Goal: Task Accomplishment & Management: Manage account settings

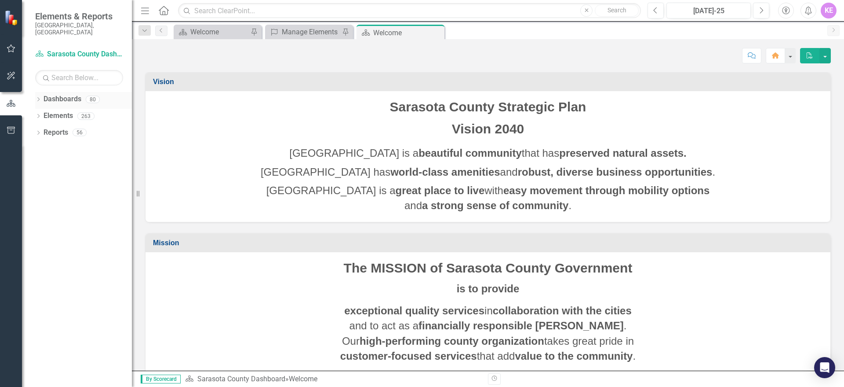
click at [39, 98] on icon "Dropdown" at bounding box center [38, 100] width 6 height 5
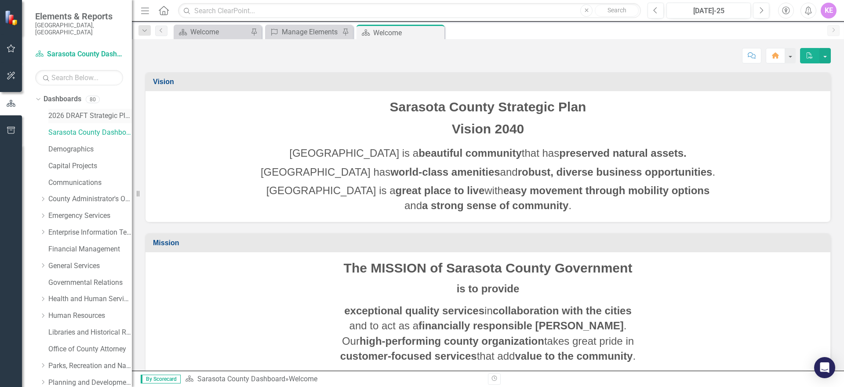
click at [98, 111] on link "2026 DRAFT Strategic Plan" at bounding box center [90, 116] width 84 height 10
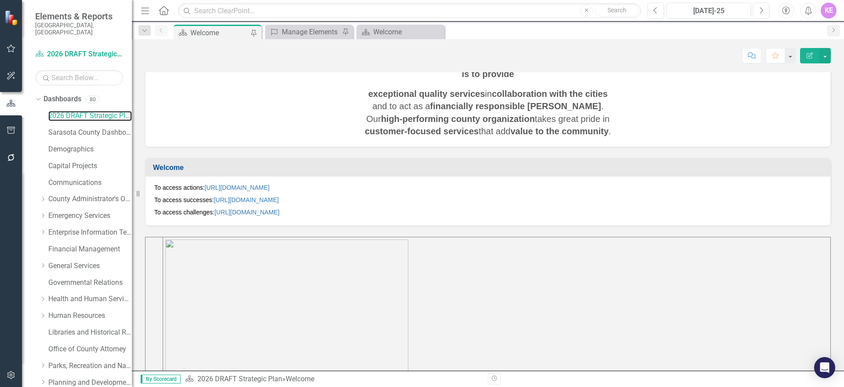
scroll to position [205, 0]
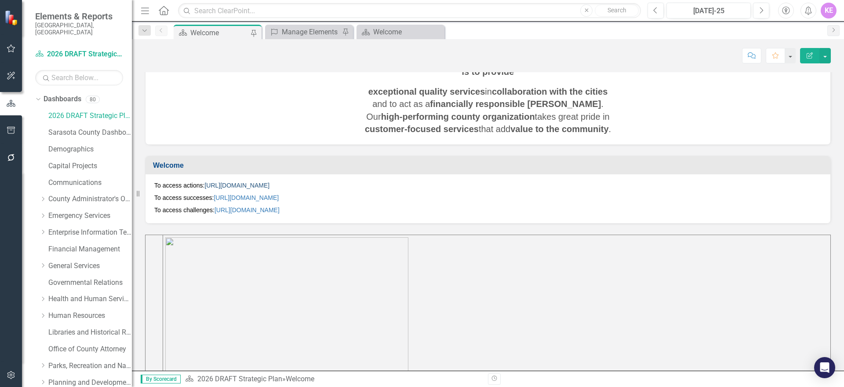
click at [251, 185] on link "[URL][DOMAIN_NAME]" at bounding box center [236, 185] width 65 height 7
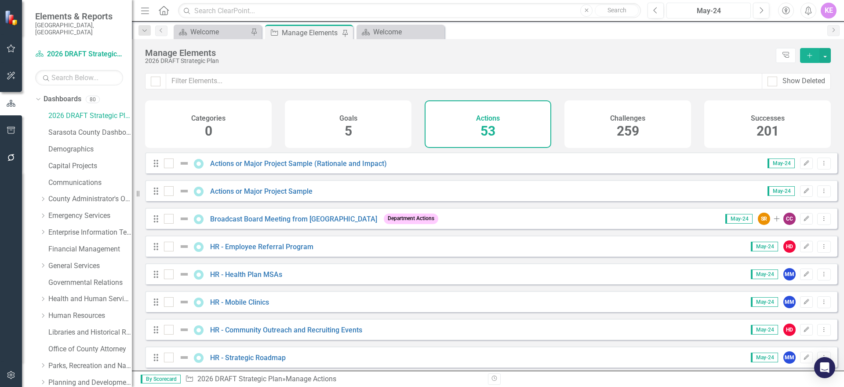
click at [738, 6] on div "May-24" at bounding box center [709, 11] width 78 height 11
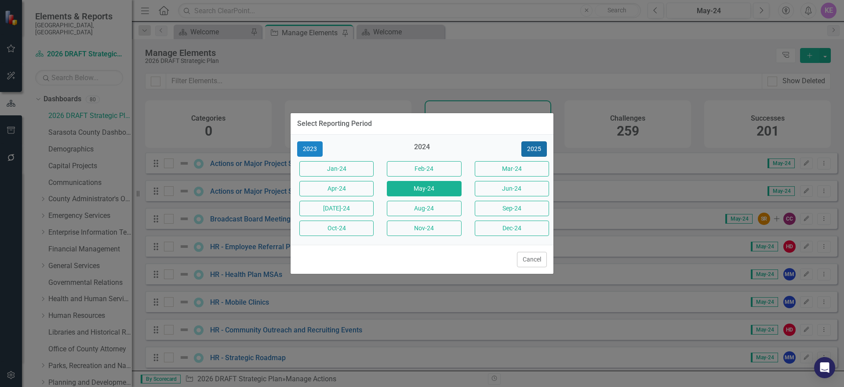
click at [539, 148] on button "2025" at bounding box center [535, 148] width 26 height 15
click at [539, 148] on button "2026" at bounding box center [535, 148] width 26 height 15
click at [308, 152] on button "2025" at bounding box center [310, 148] width 26 height 15
click at [428, 208] on button "Aug-25" at bounding box center [424, 208] width 74 height 15
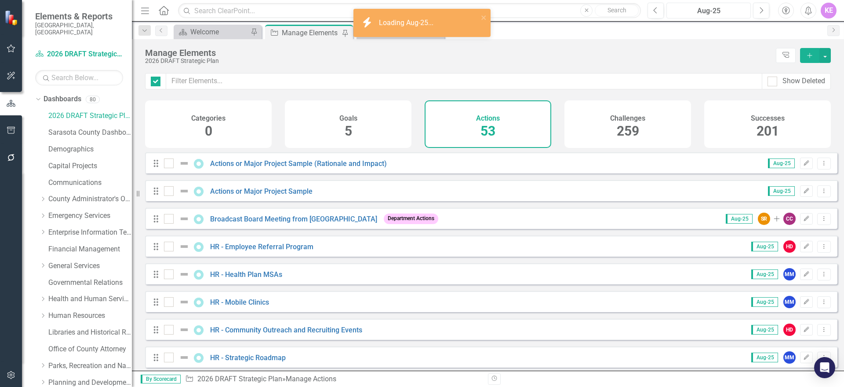
checkbox input "false"
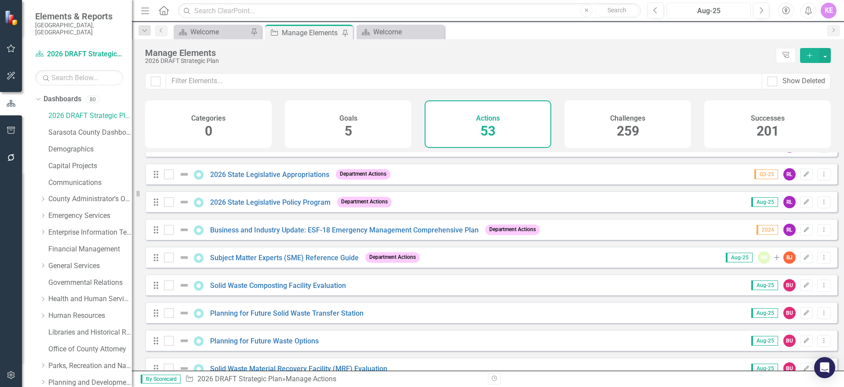
scroll to position [1257, 0]
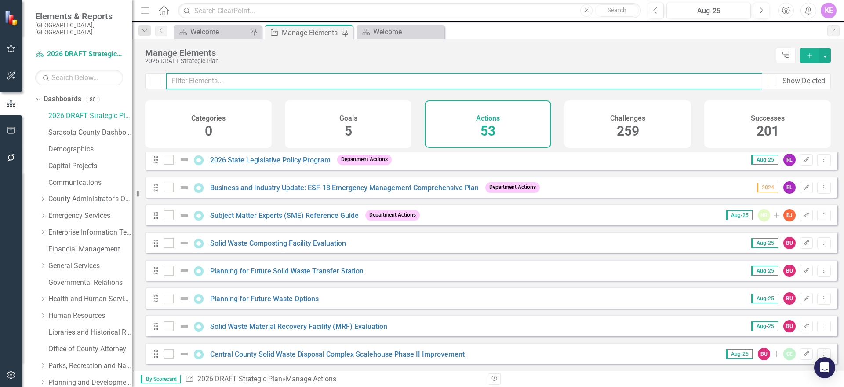
click at [214, 87] on input "text" at bounding box center [464, 81] width 596 height 16
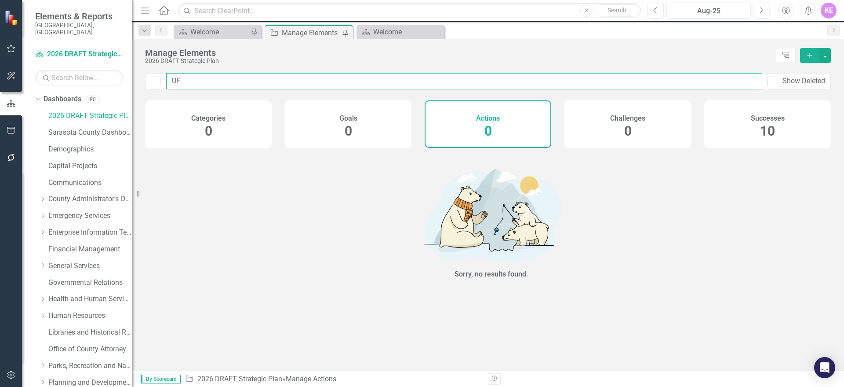
type input "U"
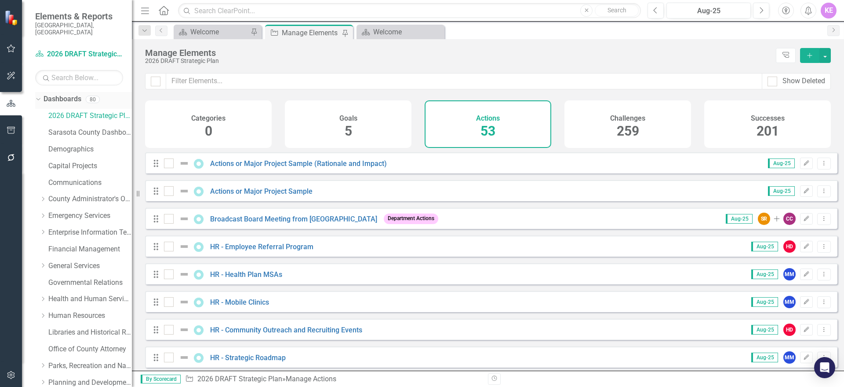
click at [38, 96] on icon "Dropdown" at bounding box center [37, 99] width 5 height 6
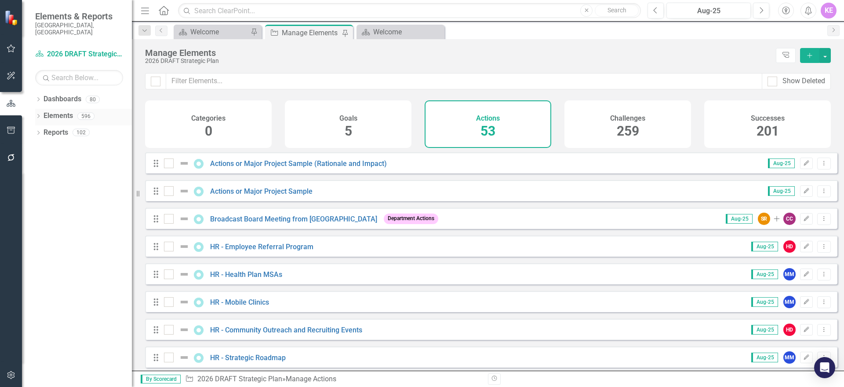
click at [41, 114] on icon "Dropdown" at bounding box center [38, 116] width 6 height 5
click at [82, 144] on link "Action Actions" at bounding box center [66, 149] width 36 height 10
click at [827, 56] on button "button" at bounding box center [825, 55] width 11 height 15
click at [810, 84] on link "Add Multiple Add Multiple" at bounding box center [795, 88] width 69 height 16
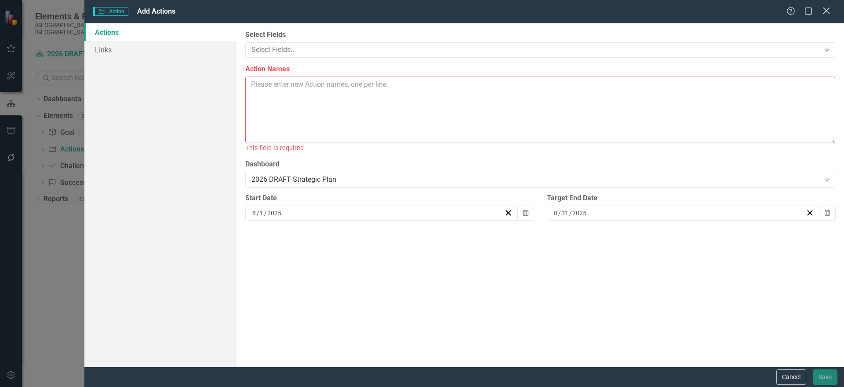
click at [828, 14] on icon "Close" at bounding box center [826, 11] width 11 height 8
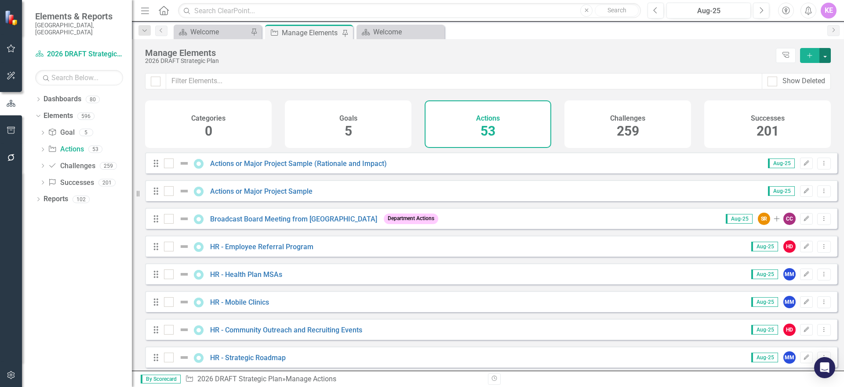
click at [824, 56] on button "button" at bounding box center [825, 55] width 11 height 15
click at [797, 73] on link "Action Add Action" at bounding box center [795, 71] width 69 height 16
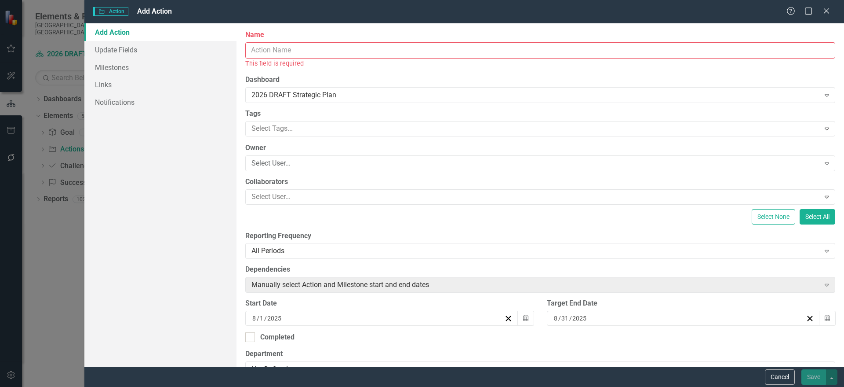
click at [309, 55] on input "Name" at bounding box center [540, 50] width 590 height 16
paste input "4-H Youth and Family Program Evaluation and Enhancements"
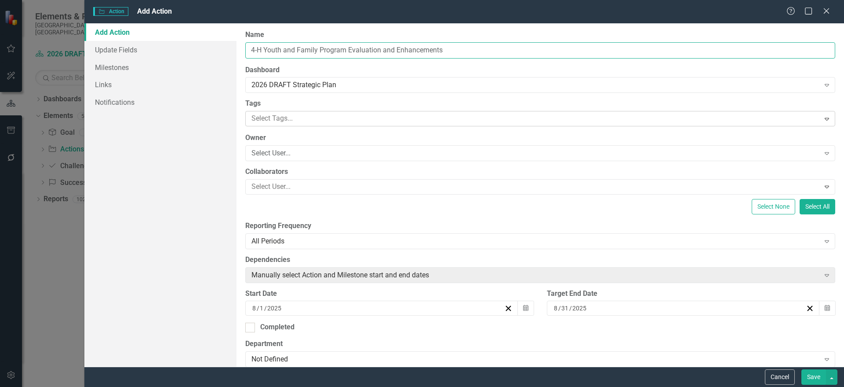
type input "4-H Youth and Family Program Evaluation and Enhancements"
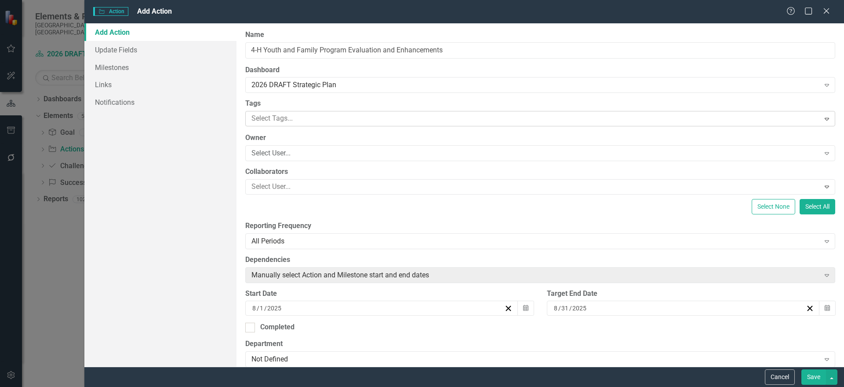
click at [306, 121] on div at bounding box center [534, 119] width 572 height 12
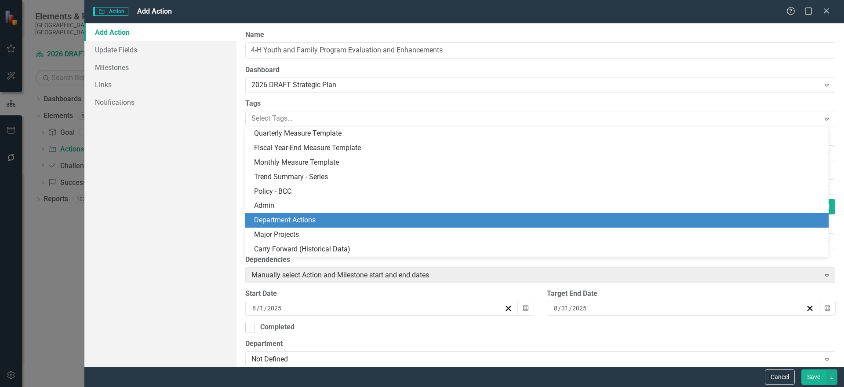
click at [314, 219] on span "Department Actions" at bounding box center [285, 219] width 62 height 8
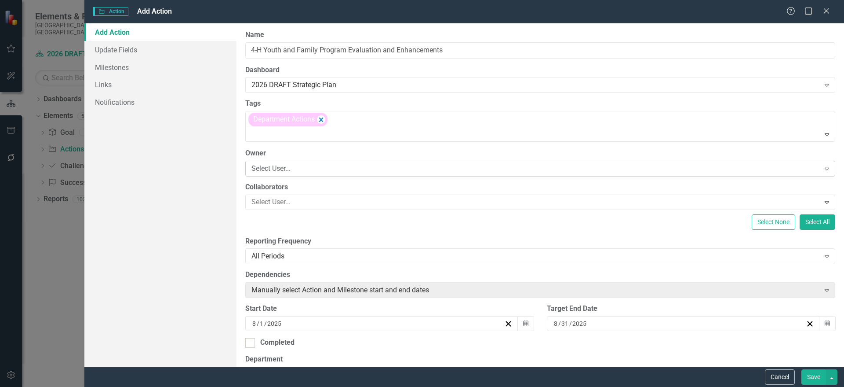
click at [299, 162] on div "Select User... Expand" at bounding box center [540, 169] width 590 height 16
click at [320, 167] on div "Select User..." at bounding box center [536, 168] width 569 height 10
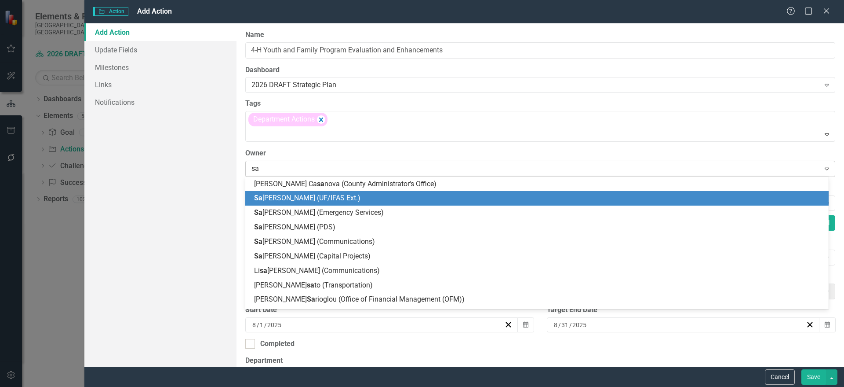
type input "s"
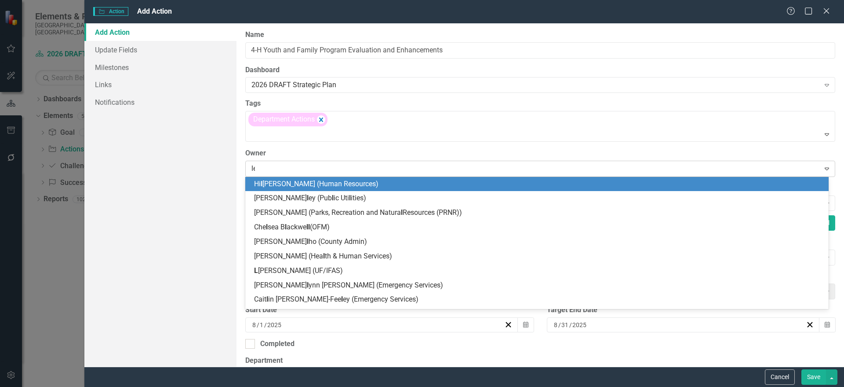
type input "[PERSON_NAME]"
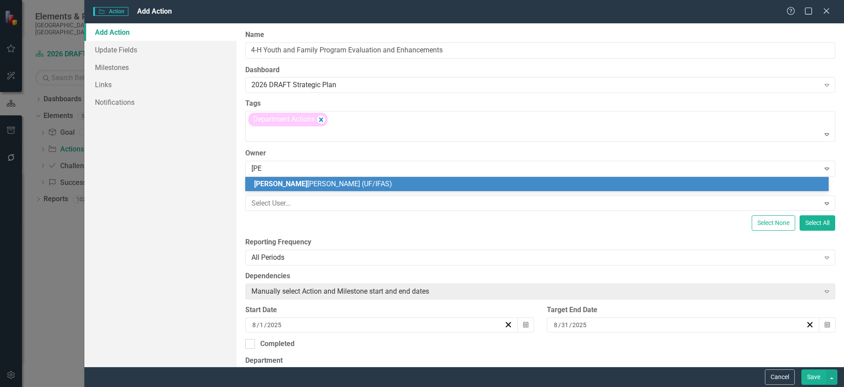
click at [321, 182] on span "[PERSON_NAME] [PERSON_NAME] (UF/IFAS)" at bounding box center [323, 183] width 138 height 8
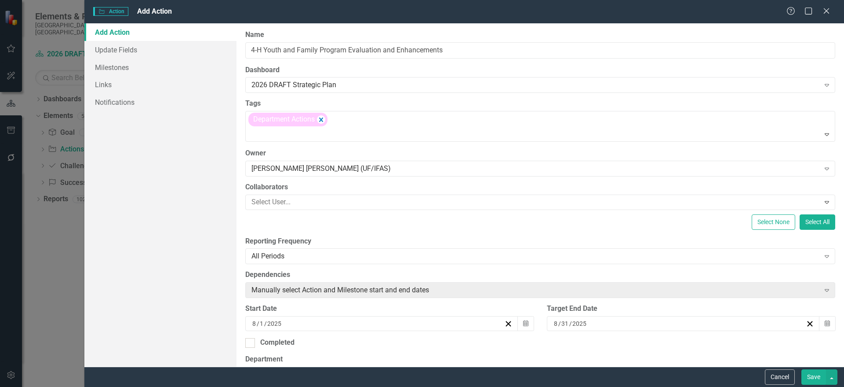
click at [304, 209] on div "ClearPoint Can Do More! How ClearPoint Can Help Close Enterprise plans can auto…" at bounding box center [541, 194] width 608 height 343
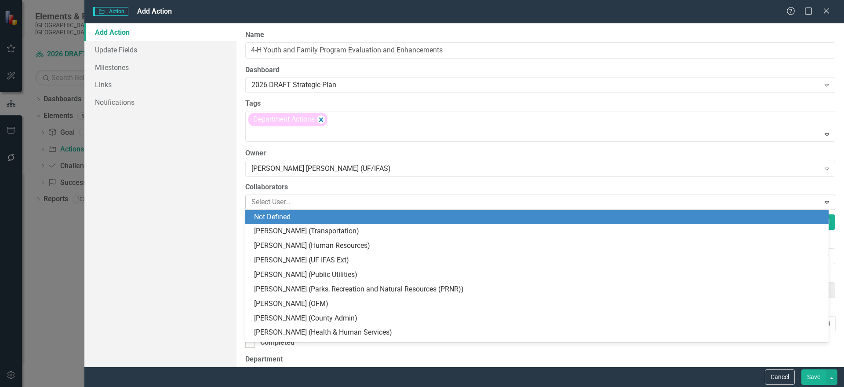
click at [302, 204] on div at bounding box center [534, 202] width 572 height 12
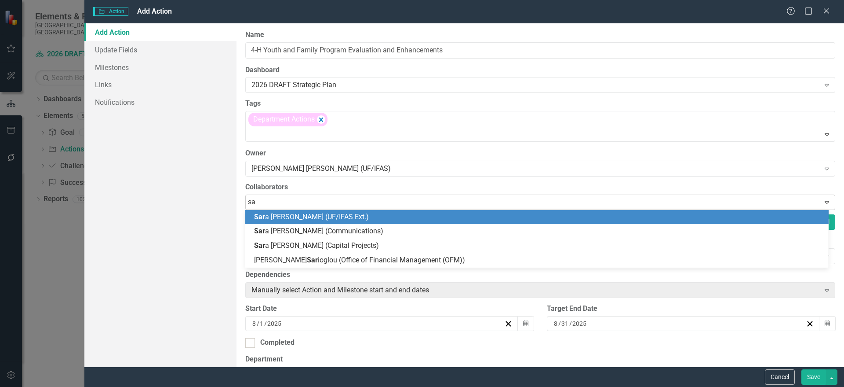
type input "s"
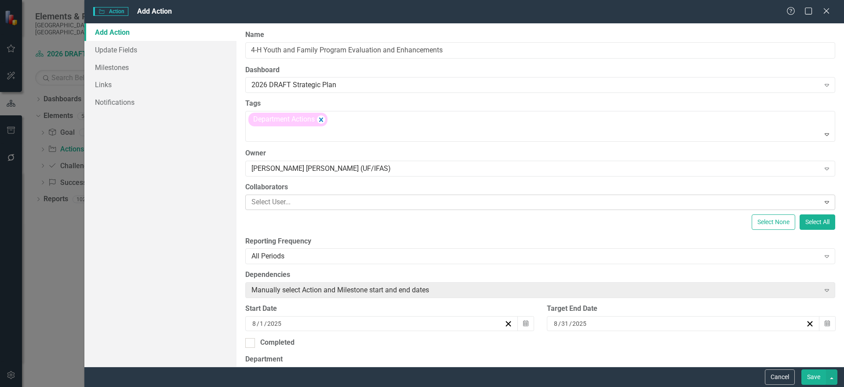
click at [368, 194] on div "Select User... Expand" at bounding box center [540, 201] width 590 height 15
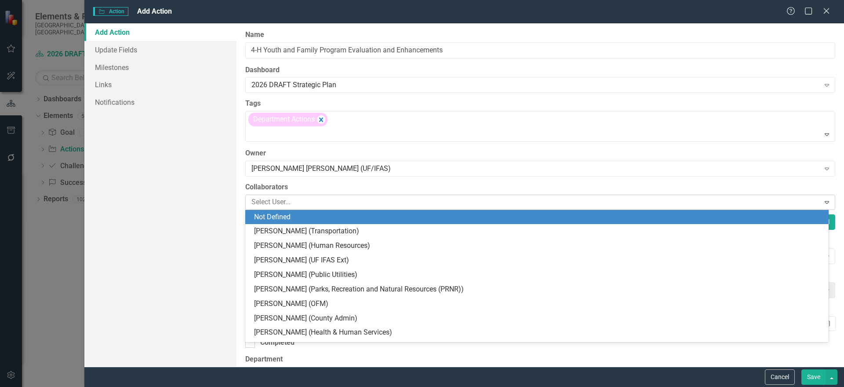
click at [348, 207] on div at bounding box center [534, 202] width 572 height 12
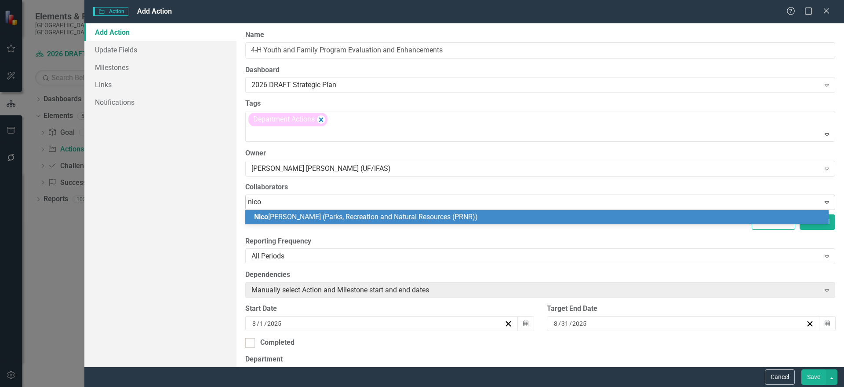
type input "[PERSON_NAME]"
click at [368, 218] on span "[PERSON_NAME] (Parks, Recreation and Natural Resources (PRNR))" at bounding box center [388, 216] width 268 height 8
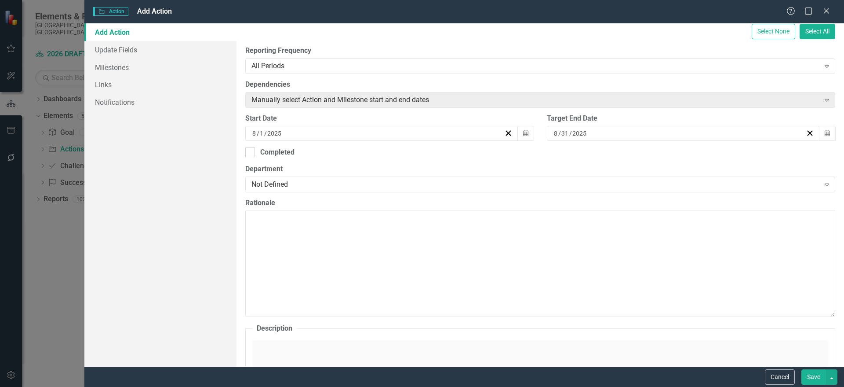
scroll to position [186, 0]
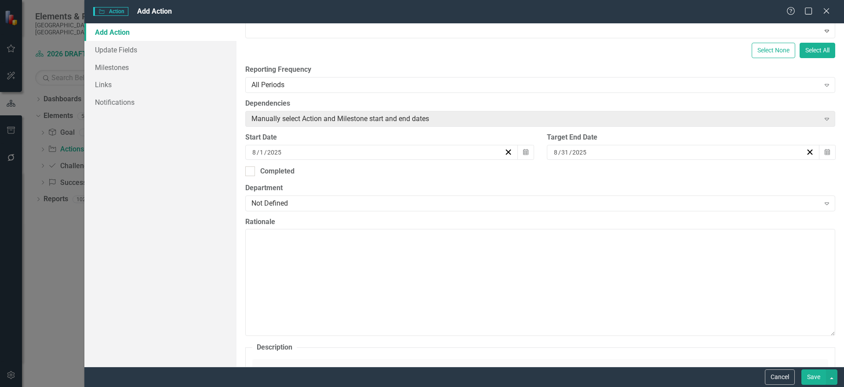
click at [511, 153] on div "[DATE]" at bounding box center [381, 152] width 273 height 15
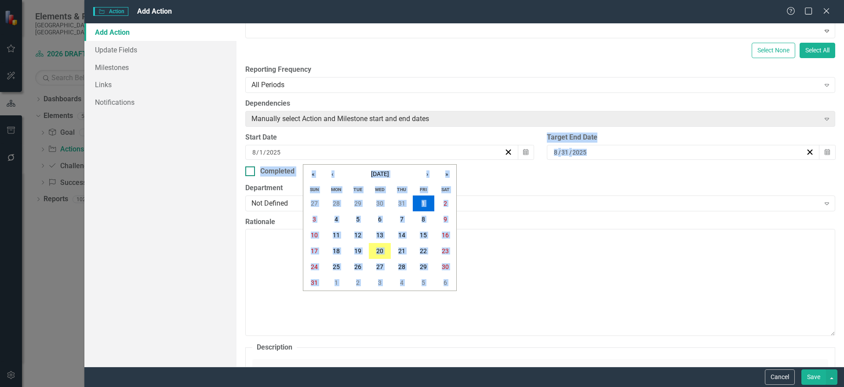
drag, startPoint x: 511, startPoint y: 153, endPoint x: 488, endPoint y: 168, distance: 28.5
click at [488, 168] on div "ClearPoint Can Do More! How ClearPoint Can Help Close Enterprise plans can auto…" at bounding box center [541, 194] width 608 height 343
click at [488, 168] on div "Completed" at bounding box center [540, 171] width 590 height 10
click at [251, 168] on input "Completed" at bounding box center [248, 169] width 6 height 6
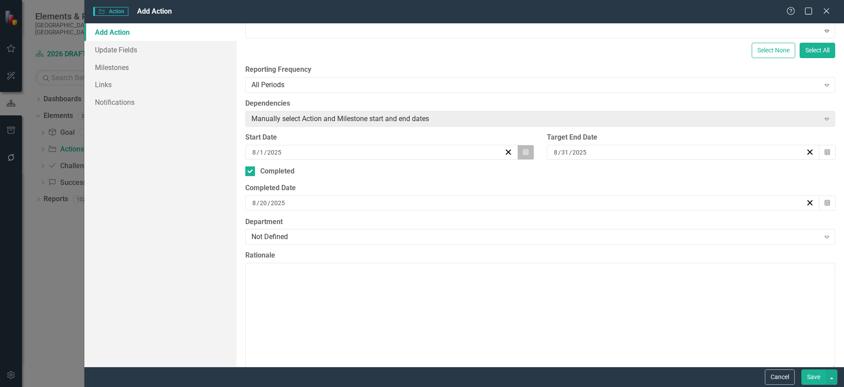
click at [528, 150] on button "Calendar" at bounding box center [526, 152] width 17 height 15
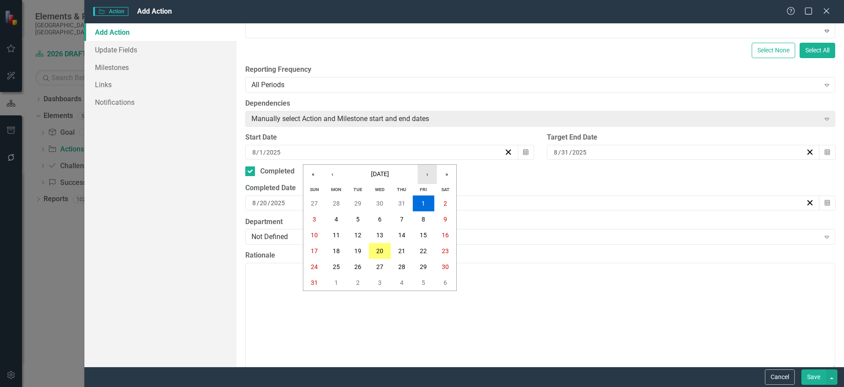
click at [429, 175] on button "›" at bounding box center [427, 173] width 19 height 19
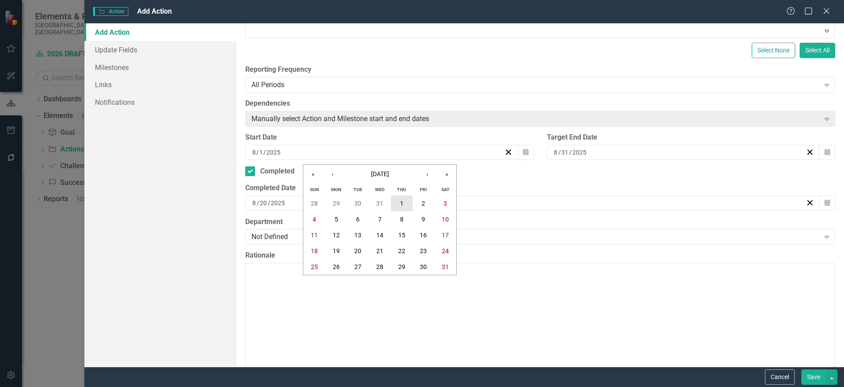
click at [407, 202] on button "1" at bounding box center [402, 203] width 22 height 16
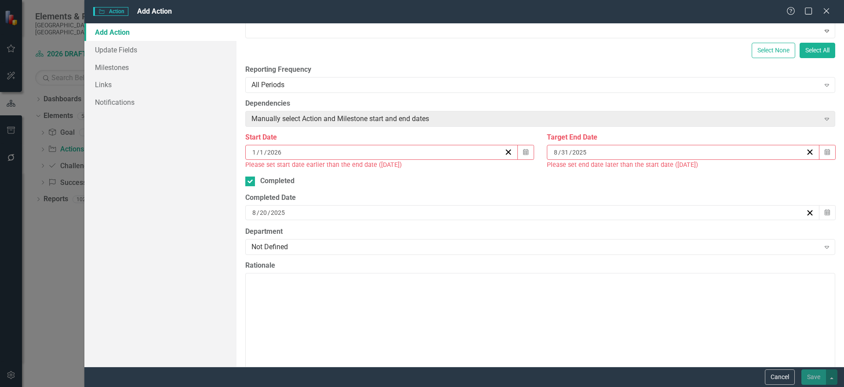
click at [591, 152] on div "[DATE]" at bounding box center [679, 152] width 253 height 9
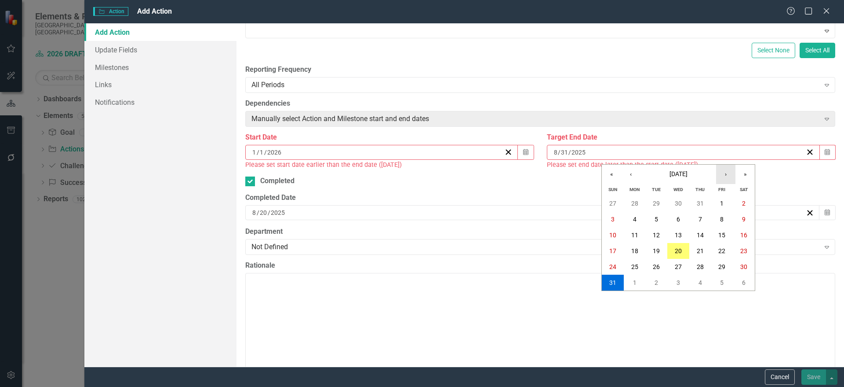
click at [730, 174] on button "›" at bounding box center [725, 173] width 19 height 19
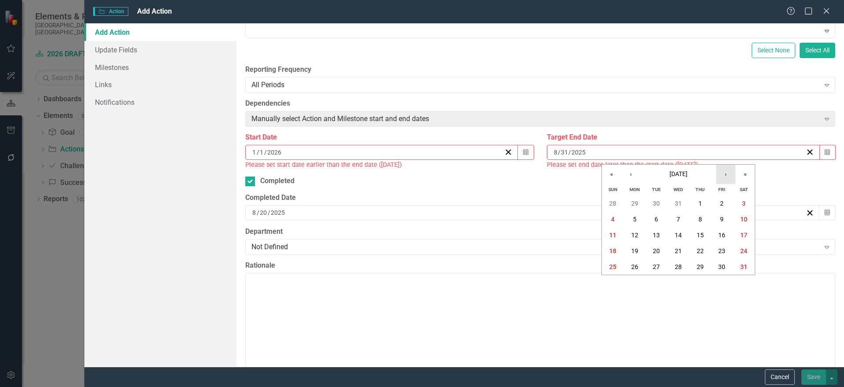
click at [730, 174] on button "›" at bounding box center [725, 173] width 19 height 19
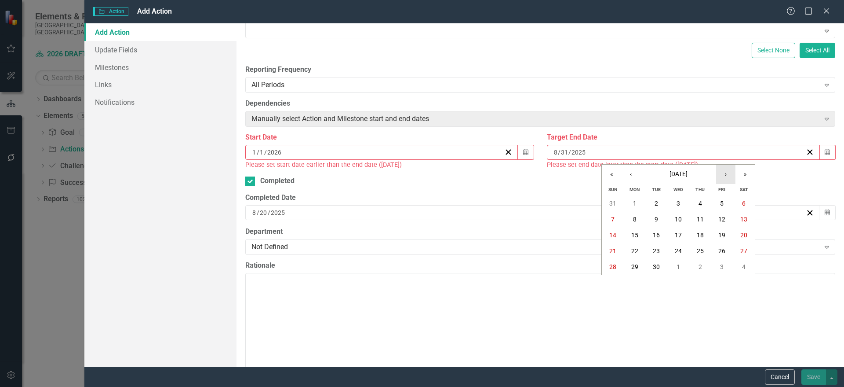
click at [730, 174] on button "›" at bounding box center [725, 173] width 19 height 19
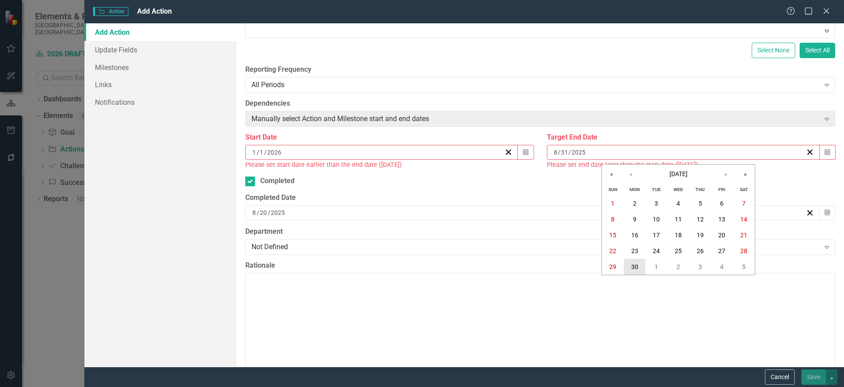
click at [635, 263] on abbr "30" at bounding box center [634, 266] width 7 height 7
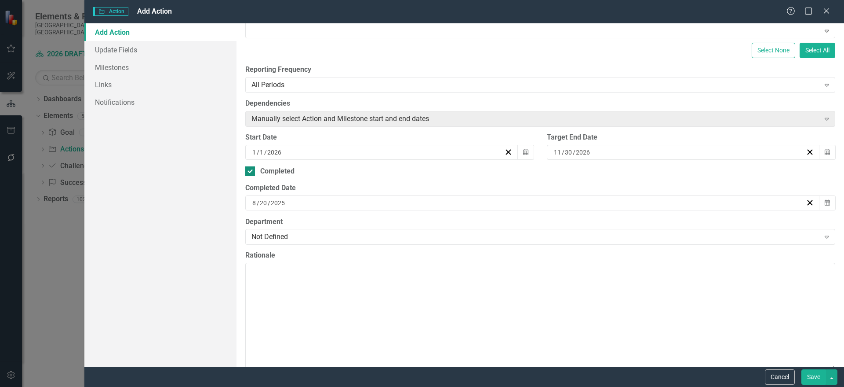
click at [249, 169] on input "Completed" at bounding box center [248, 169] width 6 height 6
checkbox input "false"
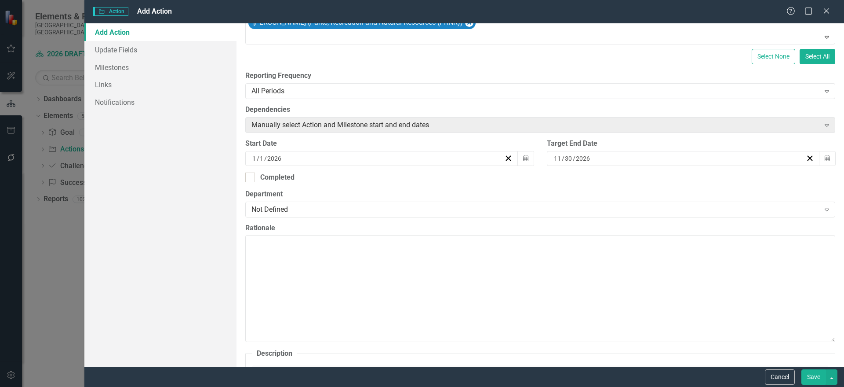
scroll to position [166, 0]
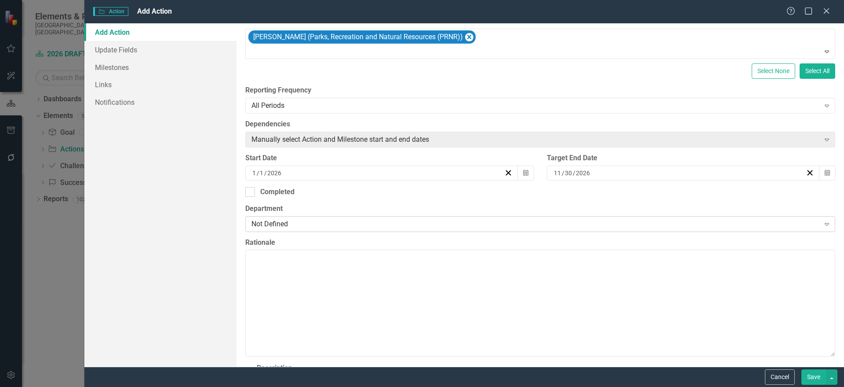
click at [304, 219] on div "Not Defined" at bounding box center [536, 224] width 569 height 10
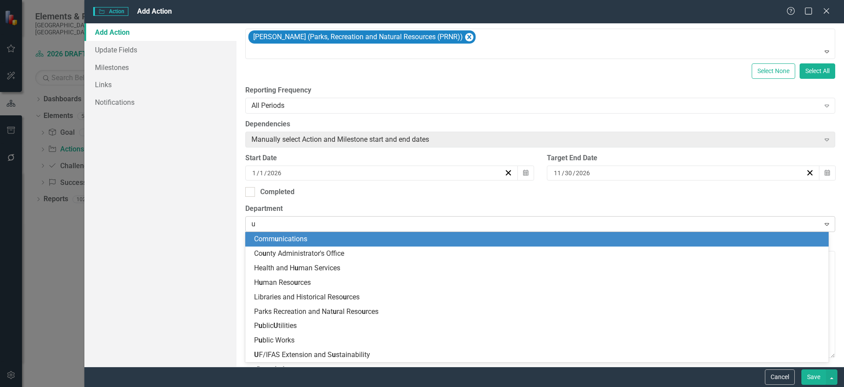
type input "uf"
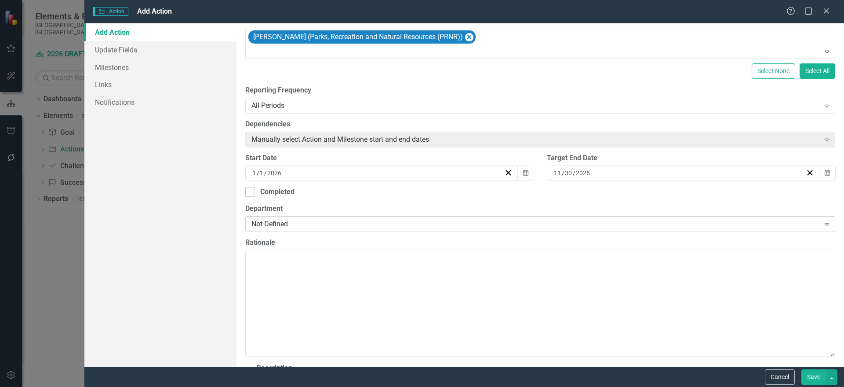
click at [416, 225] on div "Not Defined" at bounding box center [536, 224] width 569 height 10
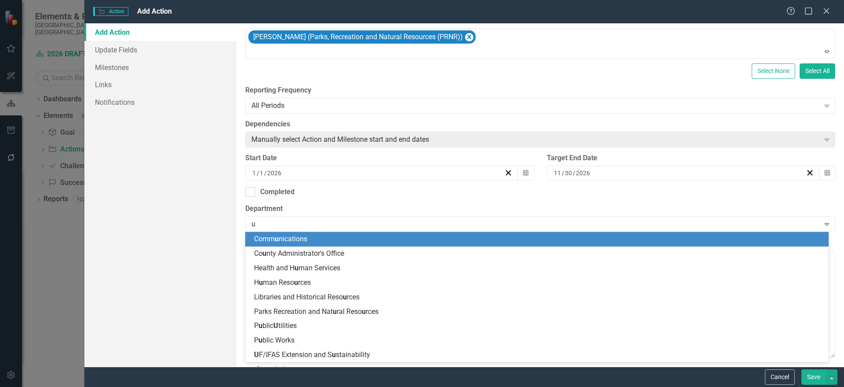
type input "uf"
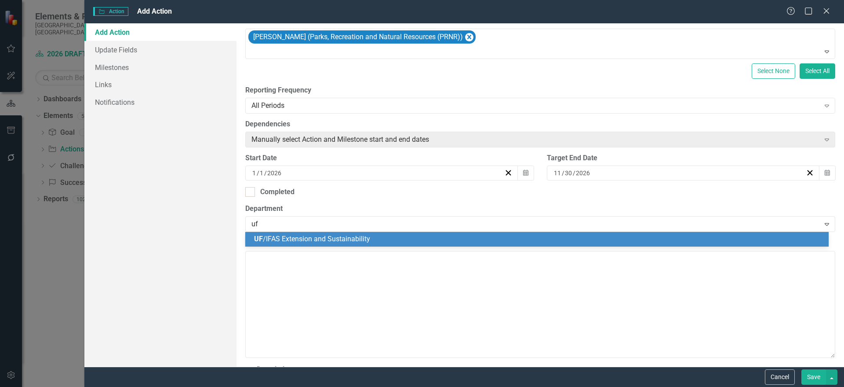
click at [427, 239] on div "UF /IFAS Extension and Sustainability" at bounding box center [538, 239] width 569 height 10
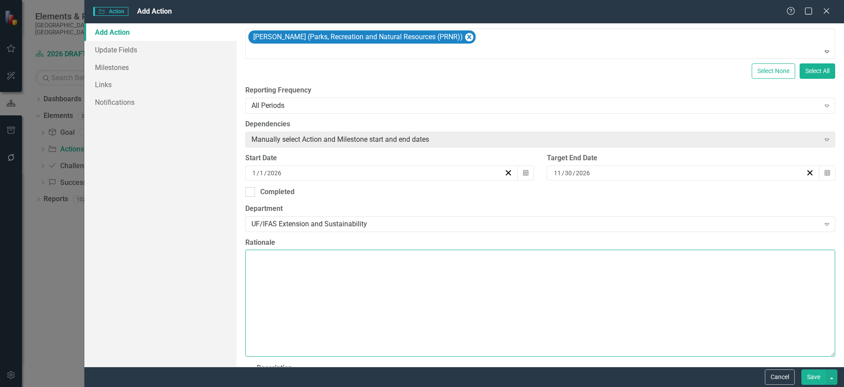
click at [432, 277] on textarea "Rationale" at bounding box center [540, 302] width 590 height 106
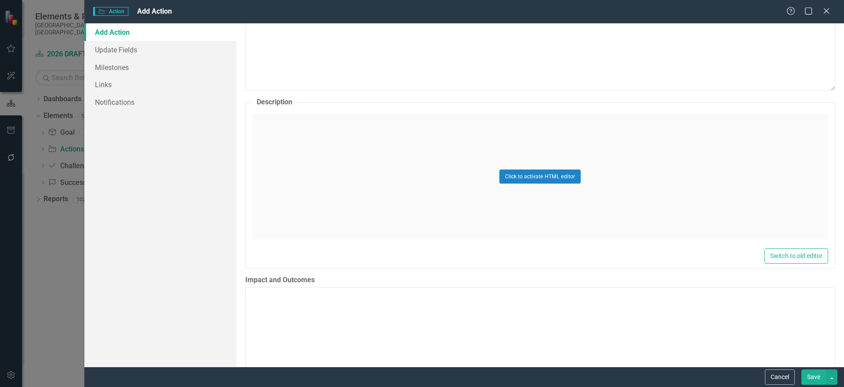
scroll to position [442, 0]
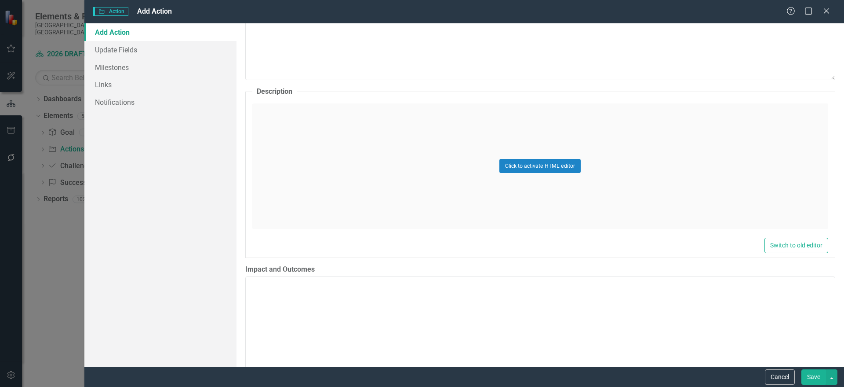
click at [490, 204] on div "Click to activate HTML editor" at bounding box center [540, 165] width 576 height 125
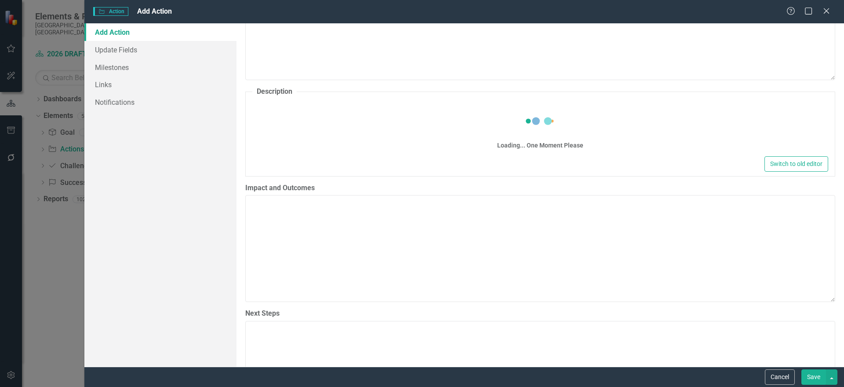
click at [359, 126] on div "Loading... One Moment Please" at bounding box center [540, 128] width 576 height 51
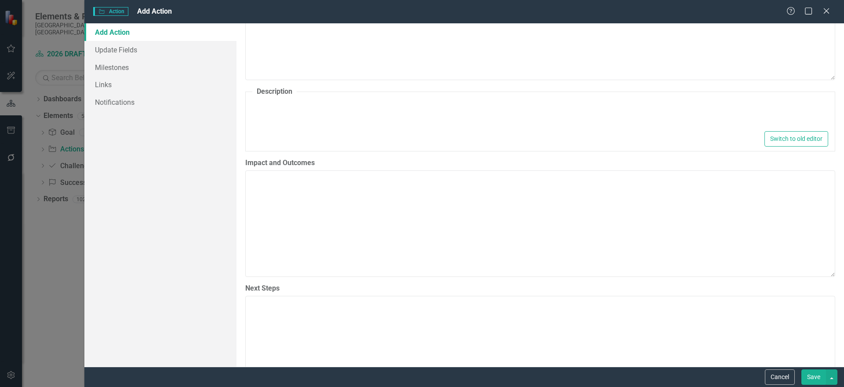
click at [299, 103] on div at bounding box center [540, 115] width 576 height 28
click at [367, 115] on div at bounding box center [540, 115] width 576 height 28
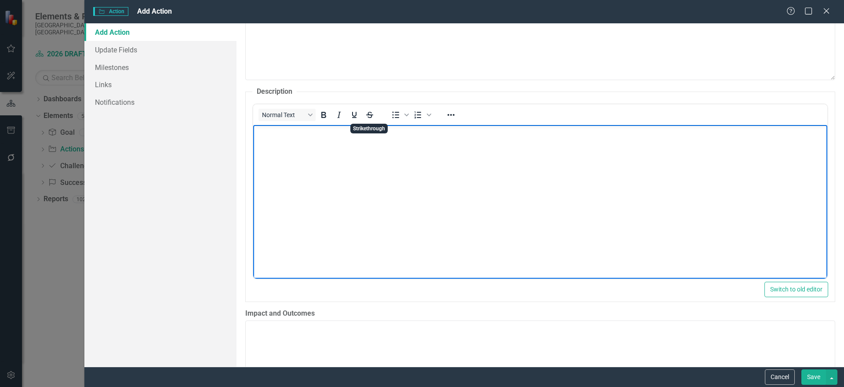
click at [342, 155] on body "Rich Text Area. Press ALT-0 for help." at bounding box center [540, 190] width 574 height 132
paste body "Rich Text Area. Press ALT-0 for help."
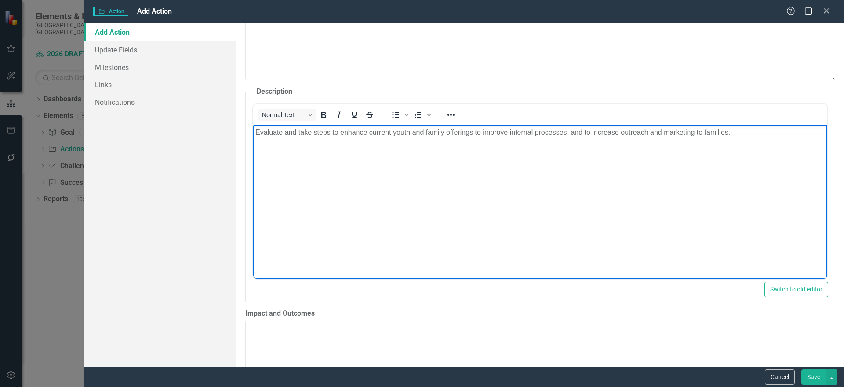
click at [342, 155] on body "Evaluate and take steps to enhance current youth and family offerings to improv…" at bounding box center [540, 190] width 574 height 132
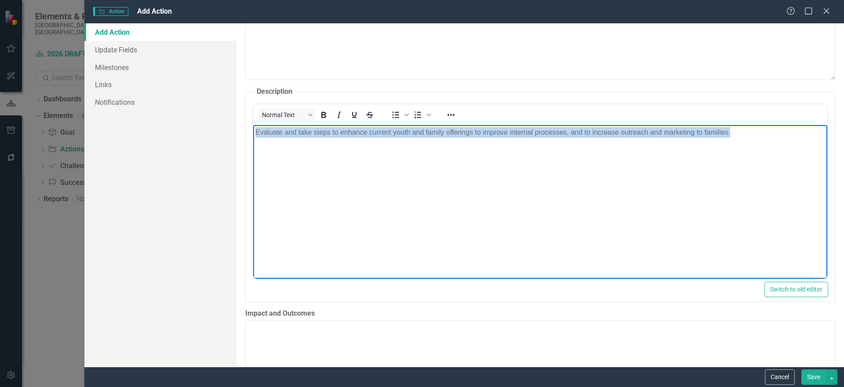
click at [342, 155] on body "Evaluate and take steps to enhance current youth and family offerings to improv…" at bounding box center [540, 190] width 574 height 132
click at [401, 176] on body "Evaluate and take steps to enhance current youth and family offerings to improv…" at bounding box center [540, 190] width 574 height 132
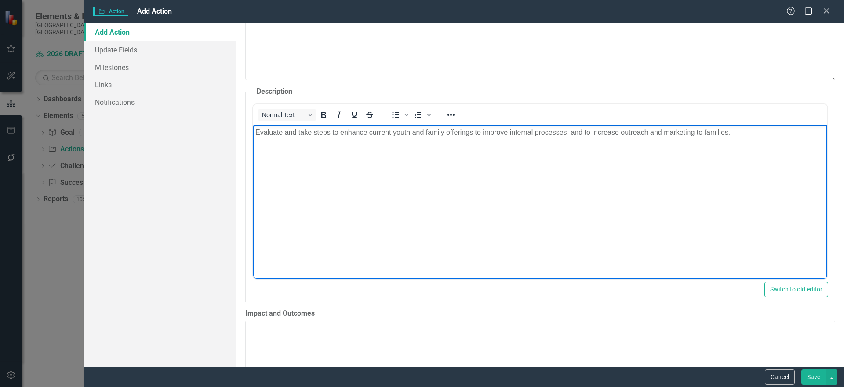
click at [830, 311] on div "ClearPoint Can Do More! How ClearPoint Can Help Close Enterprise plans can auto…" at bounding box center [541, 194] width 608 height 343
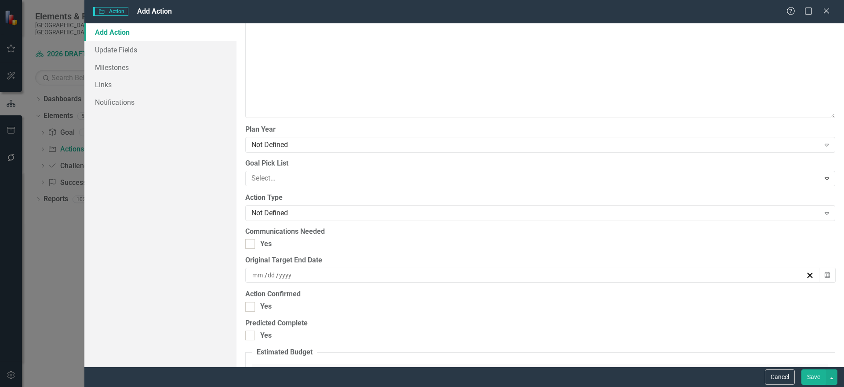
scroll to position [870, 0]
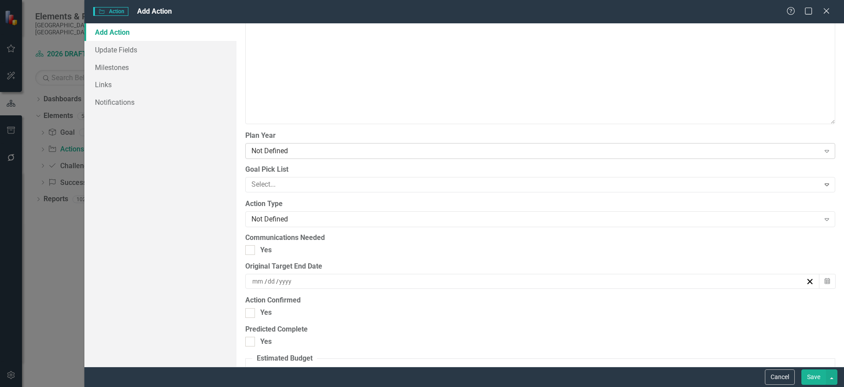
click at [454, 153] on div "Not Defined" at bounding box center [536, 151] width 569 height 10
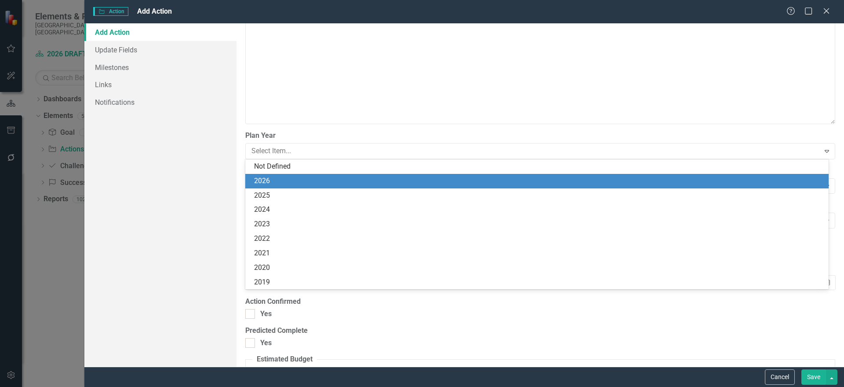
click at [449, 179] on div "2026" at bounding box center [538, 181] width 569 height 10
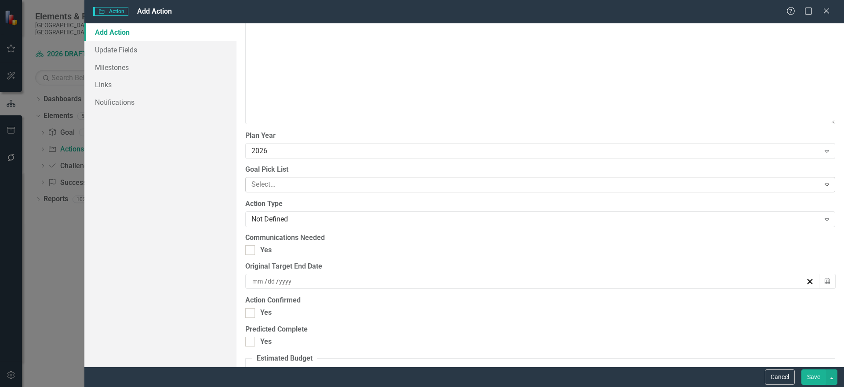
click at [392, 189] on div at bounding box center [534, 185] width 572 height 12
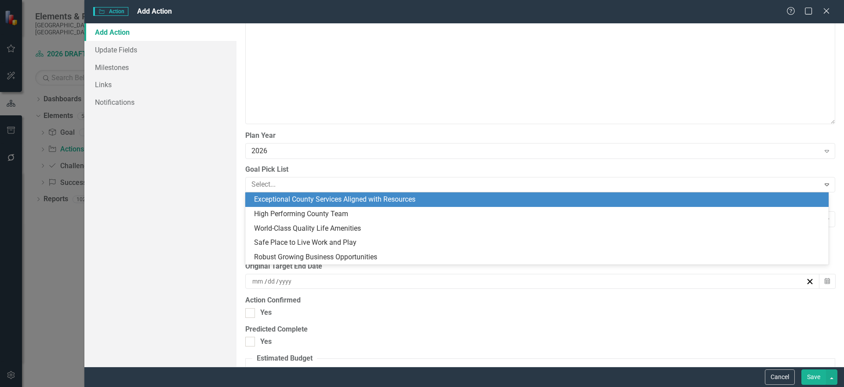
click at [392, 204] on div "Exceptional County Services Aligned with Resources" at bounding box center [537, 199] width 584 height 15
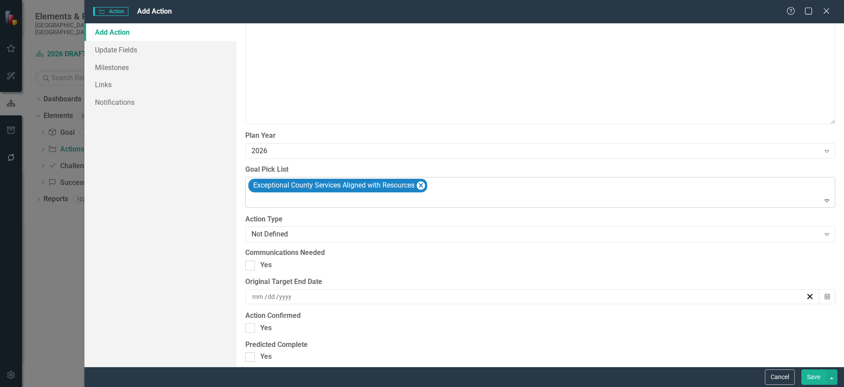
click at [351, 196] on div at bounding box center [541, 200] width 586 height 12
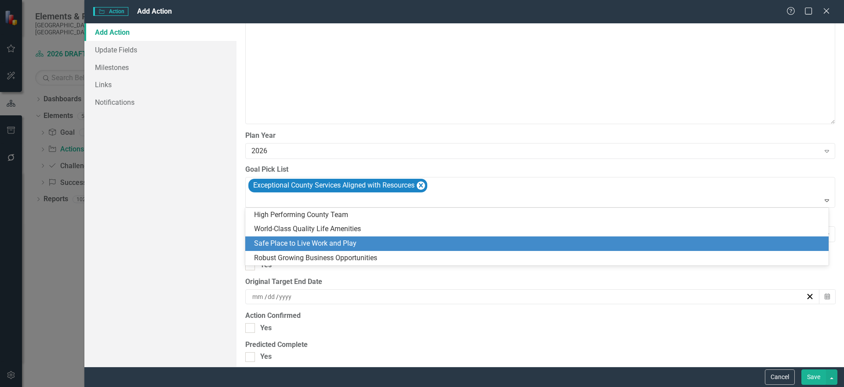
click at [351, 242] on div "Safe Place to Live Work and Play" at bounding box center [538, 243] width 569 height 10
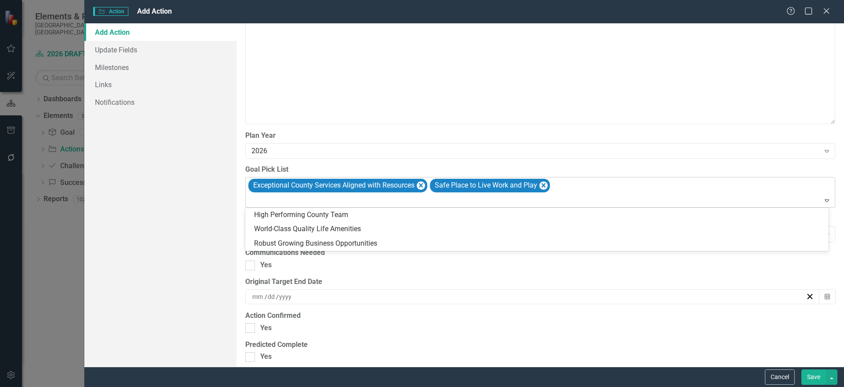
click at [396, 197] on div at bounding box center [541, 200] width 586 height 12
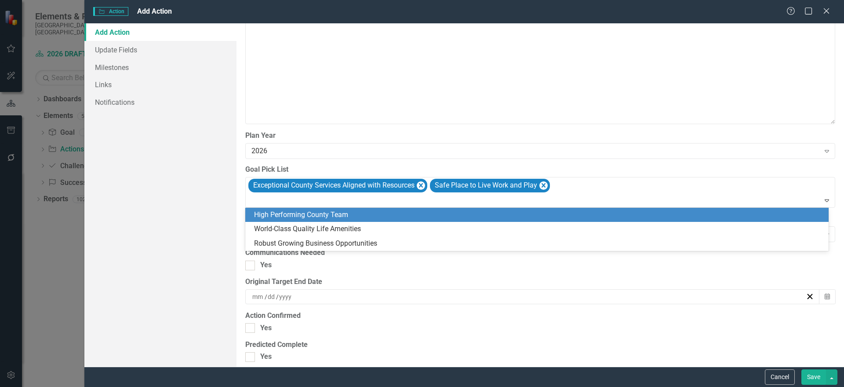
drag, startPoint x: 370, startPoint y: 222, endPoint x: 373, endPoint y: 214, distance: 8.7
click at [373, 214] on div "High Performing County Team World-Class Quality Life Amenities Robust Growing B…" at bounding box center [537, 230] width 584 height 44
click at [373, 214] on div "High Performing County Team" at bounding box center [538, 215] width 569 height 10
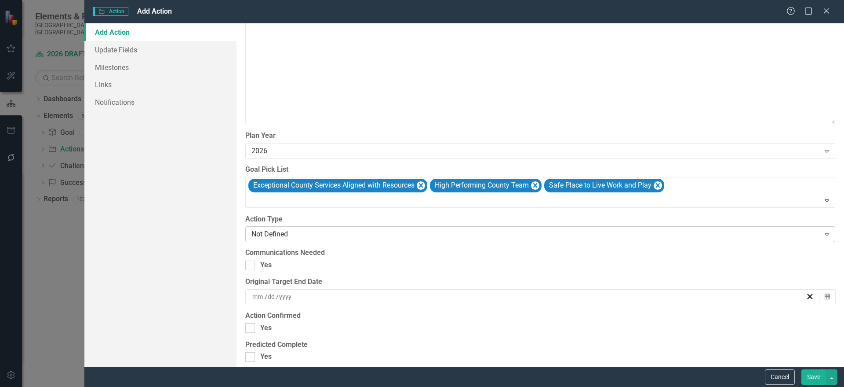
click at [363, 231] on div "Not Defined" at bounding box center [536, 234] width 569 height 10
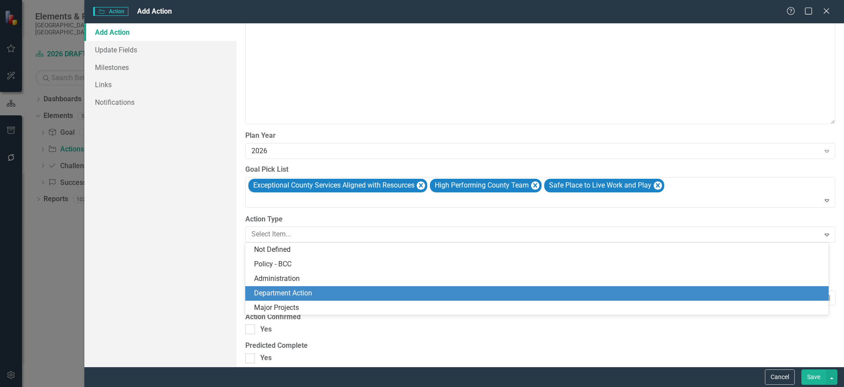
click at [350, 298] on div "Department Action" at bounding box center [537, 293] width 584 height 15
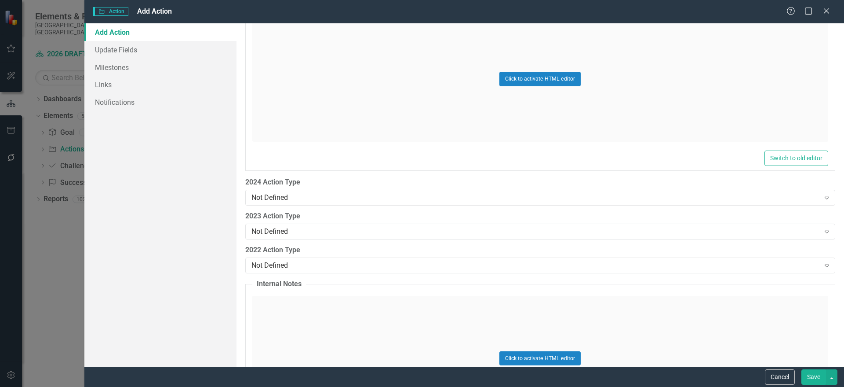
scroll to position [1335, 0]
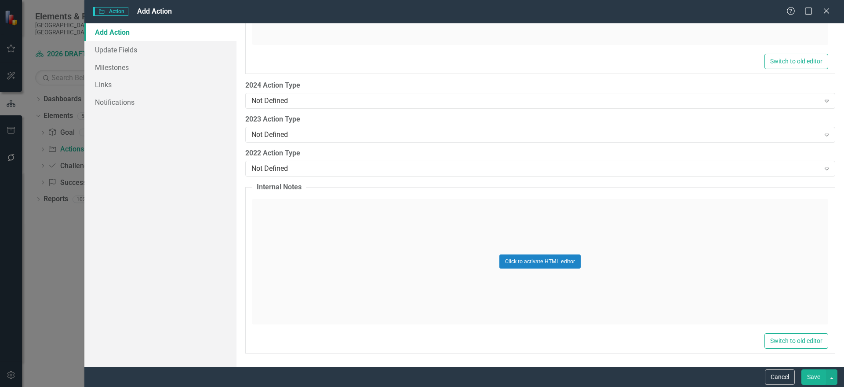
click at [813, 377] on button "Save" at bounding box center [814, 376] width 25 height 15
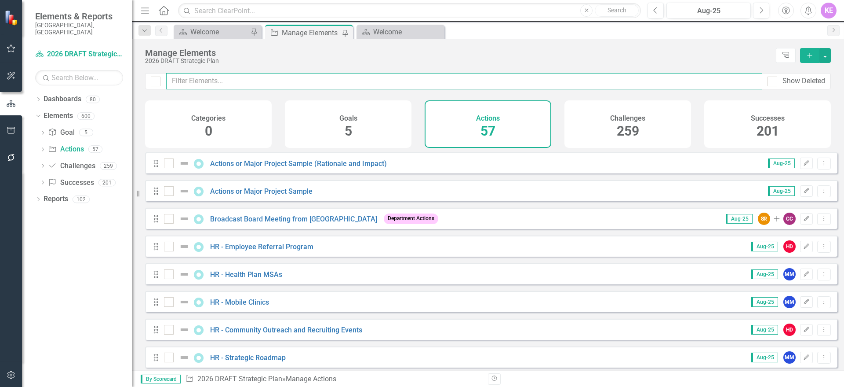
click at [402, 80] on input "text" at bounding box center [464, 81] width 596 height 16
type input "4"
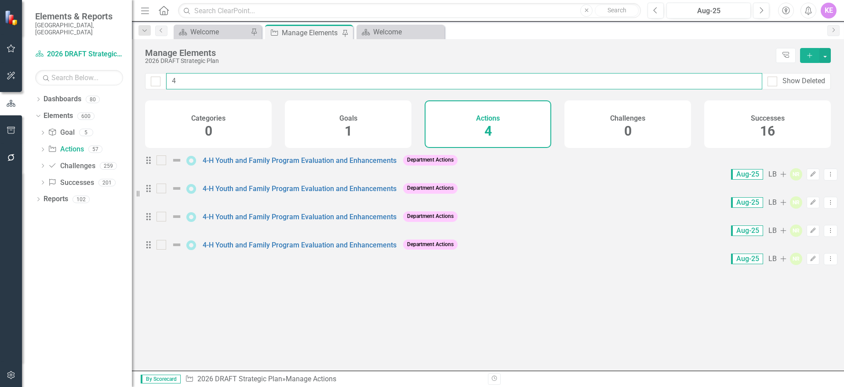
checkbox input "false"
type input "4-"
checkbox input "false"
type input "4-H"
checkbox input "false"
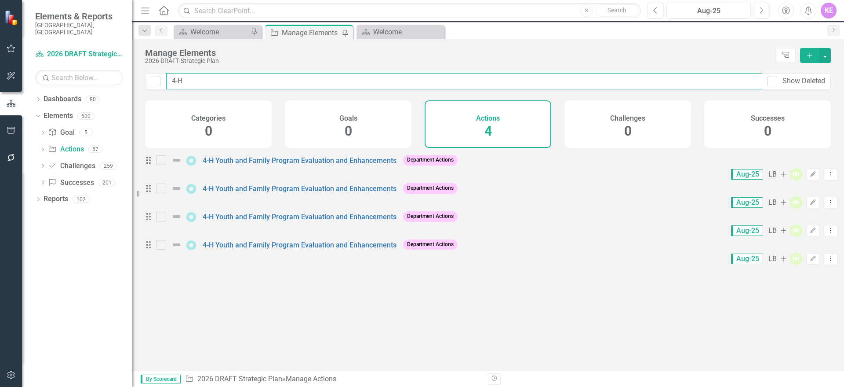
type input "4-H"
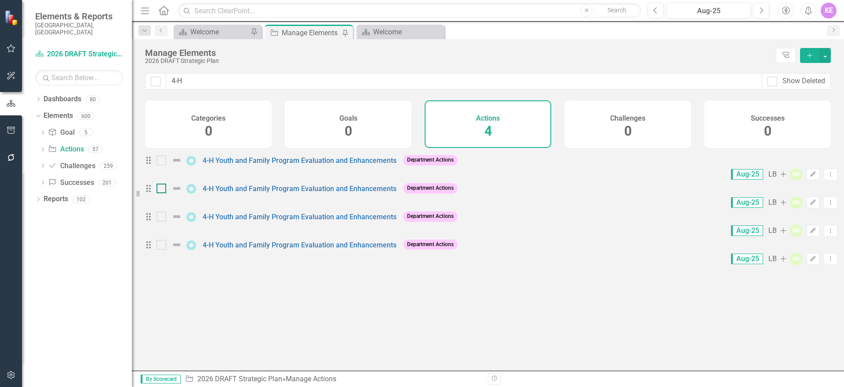
click at [164, 193] on div at bounding box center [162, 188] width 10 height 10
click at [162, 189] on input "checkbox" at bounding box center [160, 186] width 6 height 6
checkbox input "true"
click at [167, 216] on div "Drag 4-H Youth and Family Program Evaluation and Enhancements Department Action…" at bounding box center [491, 222] width 693 height 28
click at [162, 217] on input "checkbox" at bounding box center [160, 215] width 6 height 6
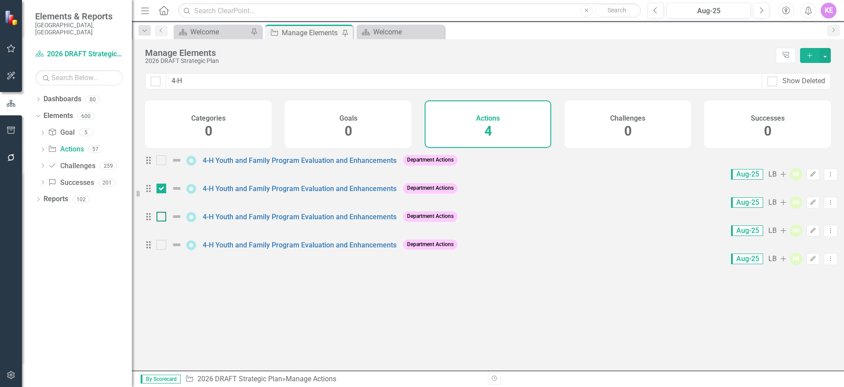
checkbox input "true"
click at [166, 249] on div at bounding box center [162, 245] width 10 height 10
click at [162, 245] on input "checkbox" at bounding box center [160, 243] width 6 height 6
checkbox input "true"
click at [827, 199] on icon "Dropdown Menu" at bounding box center [830, 202] width 7 height 6
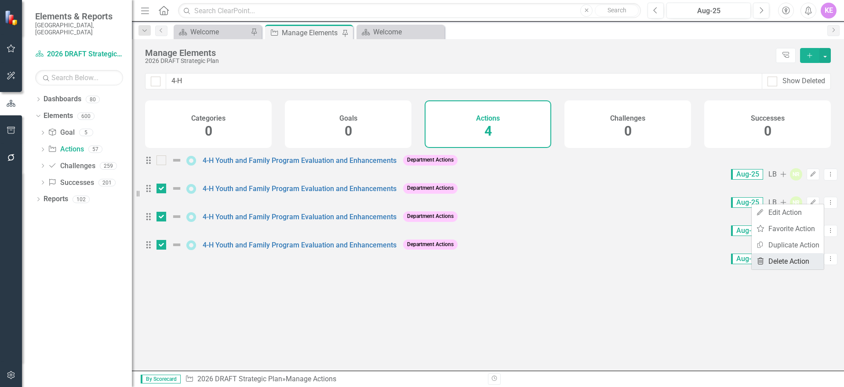
click at [799, 258] on link "Trash Delete Action" at bounding box center [788, 261] width 72 height 16
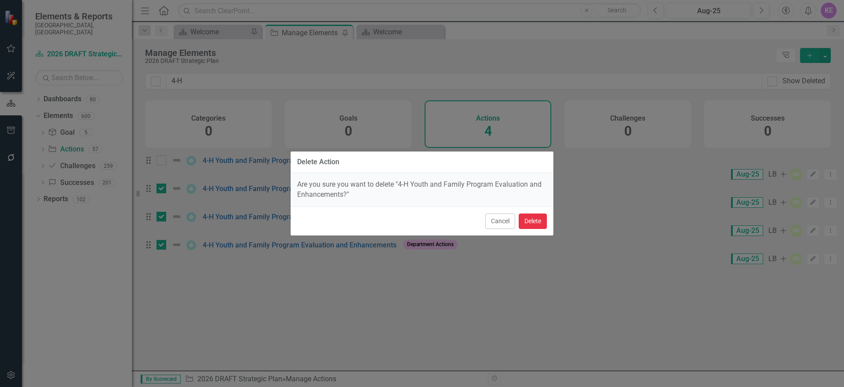
click at [532, 225] on button "Delete" at bounding box center [533, 220] width 28 height 15
checkbox input "false"
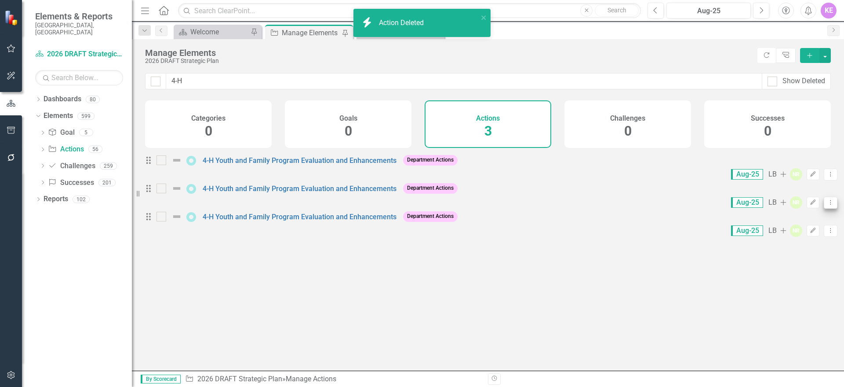
click at [824, 201] on button "Dropdown Menu" at bounding box center [831, 203] width 14 height 12
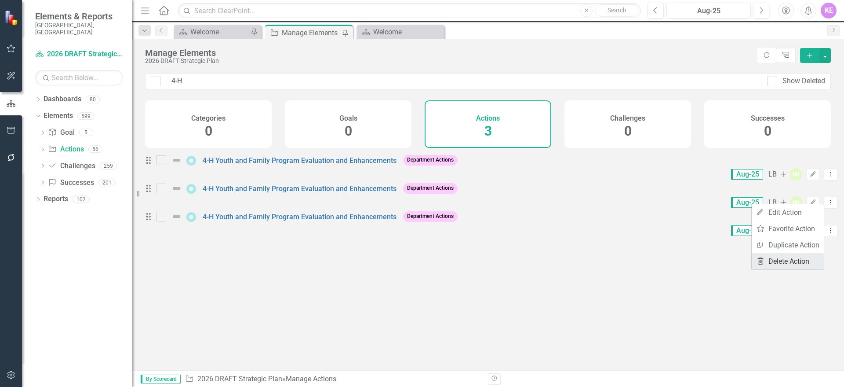
click at [783, 266] on link "Trash Delete Action" at bounding box center [788, 261] width 72 height 16
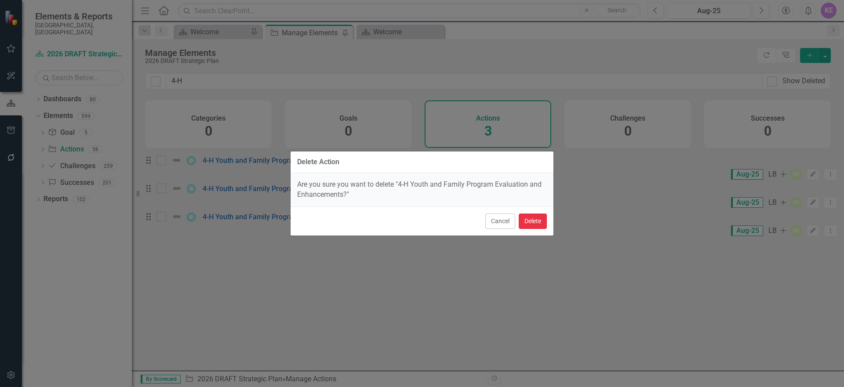
click at [531, 222] on button "Delete" at bounding box center [533, 220] width 28 height 15
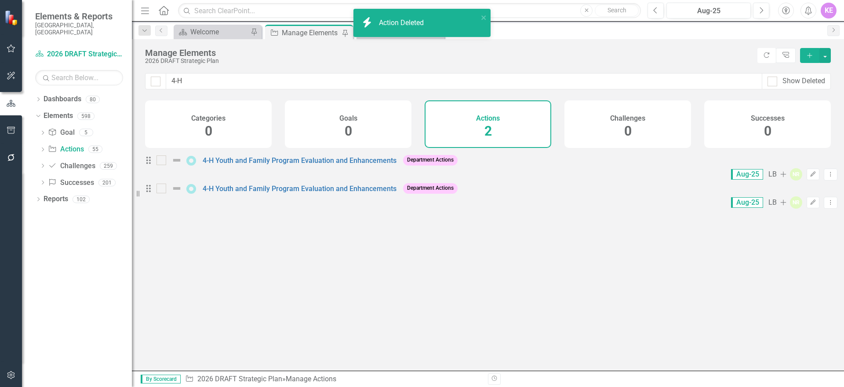
click at [828, 193] on div "Drag 4-H Youth and Family Program Evaluation and Enhancements Department Action…" at bounding box center [491, 194] width 693 height 28
click at [827, 199] on icon "Dropdown Menu" at bounding box center [830, 202] width 7 height 6
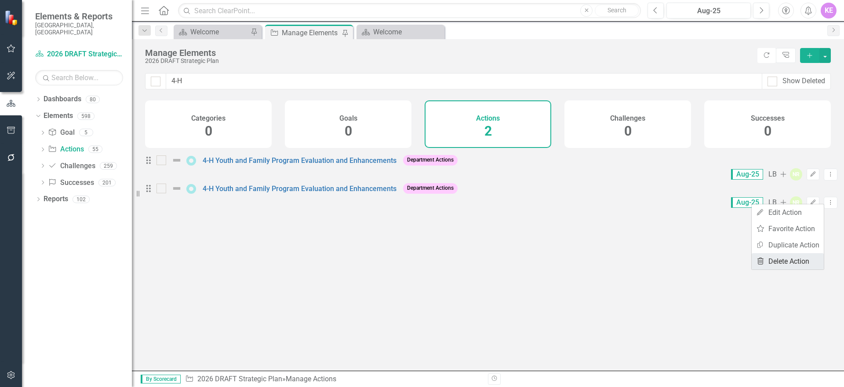
click at [784, 257] on link "Trash Delete Action" at bounding box center [788, 261] width 72 height 16
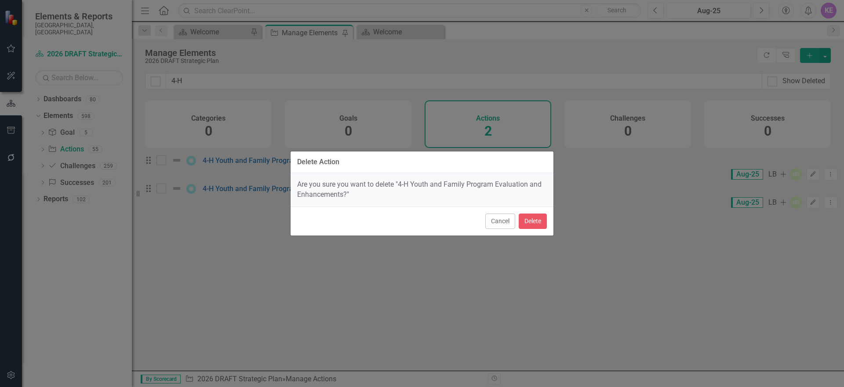
click at [539, 212] on div "Cancel Delete" at bounding box center [422, 220] width 263 height 29
click at [537, 218] on button "Delete" at bounding box center [533, 220] width 28 height 15
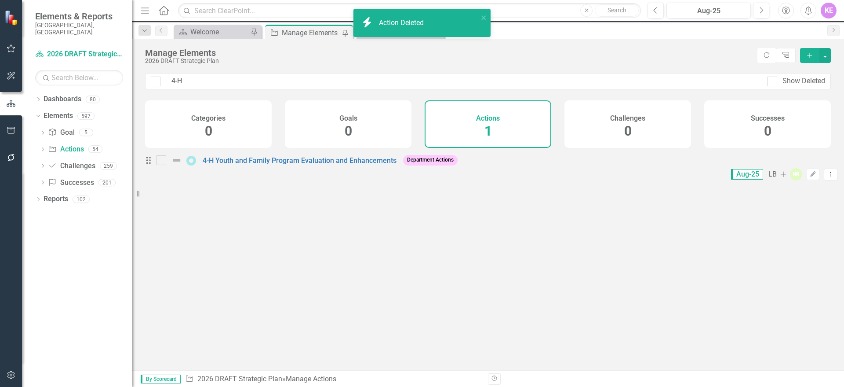
click at [309, 165] on div "4-H Youth and Family Program Evaluation and Enhancements" at bounding box center [278, 160] width 242 height 11
click at [306, 164] on link "4-H Youth and Family Program Evaluation and Enhancements" at bounding box center [300, 160] width 194 height 8
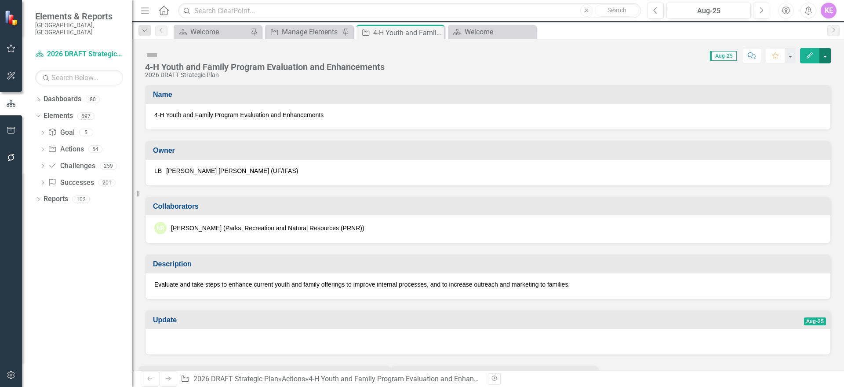
click at [830, 58] on button "button" at bounding box center [825, 55] width 11 height 15
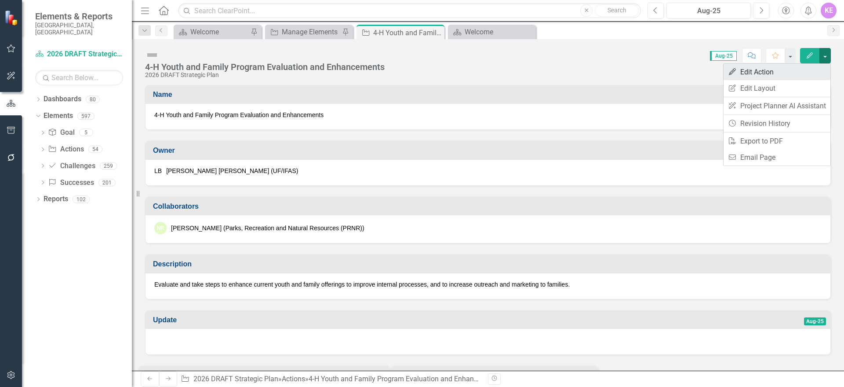
click at [821, 73] on link "Edit Edit Action" at bounding box center [777, 72] width 107 height 16
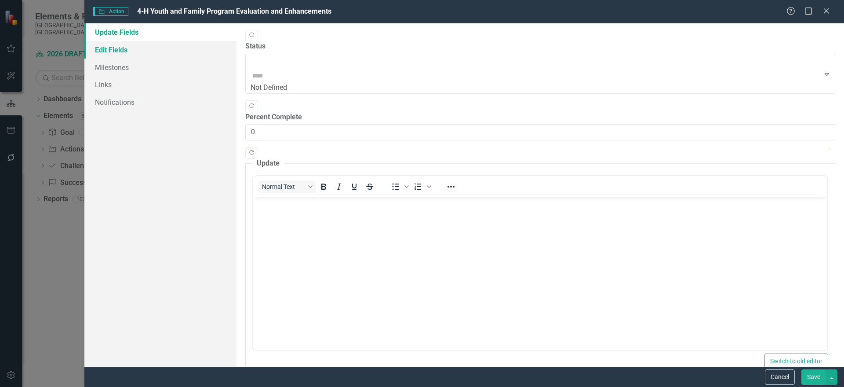
click at [139, 51] on link "Edit Fields" at bounding box center [160, 50] width 152 height 18
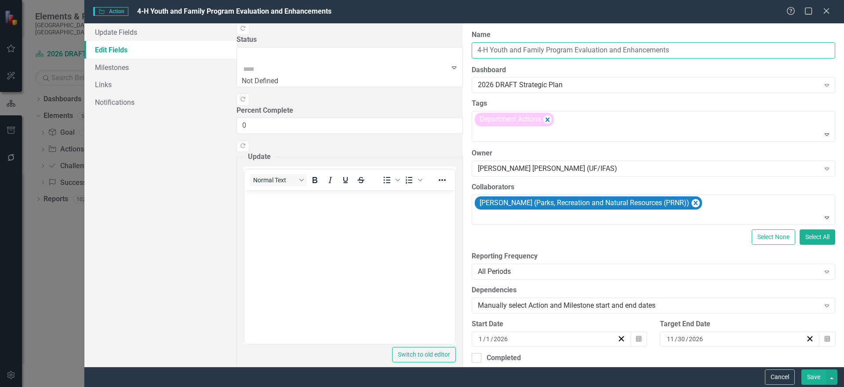
click at [472, 49] on input "4-H Youth and Family Program Evaluation and Enhancements" at bounding box center [654, 50] width 364 height 16
type input "4-H Youth and Family Program Evaluation and Enhancements"
click at [770, 378] on button "Cancel" at bounding box center [780, 376] width 30 height 15
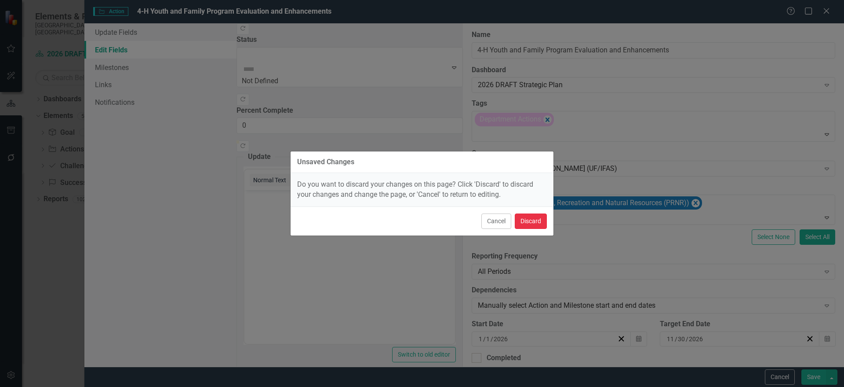
click at [532, 225] on button "Discard" at bounding box center [531, 220] width 32 height 15
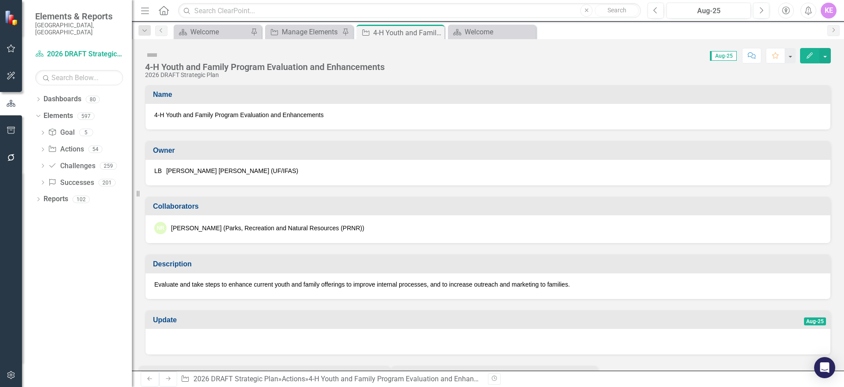
click at [832, 53] on div "4-H Youth and Family Program Evaluation and Enhancements 2026 DRAFT Strategic P…" at bounding box center [488, 58] width 712 height 39
click at [831, 56] on div "4-H Youth and Family Program Evaluation and Enhancements 2026 DRAFT Strategic P…" at bounding box center [488, 58] width 712 height 39
click at [827, 56] on button "button" at bounding box center [825, 55] width 11 height 15
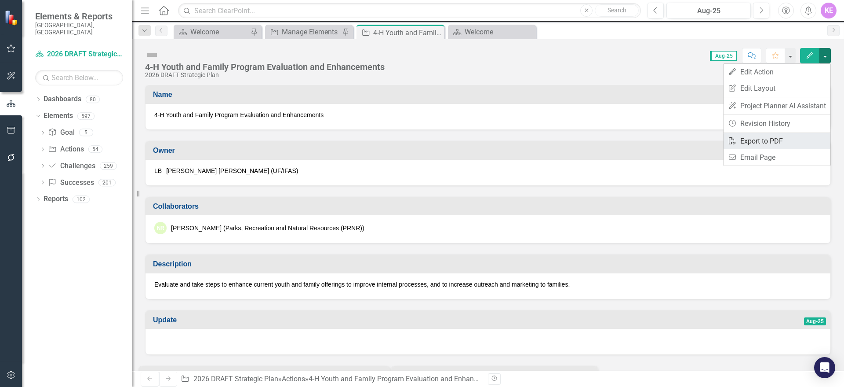
click at [782, 141] on link "PDF Export to PDF" at bounding box center [777, 141] width 107 height 16
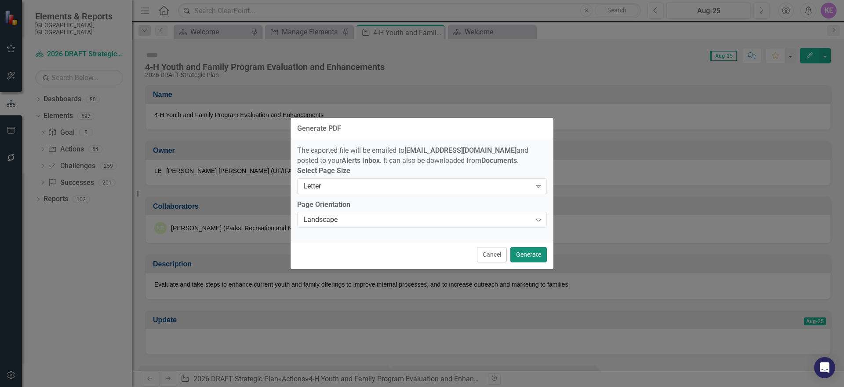
click at [533, 258] on button "Generate" at bounding box center [529, 254] width 36 height 15
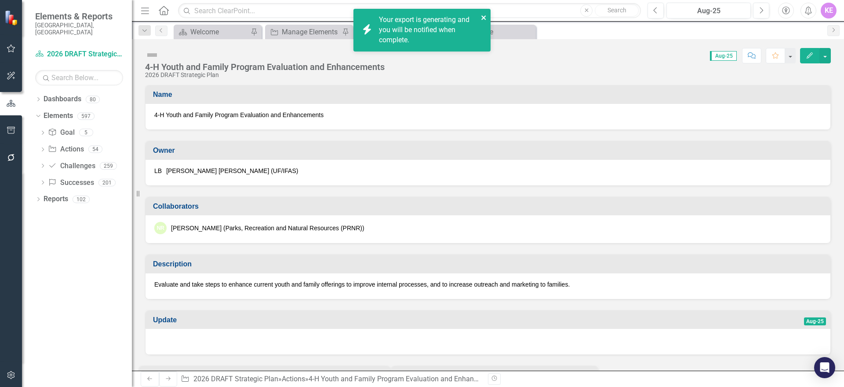
click at [485, 16] on icon "close" at bounding box center [484, 17] width 4 height 4
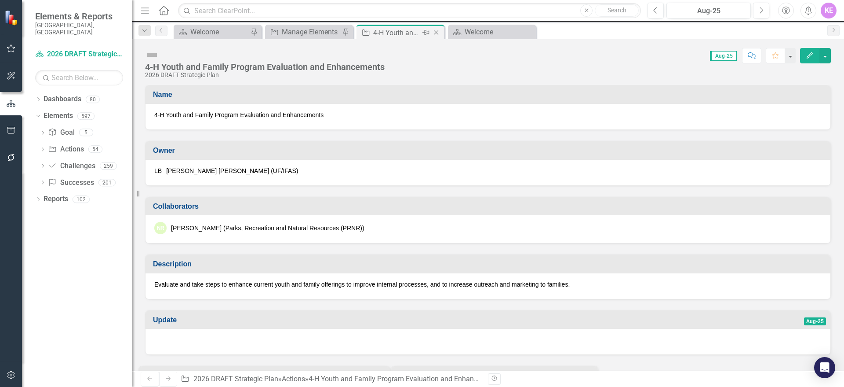
click at [438, 33] on icon "Close" at bounding box center [436, 32] width 9 height 7
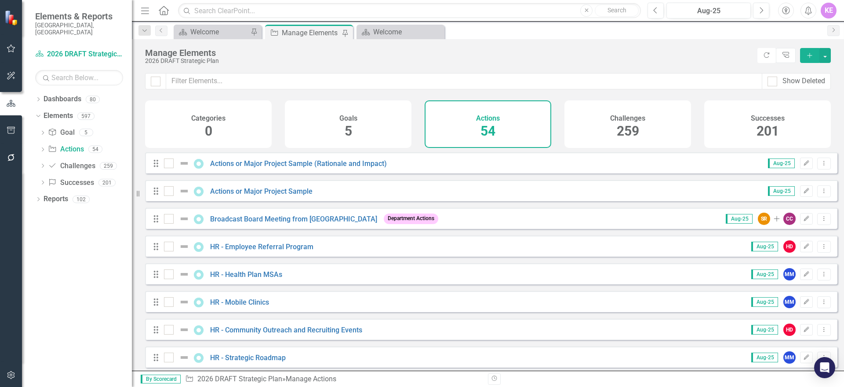
click at [323, 26] on div "Action Manage Elements Pin" at bounding box center [309, 32] width 88 height 15
click at [824, 57] on button "button" at bounding box center [825, 55] width 11 height 15
click at [814, 71] on link "Action Add Action" at bounding box center [795, 71] width 69 height 16
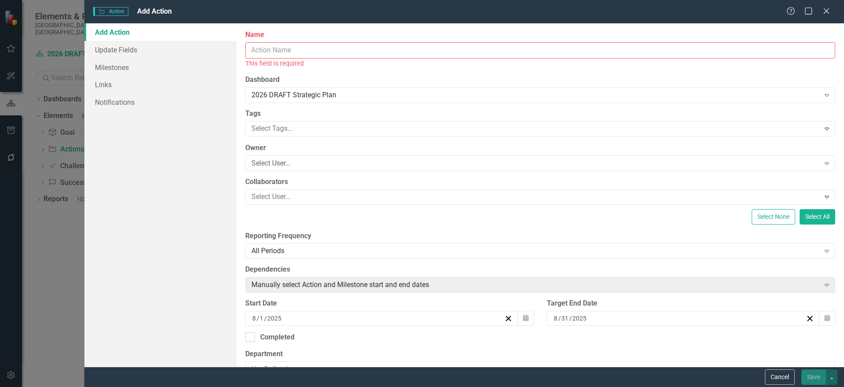
click at [328, 48] on input "Name" at bounding box center [540, 50] width 590 height 16
paste input "“Living on the Suncoast” Guide for Residents"
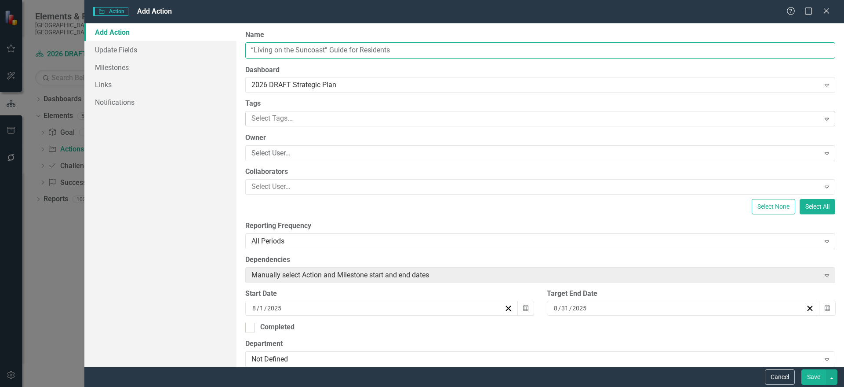
type input "“Living on the Suncoast” Guide for Residents"
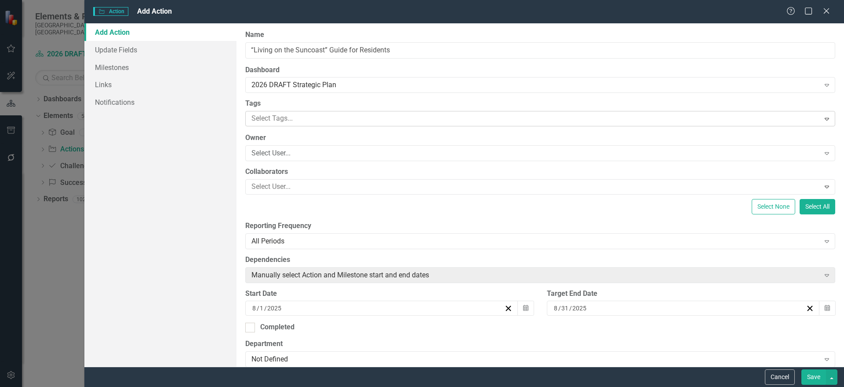
click at [331, 116] on div at bounding box center [534, 119] width 572 height 12
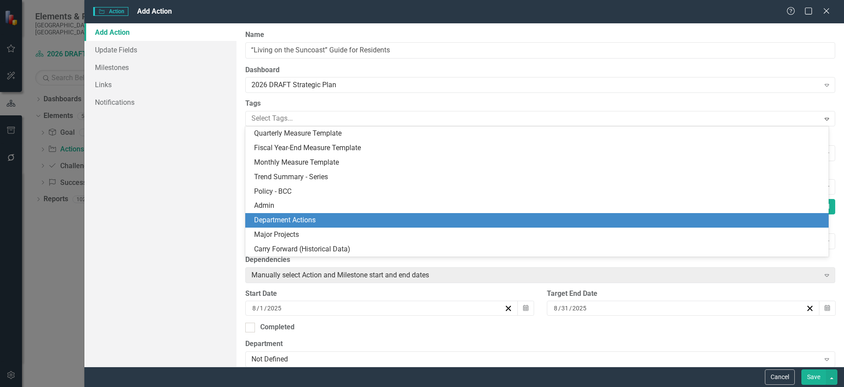
click at [318, 219] on div "Department Actions" at bounding box center [538, 220] width 569 height 10
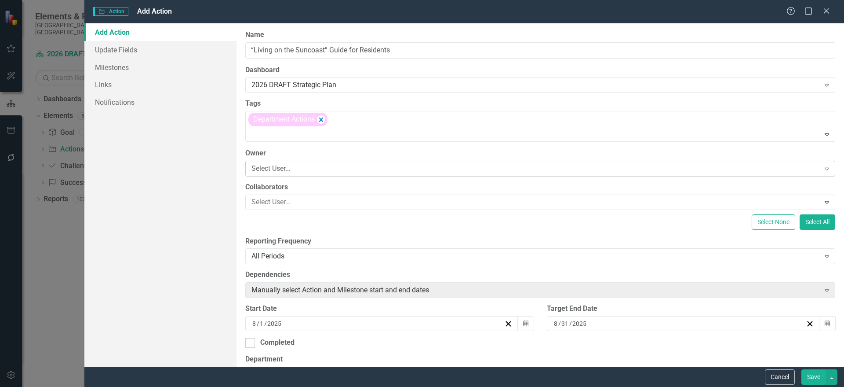
click at [301, 168] on div "Select User..." at bounding box center [536, 168] width 569 height 10
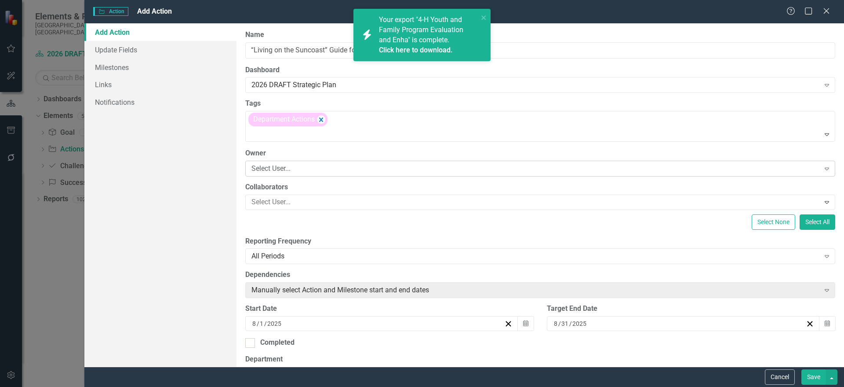
click at [294, 168] on div "Select User..." at bounding box center [536, 168] width 569 height 10
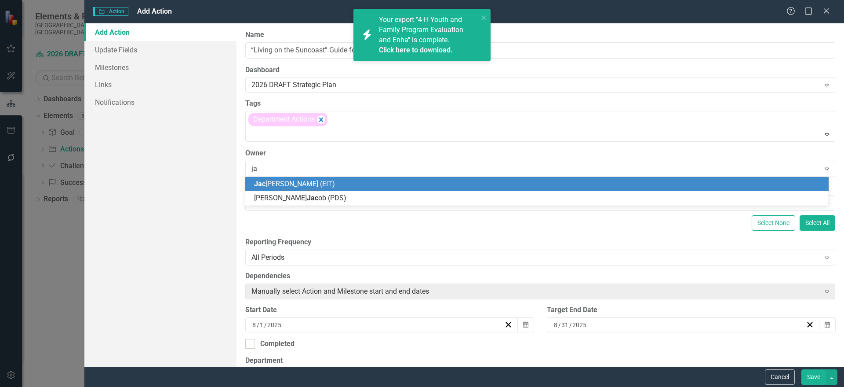
type input "j"
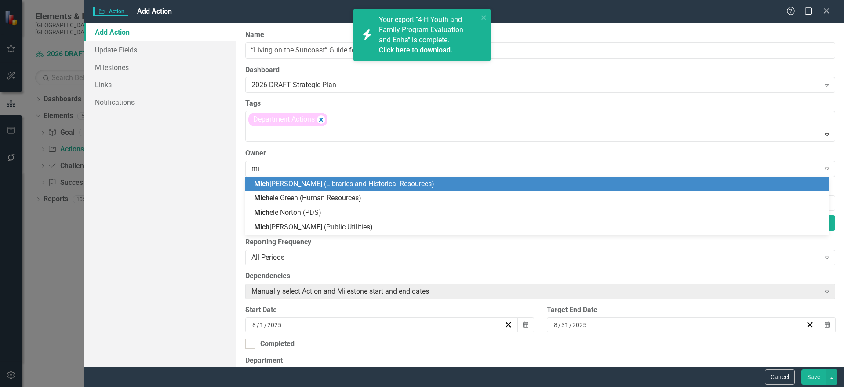
type input "m"
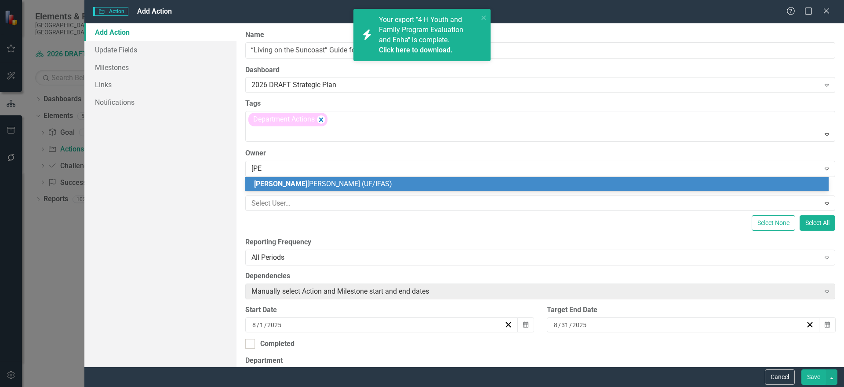
click at [802, 369] on button "Save" at bounding box center [814, 376] width 25 height 15
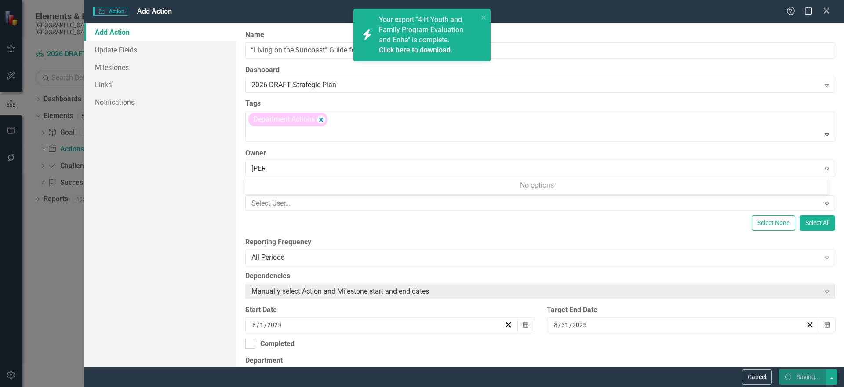
type input "[PERSON_NAME]"
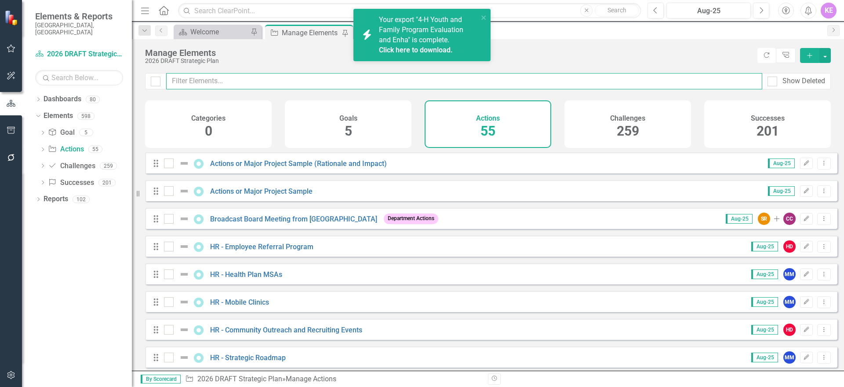
click at [302, 84] on input "text" at bounding box center [464, 81] width 596 height 16
type input ";"
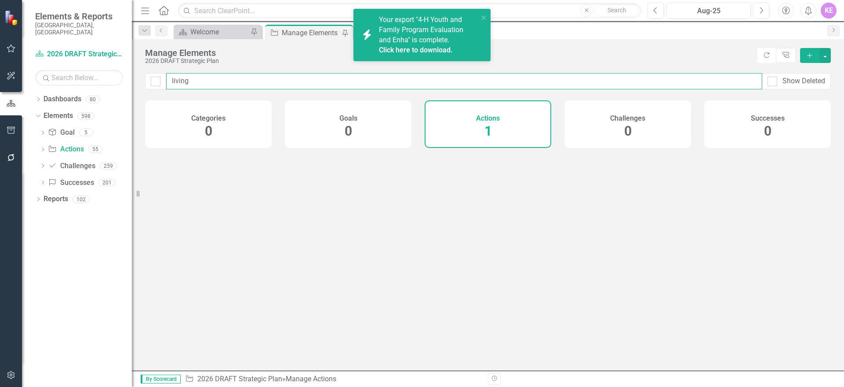
type input "living"
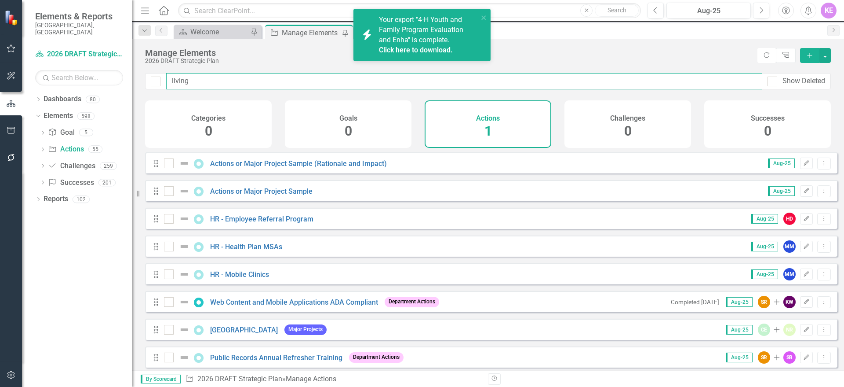
checkbox input "false"
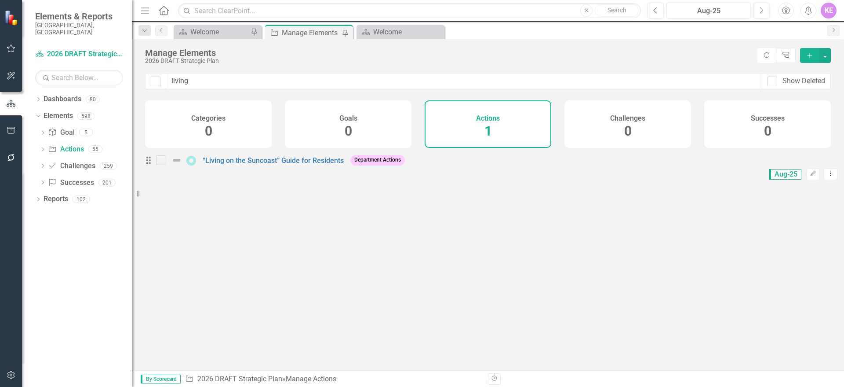
click at [437, 380] on div "Action 2026 DRAFT Strategic Plan » Manage Actions" at bounding box center [333, 379] width 296 height 10
click at [322, 164] on link "“Living on the Suncoast” Guide for Residents" at bounding box center [273, 160] width 141 height 8
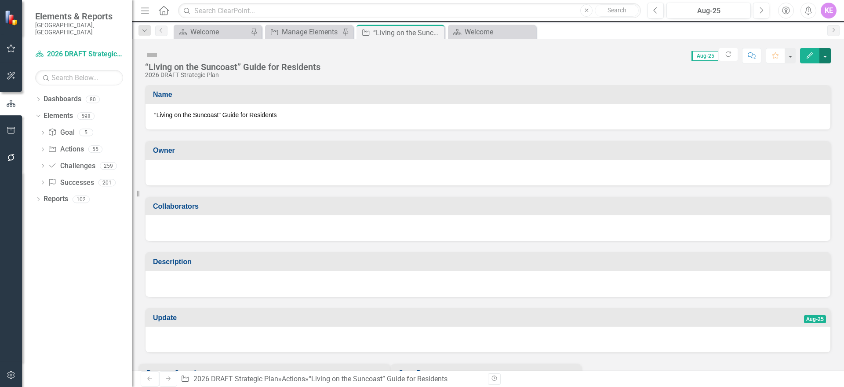
click at [826, 58] on button "button" at bounding box center [825, 55] width 11 height 15
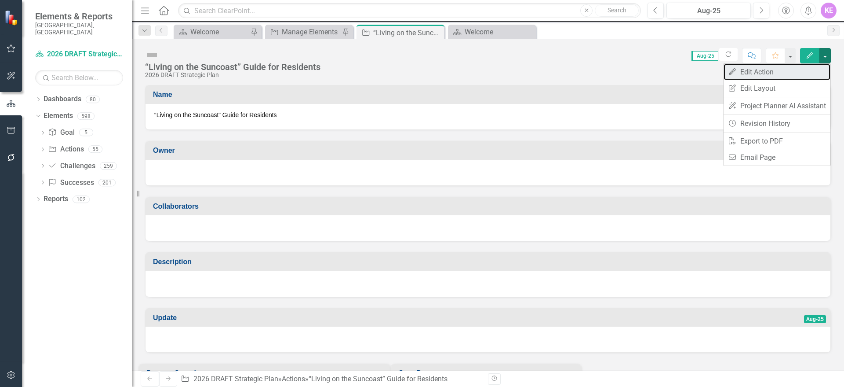
click at [817, 73] on link "Edit Edit Action" at bounding box center [777, 72] width 107 height 16
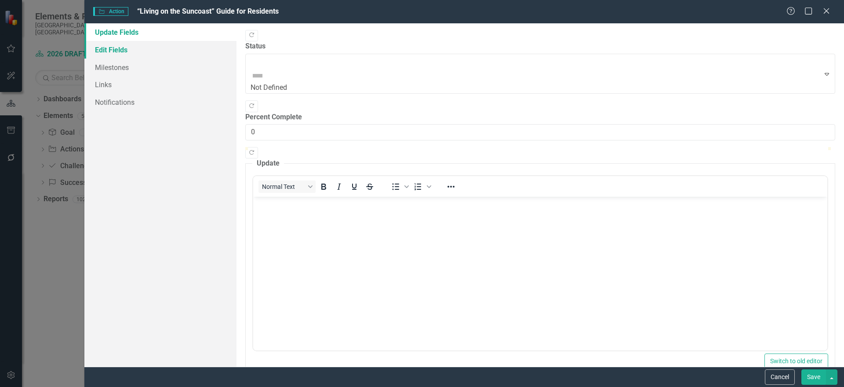
click at [165, 43] on link "Edit Fields" at bounding box center [160, 50] width 152 height 18
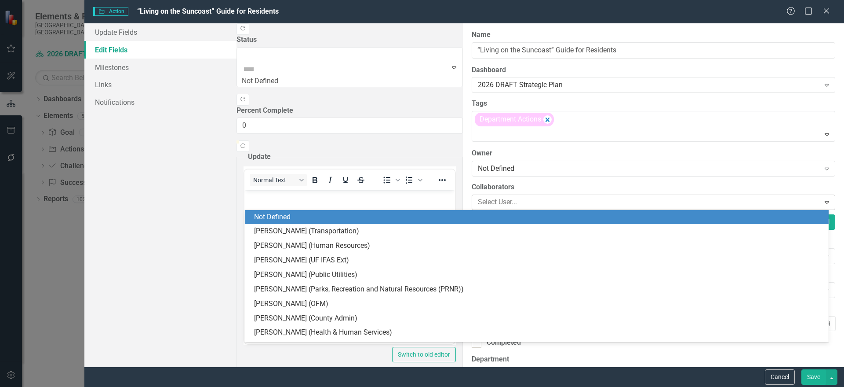
click at [474, 201] on div at bounding box center [647, 202] width 346 height 12
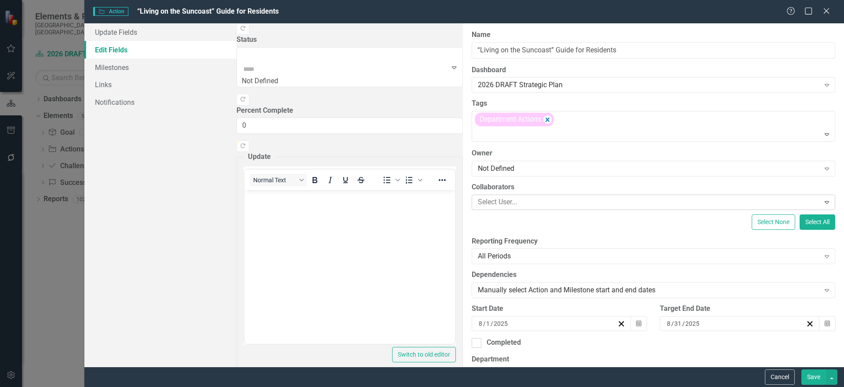
click at [474, 205] on div at bounding box center [647, 202] width 346 height 12
type input "PDS"
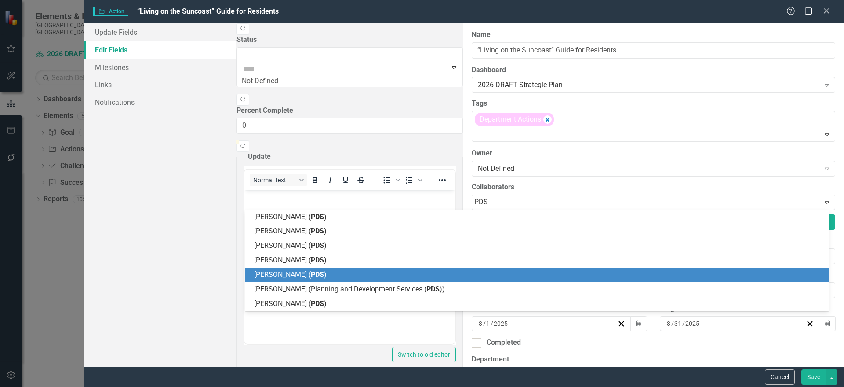
click at [474, 281] on div "[PERSON_NAME] ( PDS )" at bounding box center [537, 274] width 584 height 15
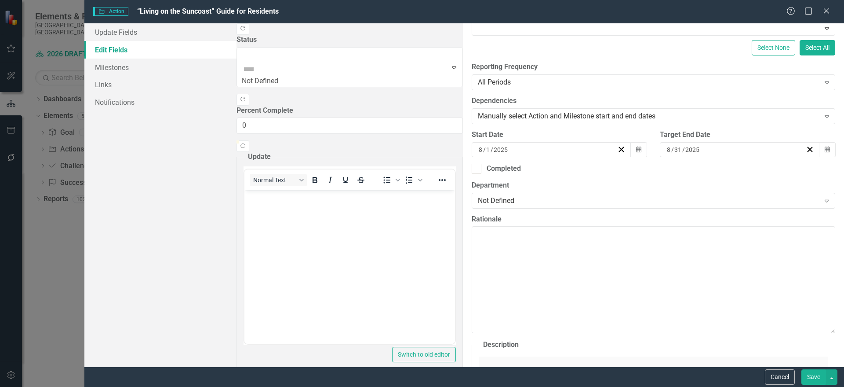
scroll to position [186, 0]
click at [636, 153] on icon "Calendar" at bounding box center [638, 152] width 5 height 6
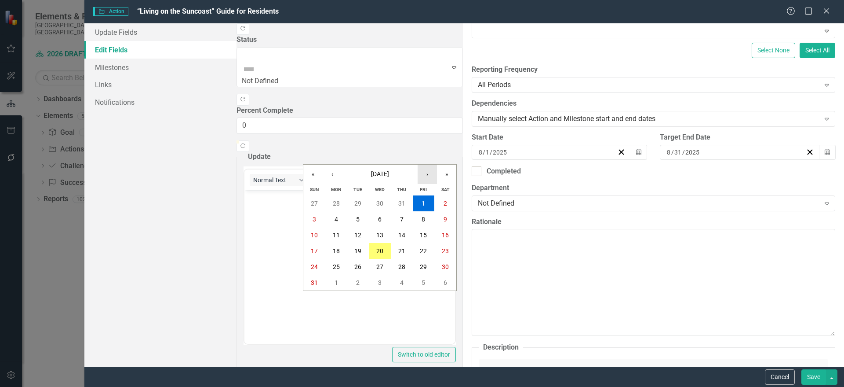
click at [428, 174] on button "›" at bounding box center [427, 173] width 19 height 19
click at [335, 219] on abbr "3" at bounding box center [337, 218] width 4 height 7
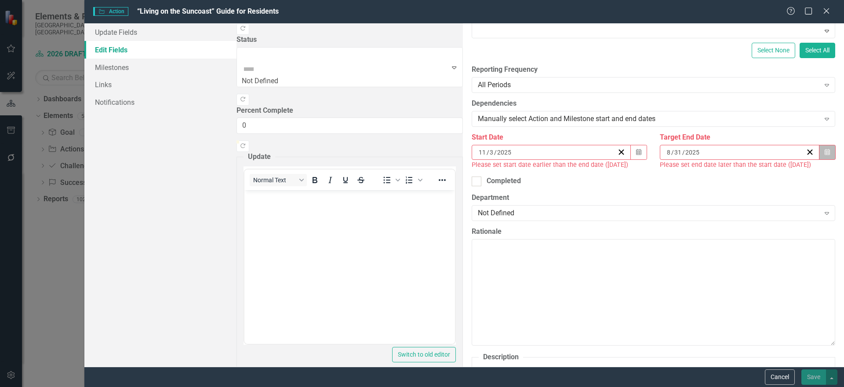
click at [825, 152] on button "Calendar" at bounding box center [827, 152] width 17 height 15
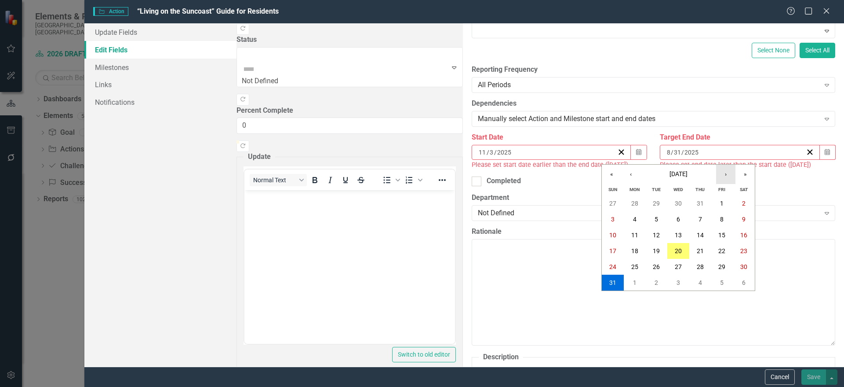
click at [731, 176] on button "›" at bounding box center [725, 173] width 19 height 19
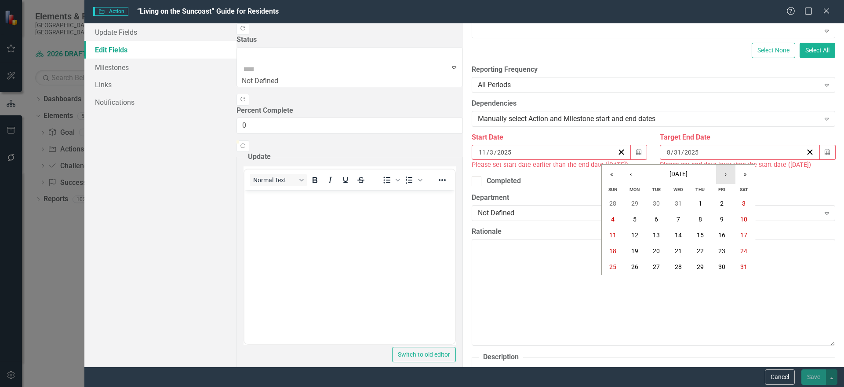
click at [731, 176] on button "›" at bounding box center [725, 173] width 19 height 19
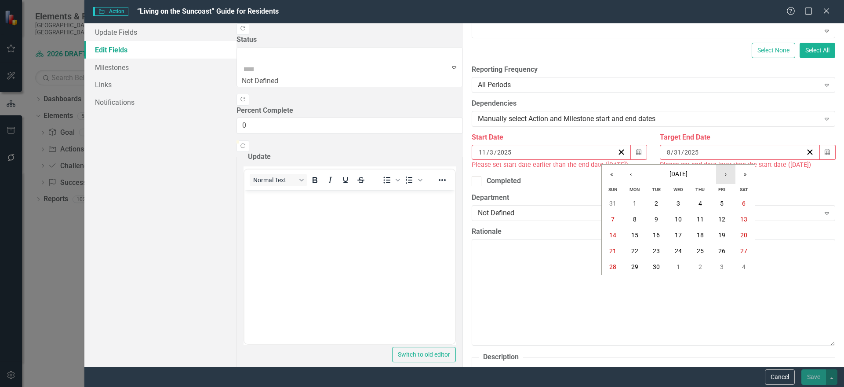
click at [731, 176] on button "›" at bounding box center [725, 173] width 19 height 19
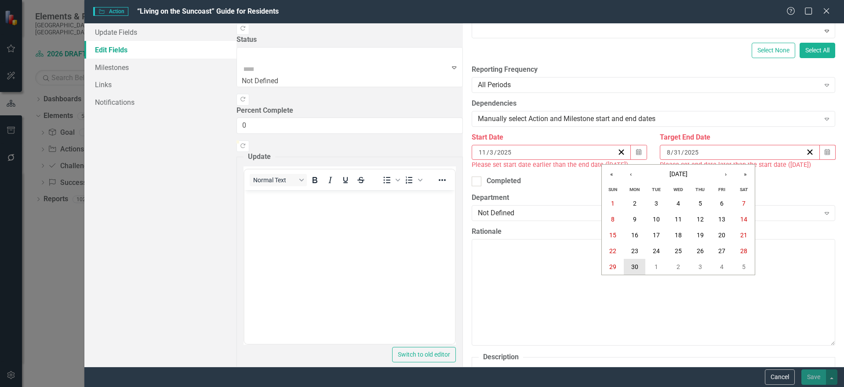
click at [634, 270] on button "30" at bounding box center [635, 267] width 22 height 16
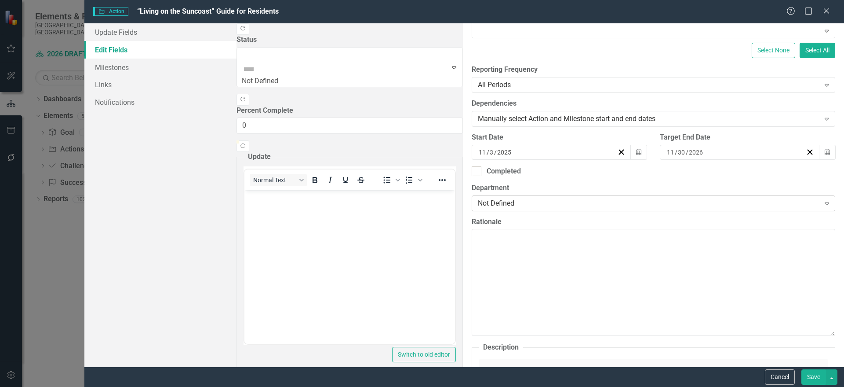
click at [472, 210] on div "Not Defined Expand" at bounding box center [654, 203] width 364 height 16
type input "uf"
click at [382, 386] on div "UF /IFAS Extension and Sustainability" at bounding box center [424, 394] width 830 height 10
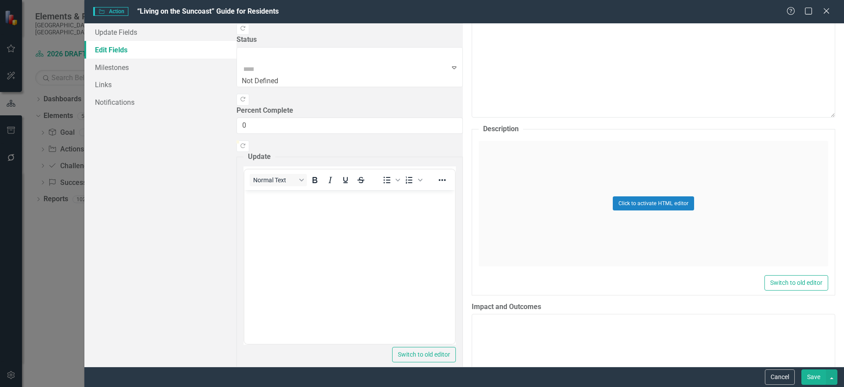
scroll to position [398, 0]
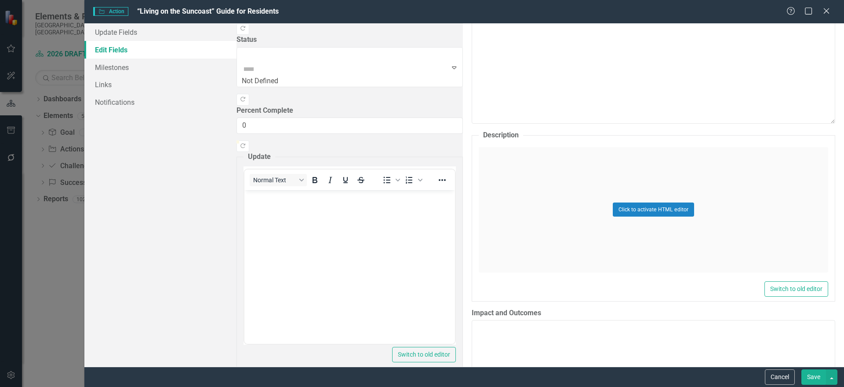
click at [640, 199] on div "Click to activate HTML editor" at bounding box center [654, 209] width 350 height 125
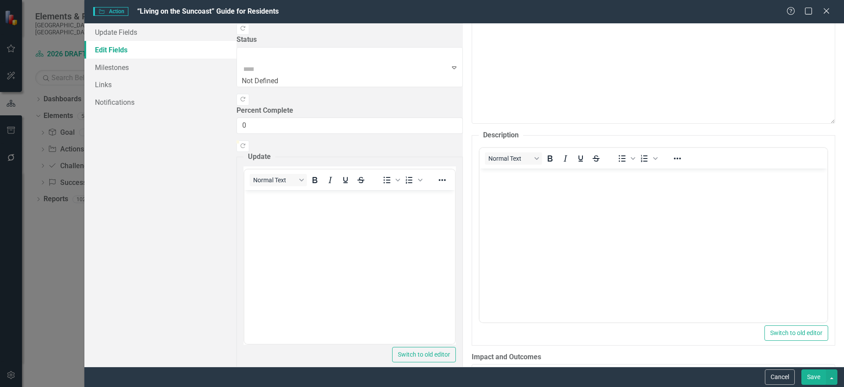
scroll to position [0, 0]
click at [572, 190] on body "Rich Text Area. Press ALT-0 for help." at bounding box center [653, 234] width 348 height 132
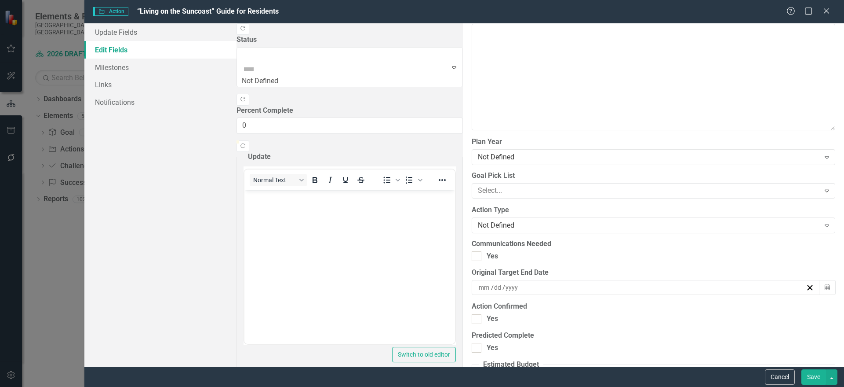
scroll to position [870, 0]
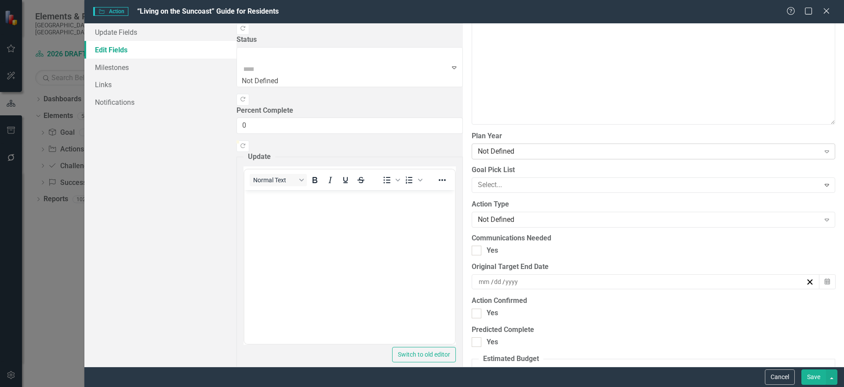
click at [559, 154] on div "Not Defined" at bounding box center [649, 151] width 342 height 10
click at [474, 184] on div at bounding box center [647, 185] width 346 height 12
click at [474, 182] on div at bounding box center [647, 185] width 346 height 12
click at [341, 386] on div "Exceptional County Services Aligned with Resources" at bounding box center [424, 394] width 830 height 10
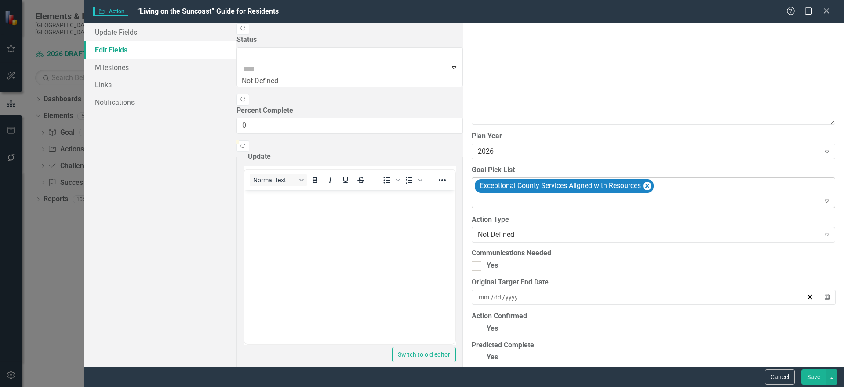
click at [474, 197] on div at bounding box center [654, 201] width 360 height 12
click at [474, 198] on div at bounding box center [654, 201] width 360 height 12
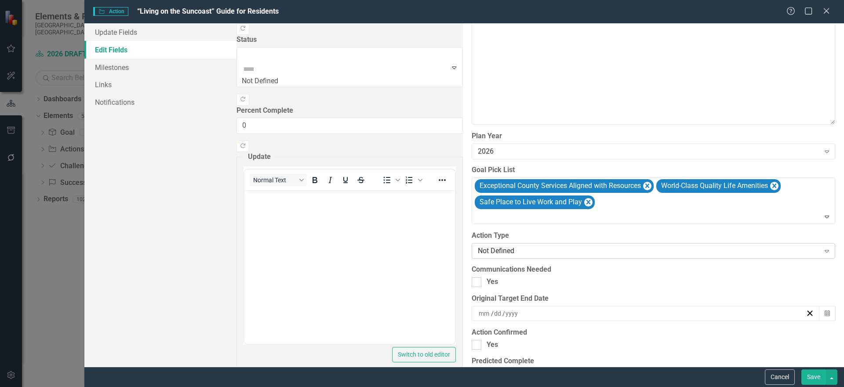
click at [478, 246] on div "Not Defined" at bounding box center [649, 251] width 342 height 10
click at [478, 309] on div "/ /" at bounding box center [642, 313] width 328 height 9
click at [472, 277] on div "Yes" at bounding box center [654, 282] width 364 height 10
click at [472, 277] on input "Yes" at bounding box center [475, 280] width 6 height 6
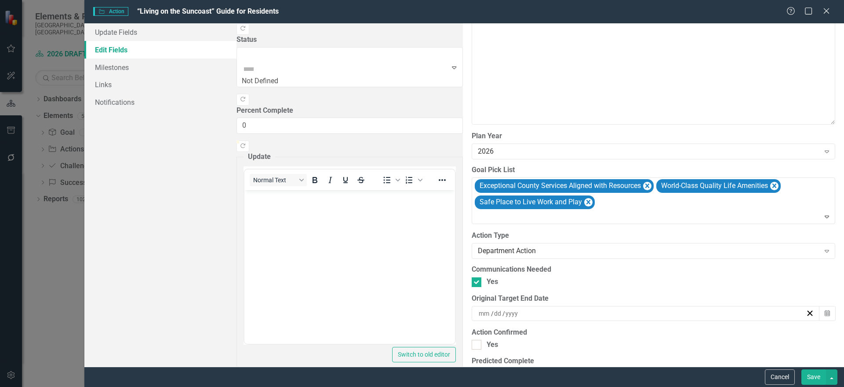
click at [463, 259] on div "ClearPoint Can Do More! How ClearPoint Can Help Close Enterprise plans can auto…" at bounding box center [653, 194] width 381 height 343
click at [472, 277] on div "Yes" at bounding box center [654, 282] width 364 height 10
click at [472, 277] on input "Yes" at bounding box center [475, 280] width 6 height 6
checkbox input "false"
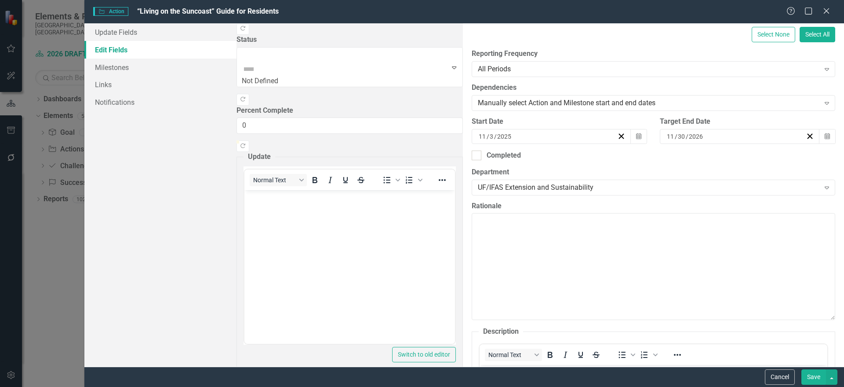
scroll to position [15, 0]
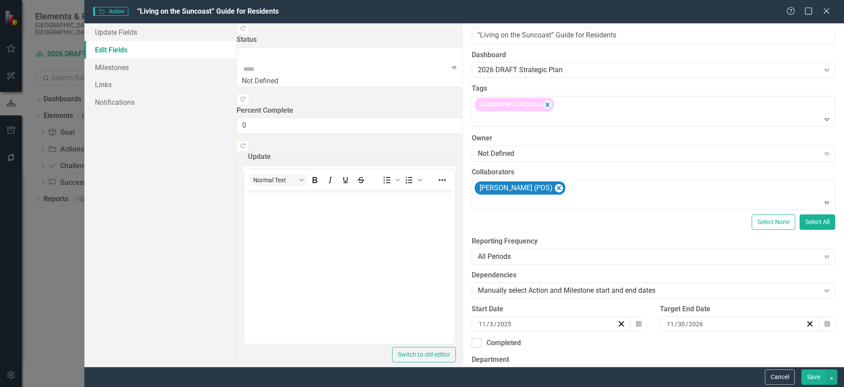
click at [810, 378] on button "Save" at bounding box center [814, 376] width 25 height 15
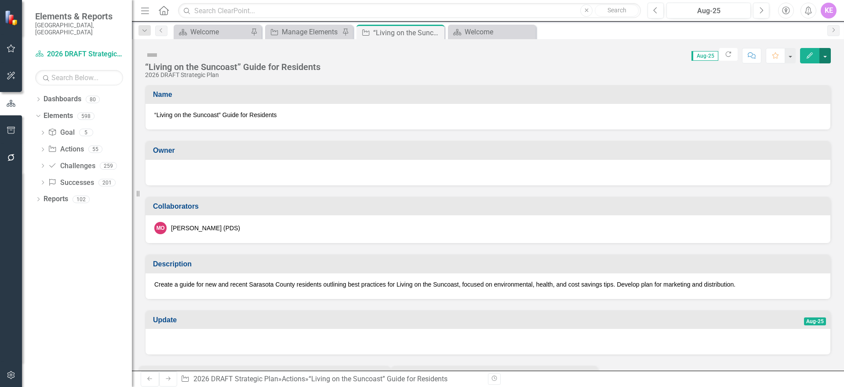
click at [828, 62] on button "button" at bounding box center [825, 55] width 11 height 15
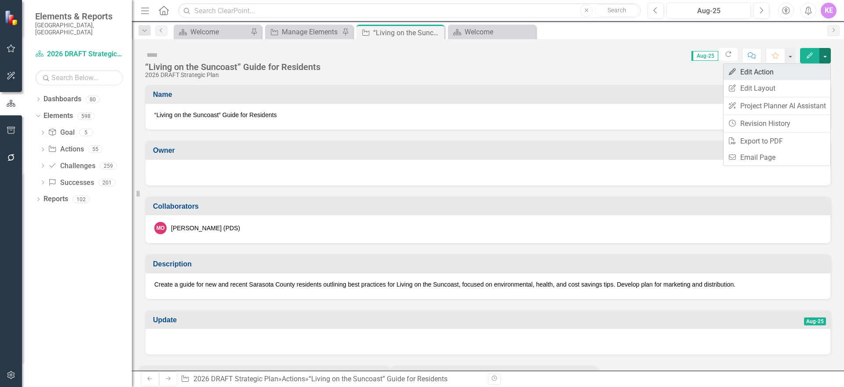
click at [797, 77] on link "Edit Edit Action" at bounding box center [777, 72] width 107 height 16
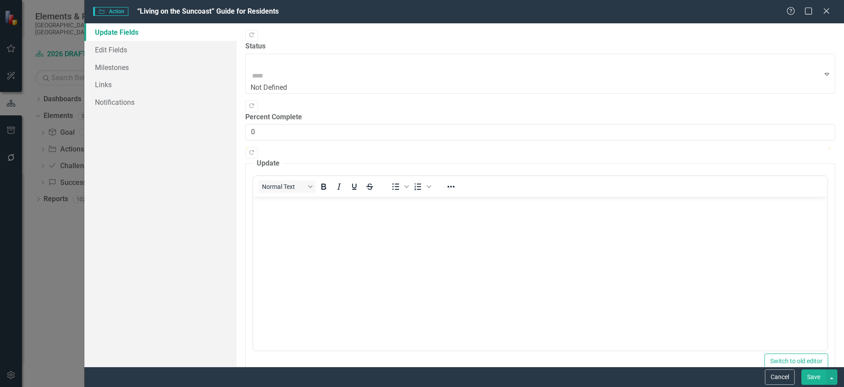
scroll to position [0, 0]
click at [150, 50] on link "Edit Fields" at bounding box center [160, 50] width 152 height 18
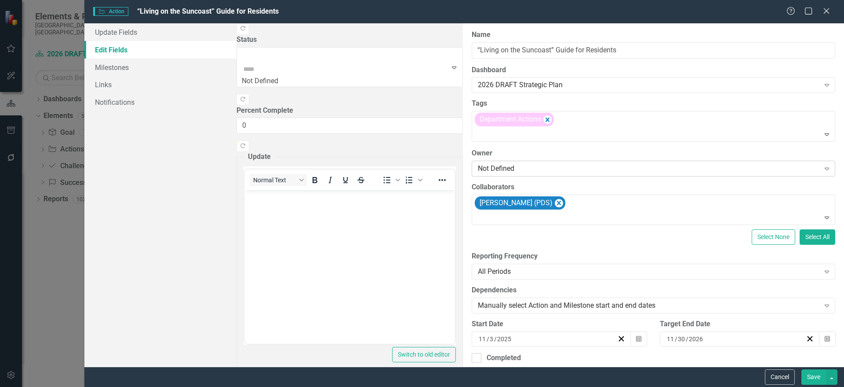
click at [478, 164] on div "Not Defined" at bounding box center [649, 168] width 342 height 10
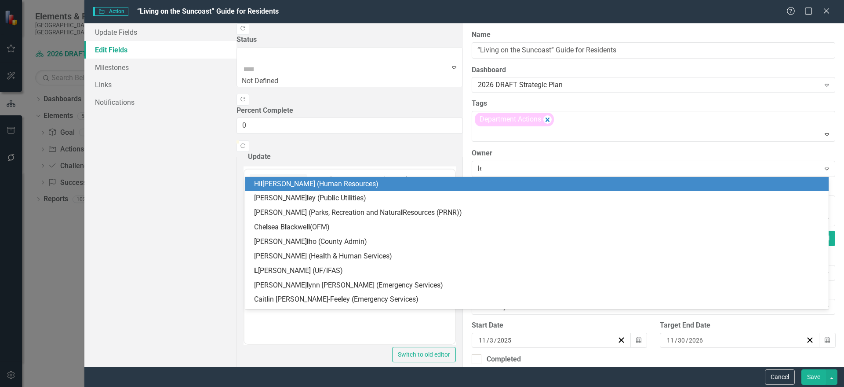
type input "[PERSON_NAME]"
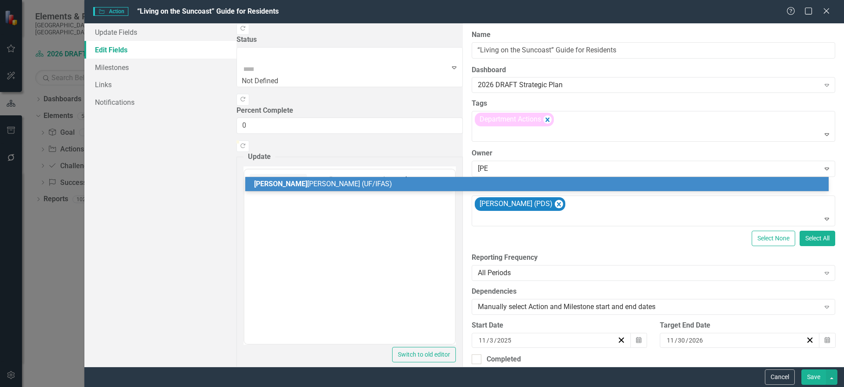
click at [331, 177] on div "[PERSON_NAME] [PERSON_NAME] (UF/IFAS)" at bounding box center [537, 184] width 584 height 15
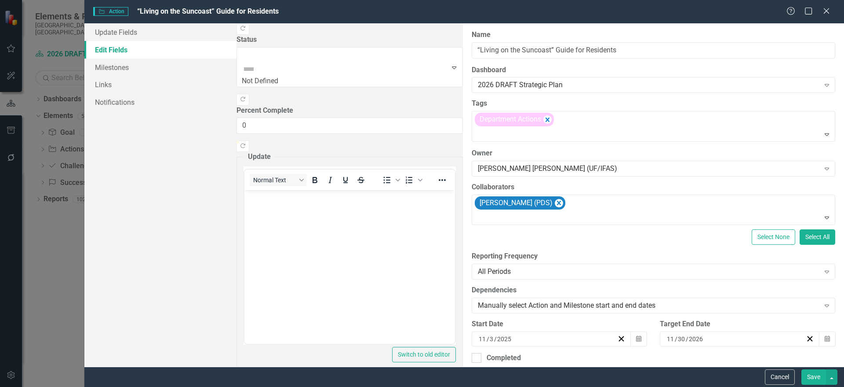
click at [816, 378] on button "Save" at bounding box center [814, 376] width 25 height 15
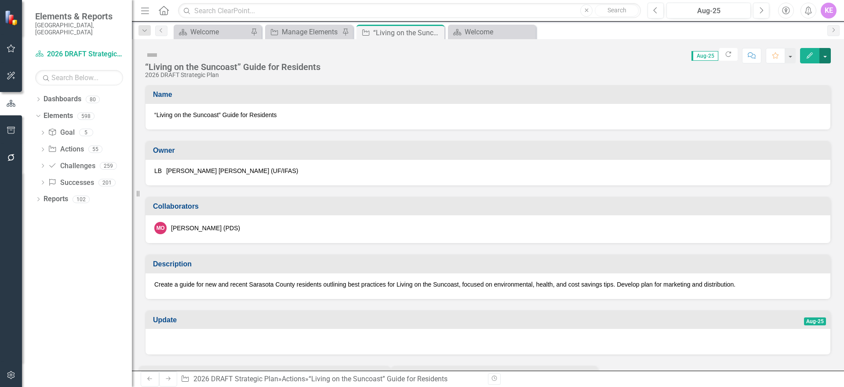
click at [824, 54] on button "button" at bounding box center [825, 55] width 11 height 15
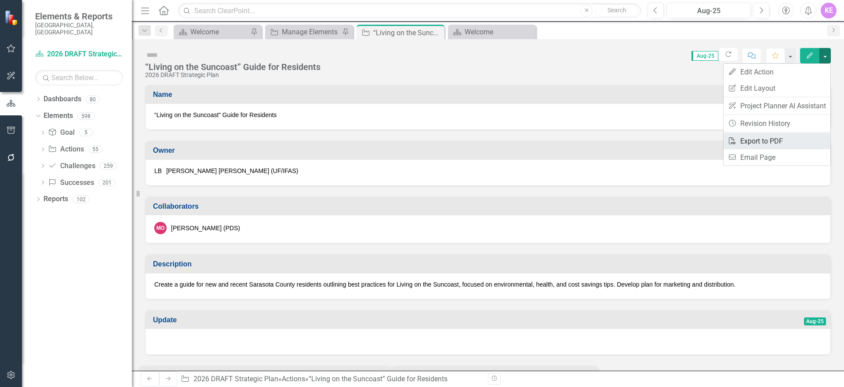
click at [800, 137] on link "PDF Export to PDF" at bounding box center [777, 141] width 107 height 16
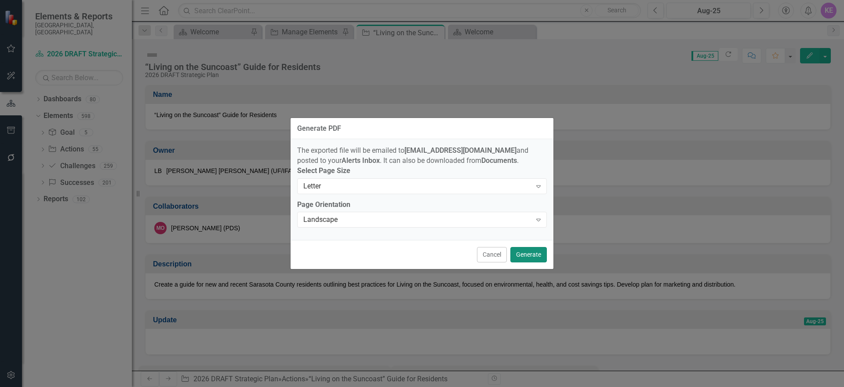
click at [525, 262] on button "Generate" at bounding box center [529, 254] width 36 height 15
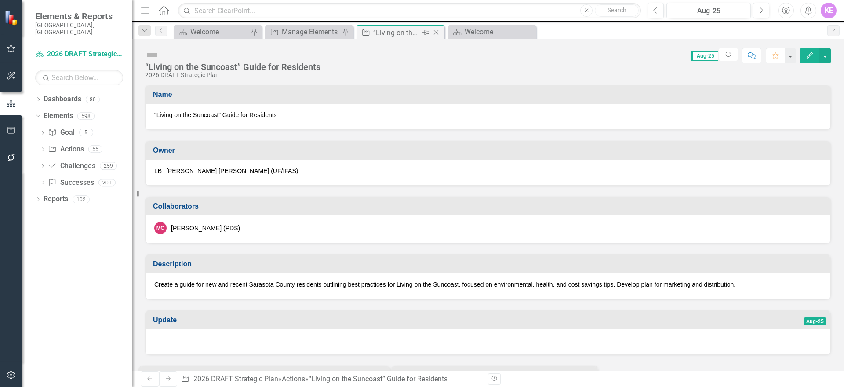
click at [436, 33] on icon at bounding box center [436, 32] width 5 height 5
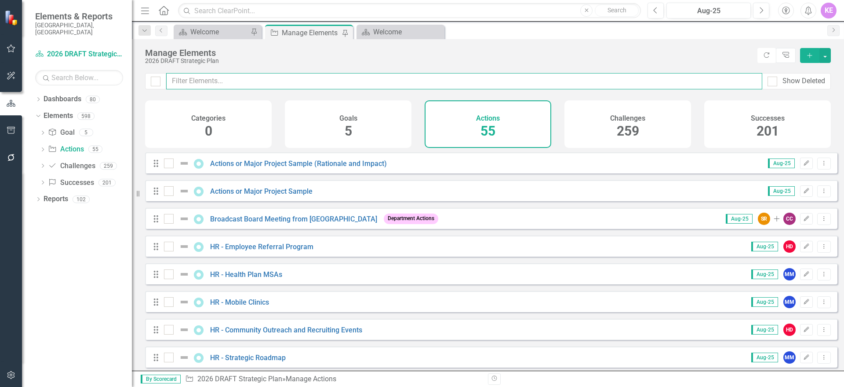
click at [344, 83] on input "text" at bounding box center [464, 81] width 596 height 16
type input "4"
checkbox input "false"
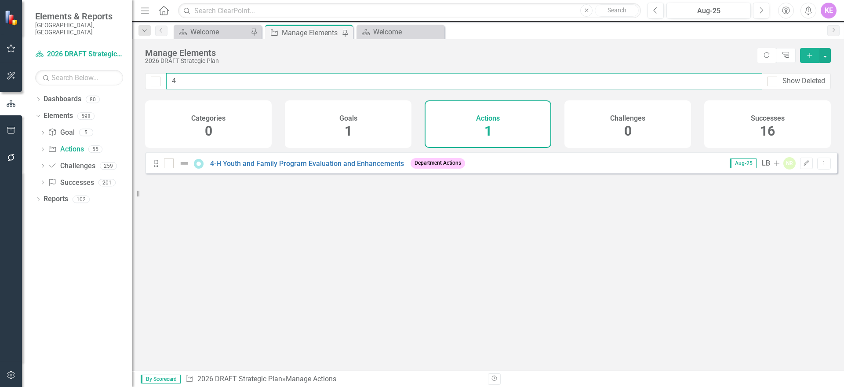
type input "4-"
checkbox input "false"
type input "4-H"
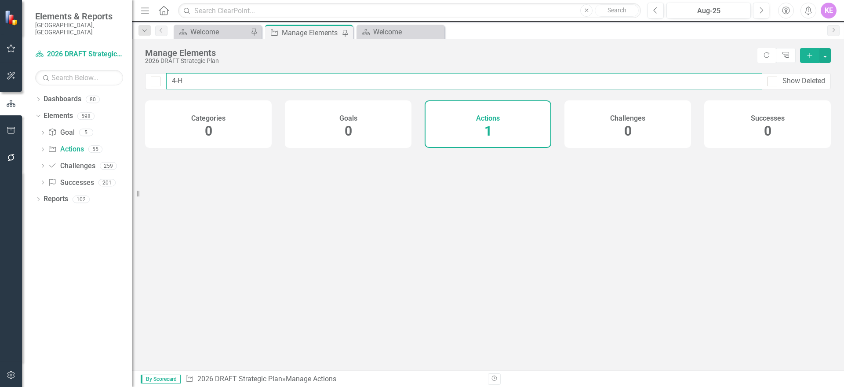
checkbox input "false"
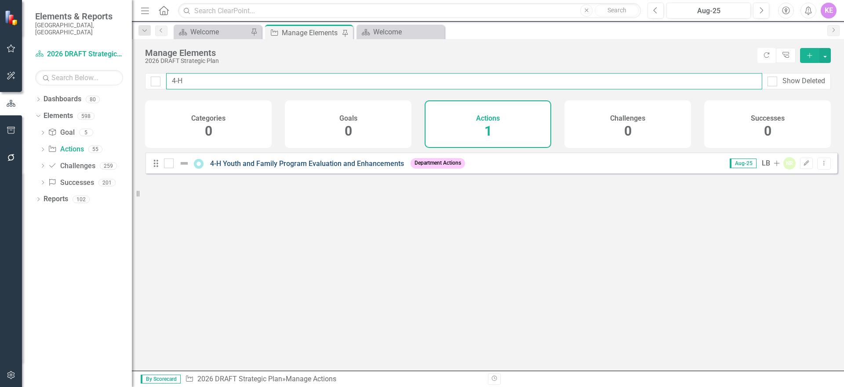
type input "4-H"
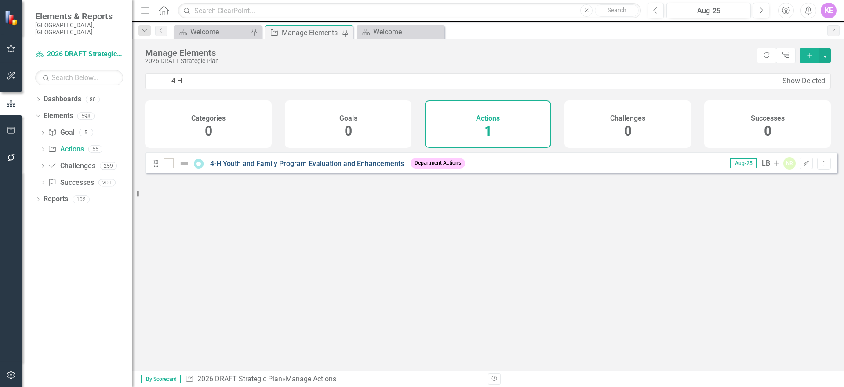
click at [360, 168] on link "4-H Youth and Family Program Evaluation and Enhancements" at bounding box center [307, 163] width 194 height 8
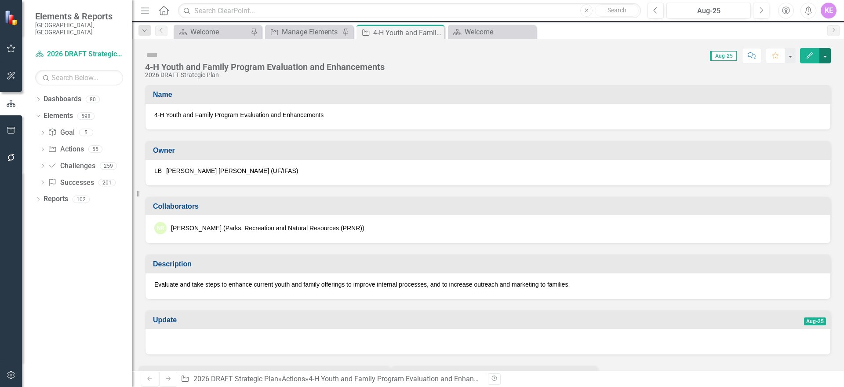
click at [830, 49] on button "button" at bounding box center [825, 55] width 11 height 15
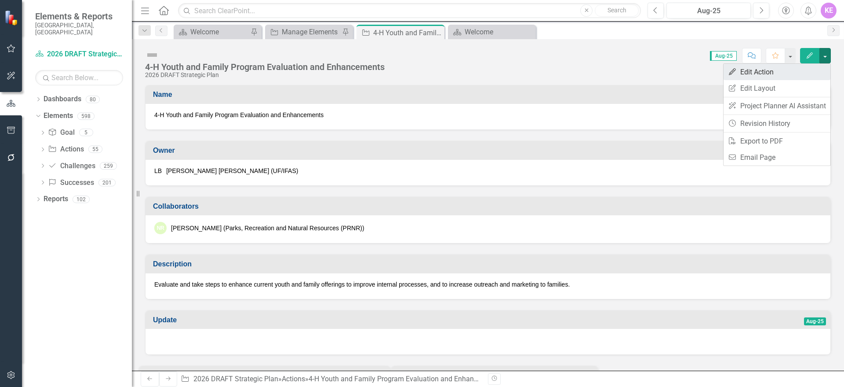
click at [812, 70] on link "Edit Edit Action" at bounding box center [777, 72] width 107 height 16
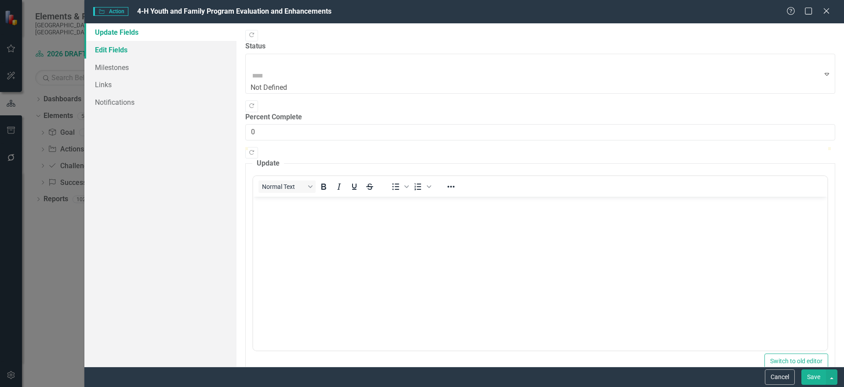
click at [168, 56] on link "Edit Fields" at bounding box center [160, 50] width 152 height 18
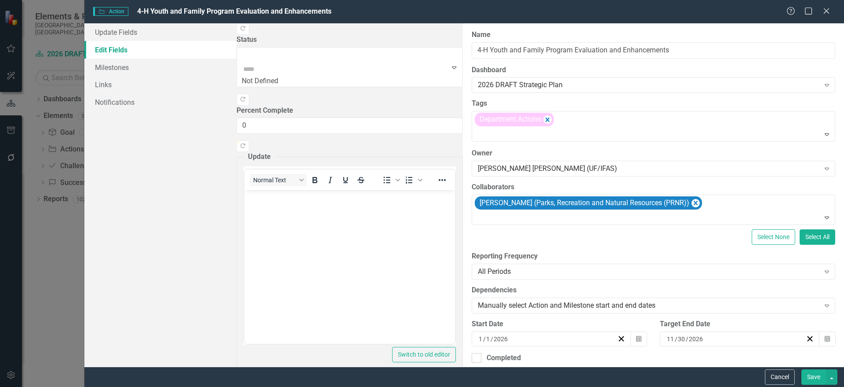
click at [498, 339] on div "[DATE]" at bounding box center [548, 338] width 140 height 9
click at [619, 339] on line "button" at bounding box center [621, 338] width 5 height 5
click at [636, 341] on icon "button" at bounding box center [638, 338] width 5 height 6
click at [492, 346] on button "‹" at bounding box center [501, 355] width 19 height 19
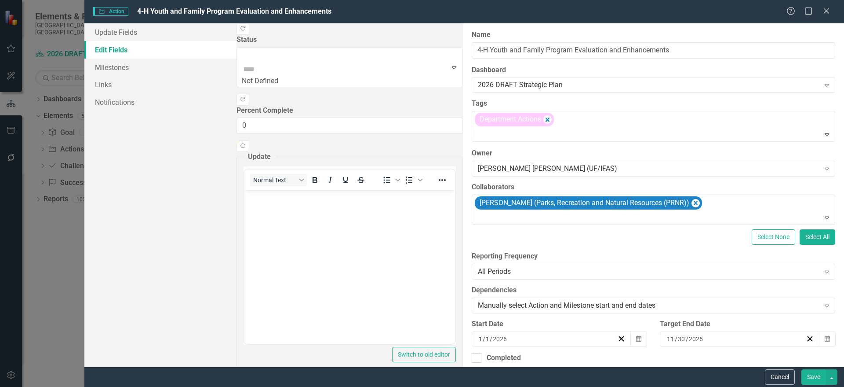
click at [492, 346] on button "‹" at bounding box center [501, 355] width 19 height 19
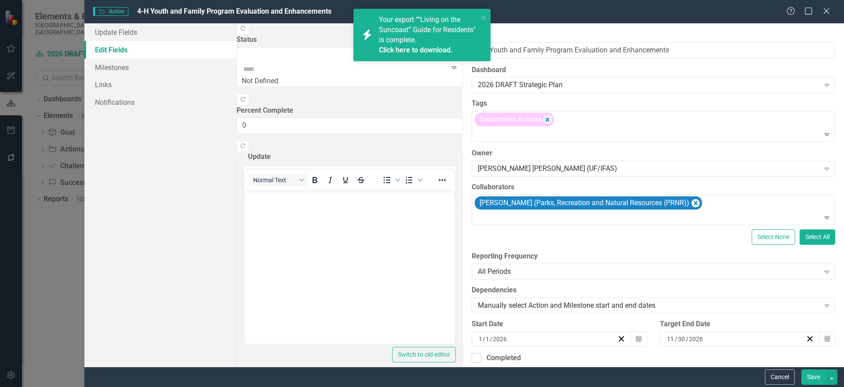
click at [503, 381] on abbr "1" at bounding box center [505, 384] width 4 height 7
click at [816, 373] on button "Save" at bounding box center [814, 376] width 25 height 15
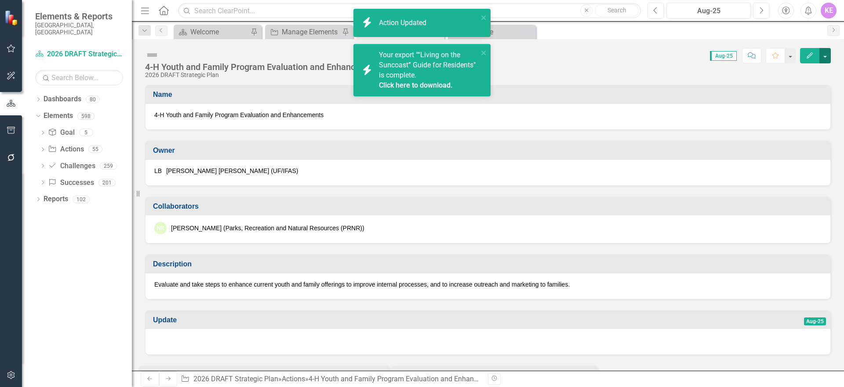
click at [826, 58] on button "button" at bounding box center [825, 55] width 11 height 15
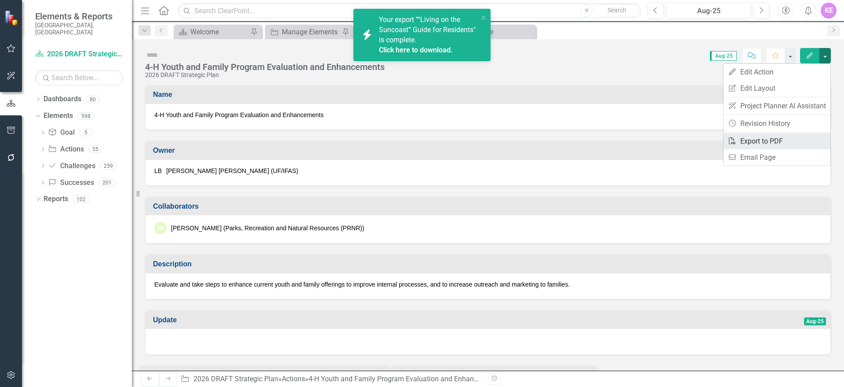
click at [801, 145] on link "PDF Export to PDF" at bounding box center [777, 141] width 107 height 16
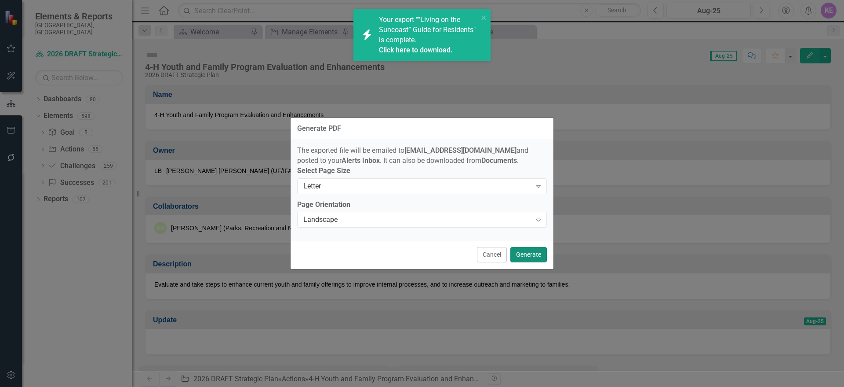
click at [530, 253] on button "Generate" at bounding box center [529, 254] width 36 height 15
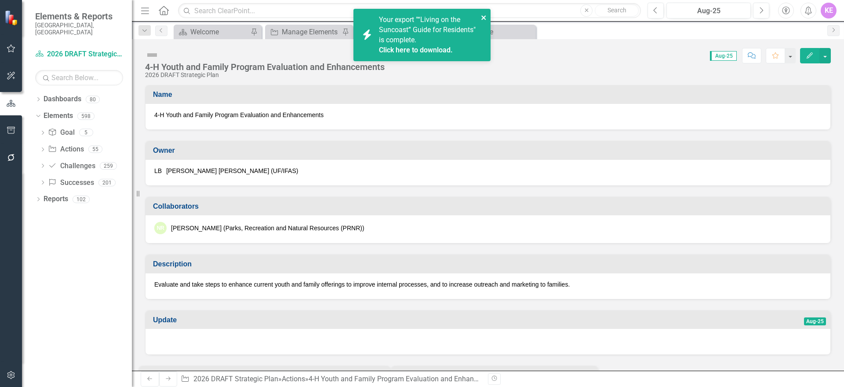
click at [482, 15] on icon "close" at bounding box center [484, 17] width 6 height 7
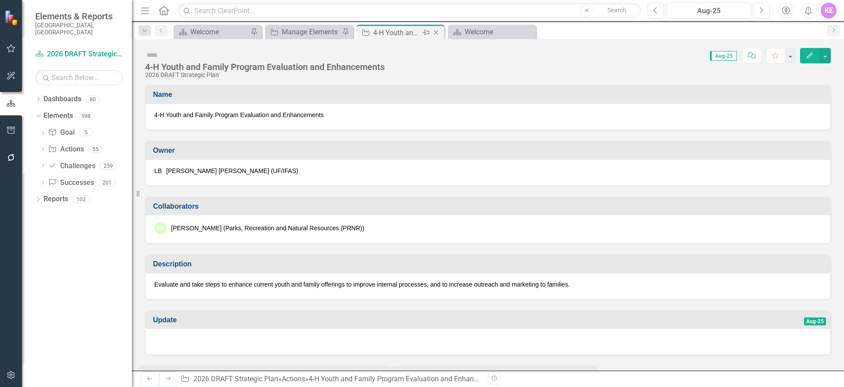
click at [436, 32] on icon "Close" at bounding box center [436, 32] width 9 height 7
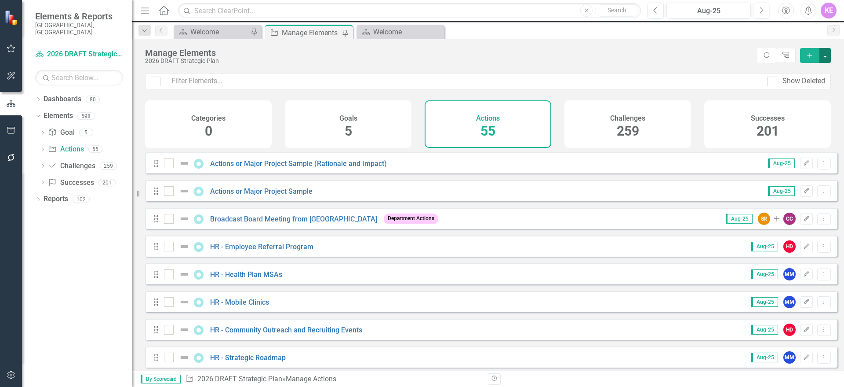
click at [827, 56] on button "button" at bounding box center [825, 55] width 11 height 15
click at [811, 69] on link "Action Add Action" at bounding box center [795, 71] width 69 height 16
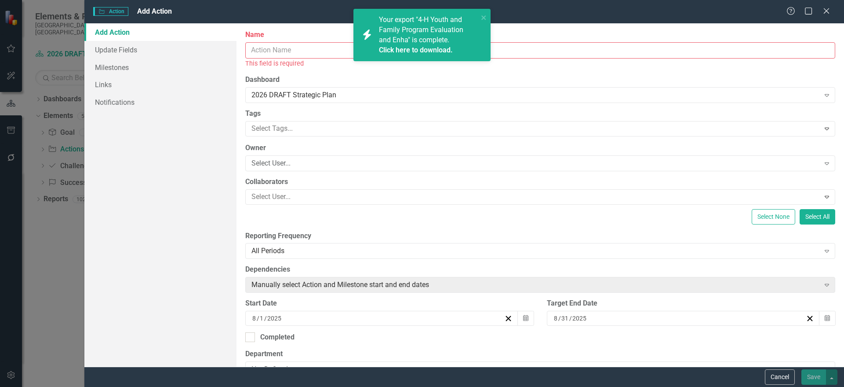
click at [302, 50] on input "Name" at bounding box center [540, 50] width 590 height 16
paste input "Volunteer Engagement Evaluation and Plan"
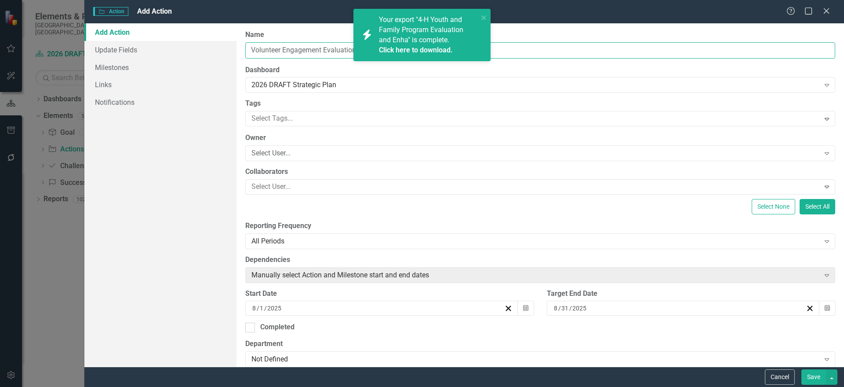
click at [302, 50] on input "Volunteer Engagement Evaluation and Plan" at bounding box center [540, 50] width 590 height 16
type input "Volunteer Engagement Evaluation and Plan"
click at [323, 116] on div at bounding box center [534, 119] width 572 height 12
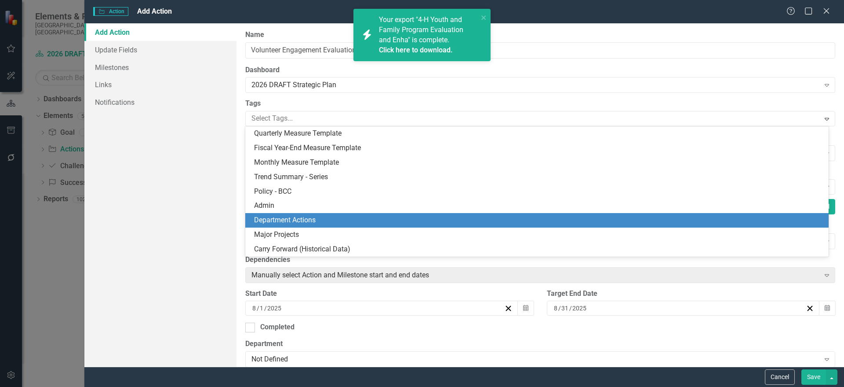
click at [304, 222] on span "Department Actions" at bounding box center [285, 219] width 62 height 8
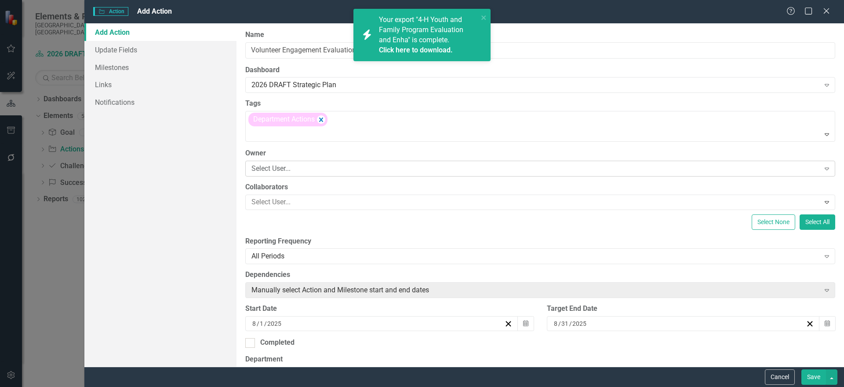
click at [300, 167] on div "Select User..." at bounding box center [536, 168] width 569 height 10
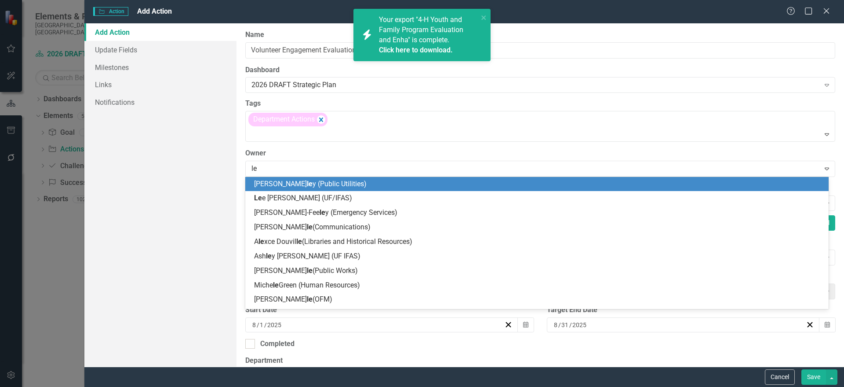
type input "[PERSON_NAME]"
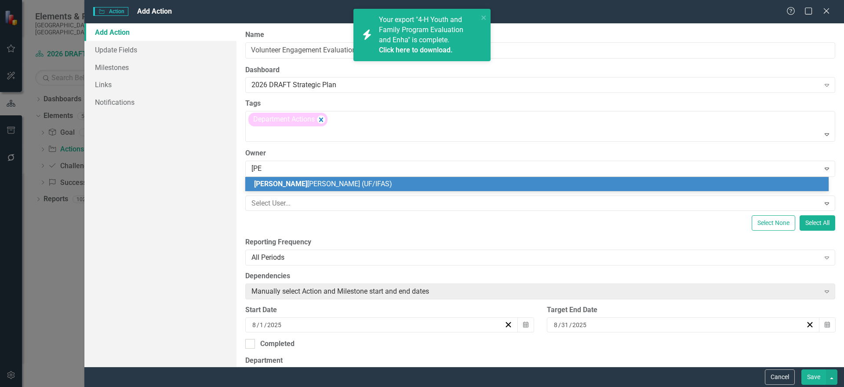
click at [305, 183] on span "[PERSON_NAME] [PERSON_NAME] (UF/IFAS)" at bounding box center [323, 183] width 138 height 8
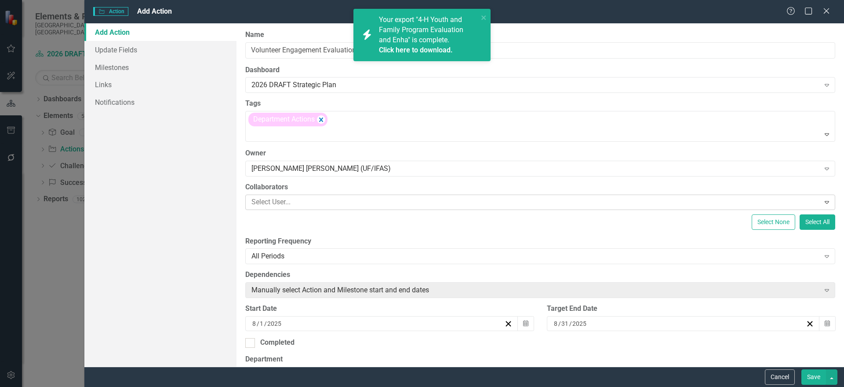
click at [304, 198] on div at bounding box center [534, 202] width 572 height 12
click at [336, 199] on div at bounding box center [534, 202] width 572 height 12
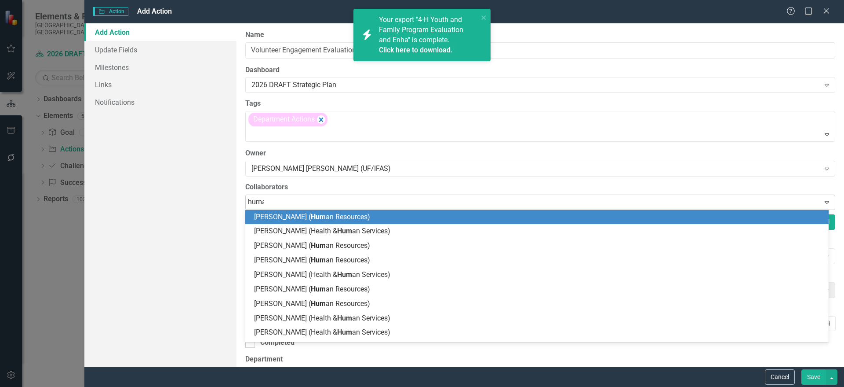
type input "human"
click at [331, 218] on span "Human" at bounding box center [322, 216] width 23 height 8
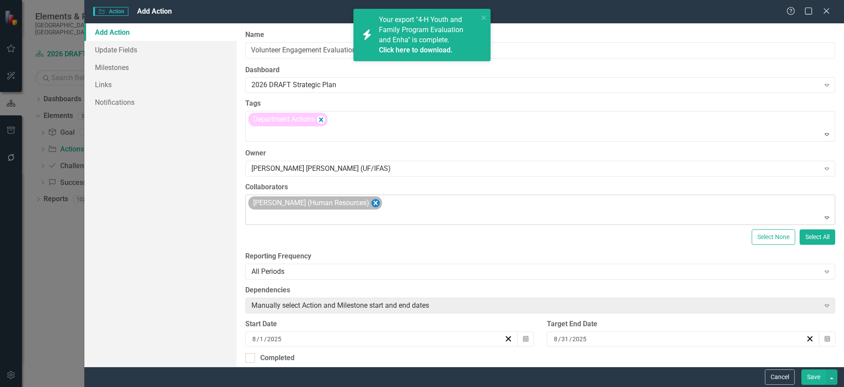
click at [379, 202] on icon "Remove Hilary Anderson-Ayers (Human Resources)" at bounding box center [375, 202] width 8 height 11
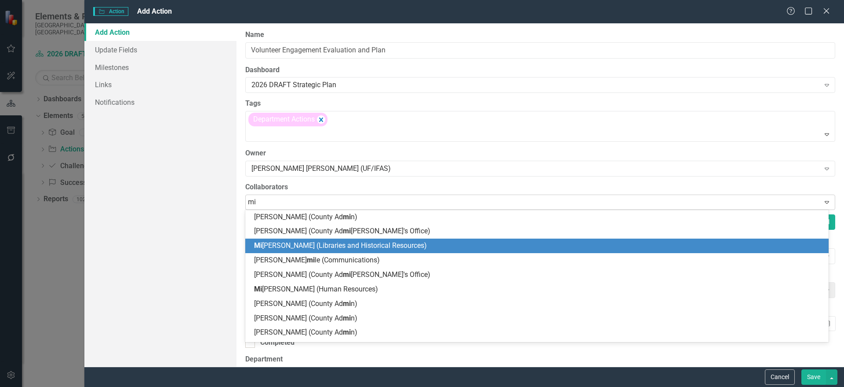
type input "m"
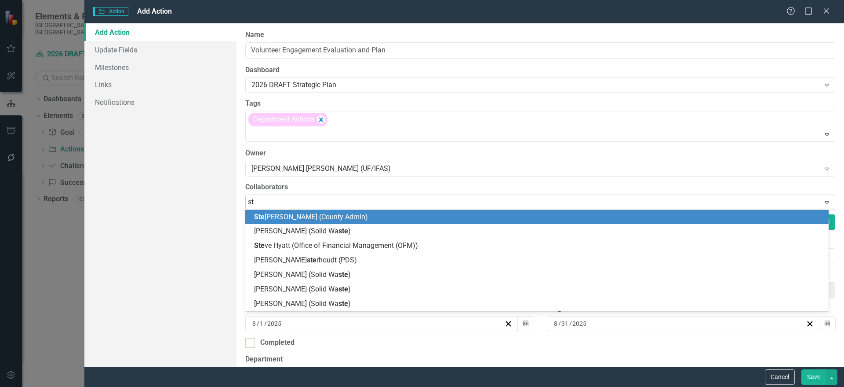
type input "s"
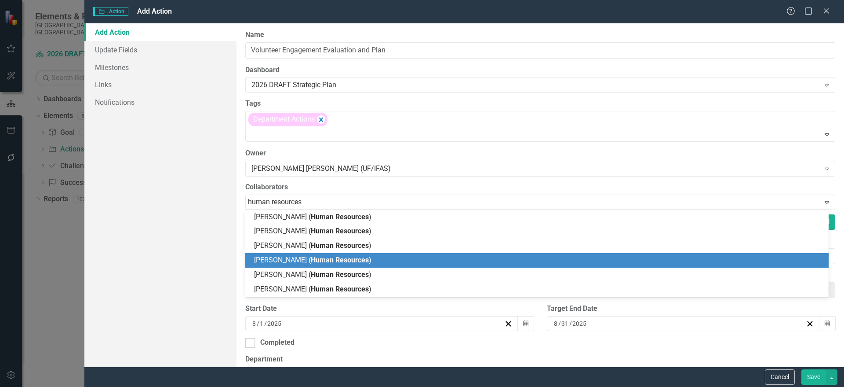
type input "human resources"
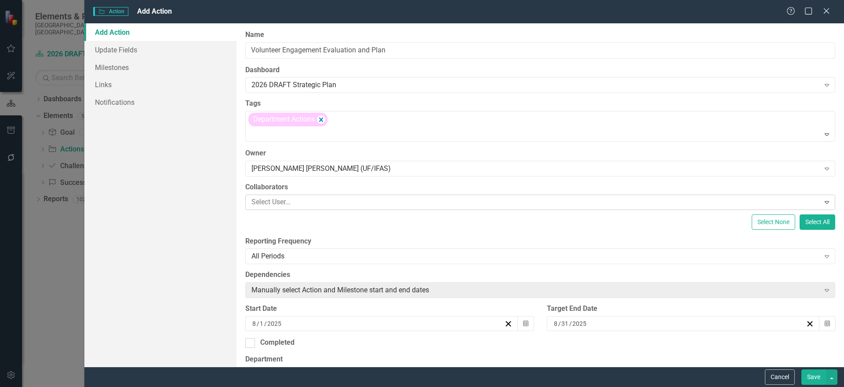
click at [320, 198] on div at bounding box center [534, 202] width 572 height 12
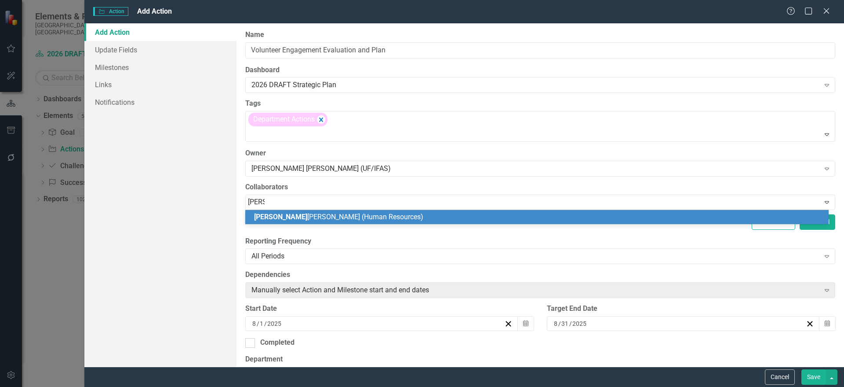
type input "[PERSON_NAME]"
click at [347, 221] on div "[PERSON_NAME] (Human Resources)" at bounding box center [537, 217] width 584 height 15
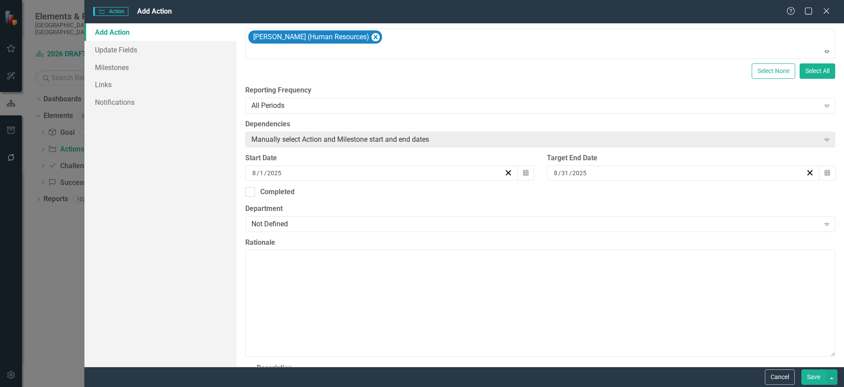
scroll to position [162, 0]
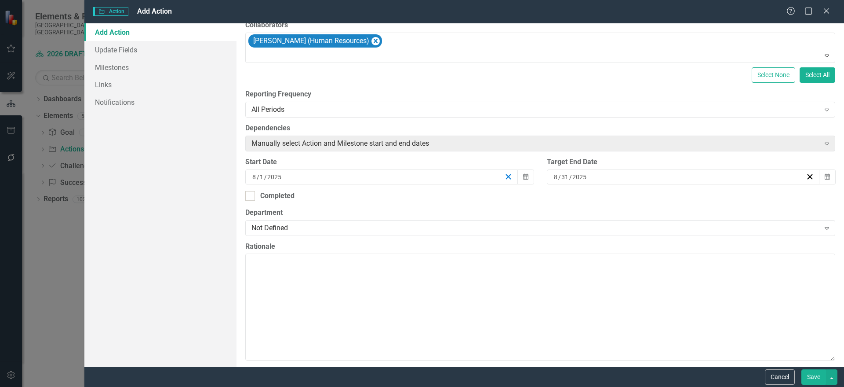
click at [508, 176] on icon "button" at bounding box center [508, 176] width 8 height 8
click at [529, 178] on button "Calendar" at bounding box center [526, 176] width 17 height 15
click at [380, 197] on button "›" at bounding box center [370, 193] width 19 height 19
click at [281, 225] on abbr "1" at bounding box center [279, 222] width 4 height 7
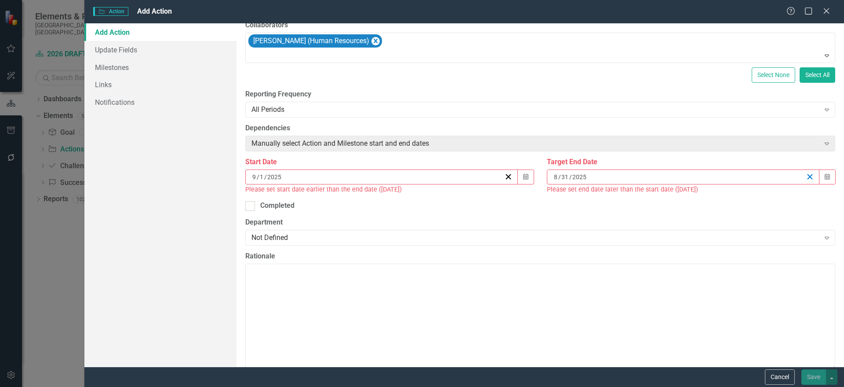
click at [806, 176] on icon "button" at bounding box center [810, 176] width 8 height 8
click at [819, 172] on button "Calendar" at bounding box center [827, 176] width 17 height 15
click at [682, 198] on button "›" at bounding box center [671, 193] width 19 height 19
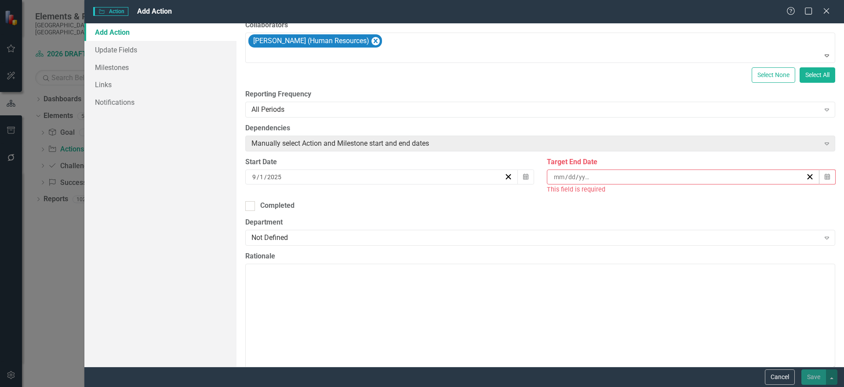
click at [682, 198] on button "›" at bounding box center [671, 193] width 19 height 19
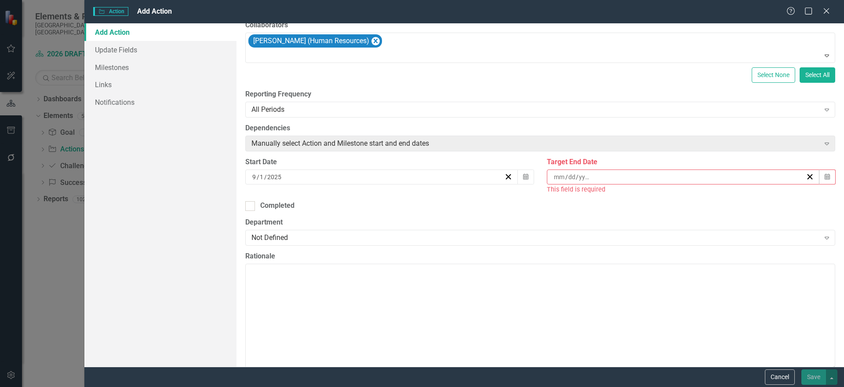
click at [682, 198] on button "›" at bounding box center [671, 193] width 19 height 19
click at [592, 306] on button "31" at bounding box center [581, 302] width 22 height 16
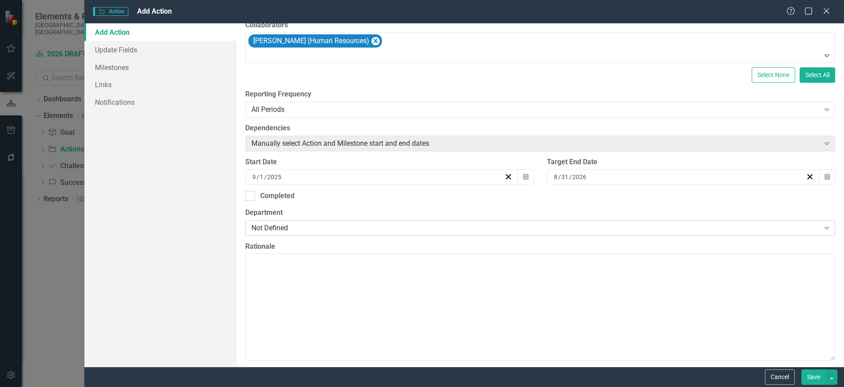
click at [314, 227] on div "Not Defined" at bounding box center [536, 228] width 569 height 10
type input "uf"
click at [125, 386] on span "UF /IFAS Extension and Sustainability" at bounding box center [67, 393] width 116 height 8
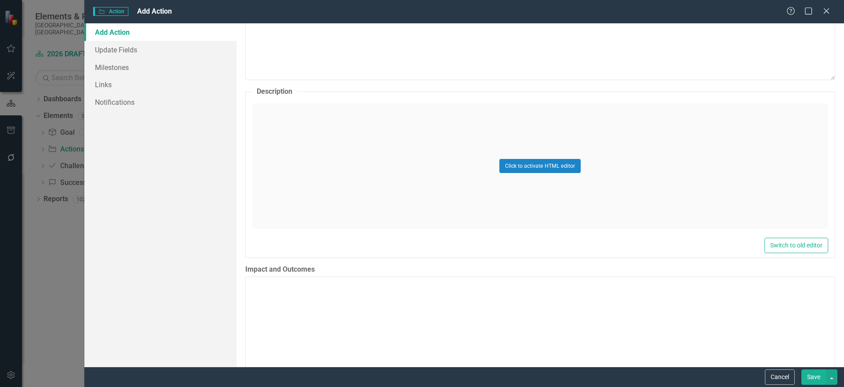
scroll to position [431, 0]
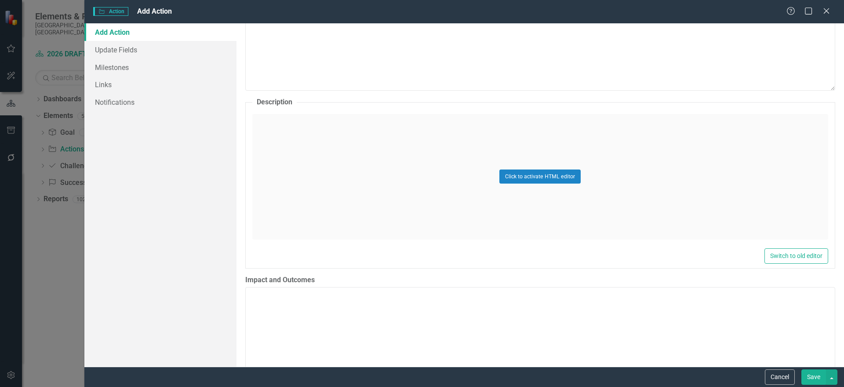
click at [405, 135] on div "Click to activate HTML editor" at bounding box center [540, 176] width 576 height 125
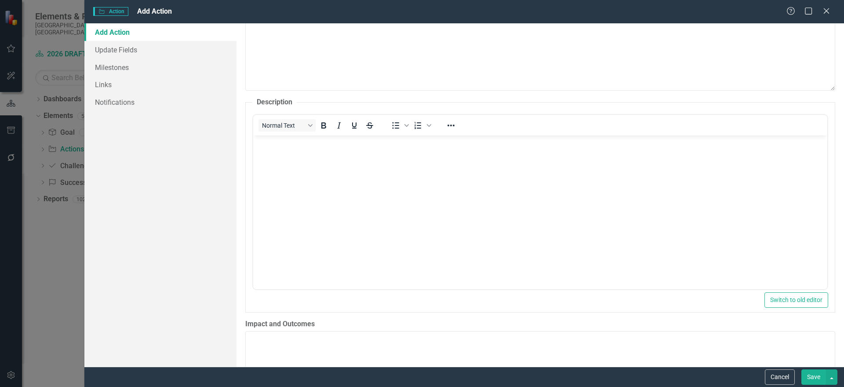
scroll to position [0, 0]
click at [374, 157] on body "Rich Text Area. Press ALT-0 for help." at bounding box center [540, 201] width 574 height 132
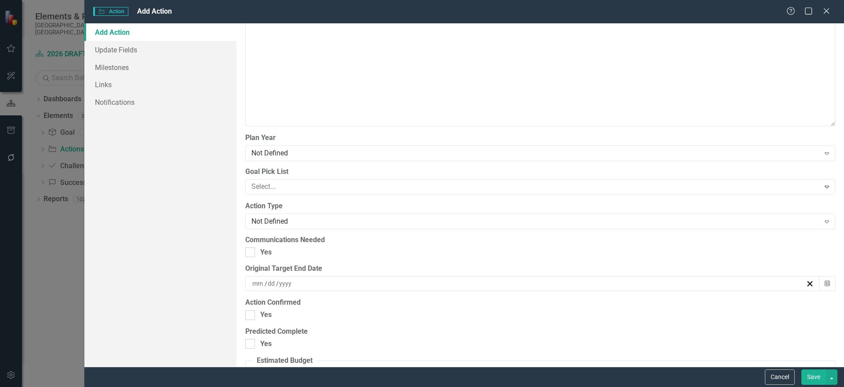
scroll to position [876, 0]
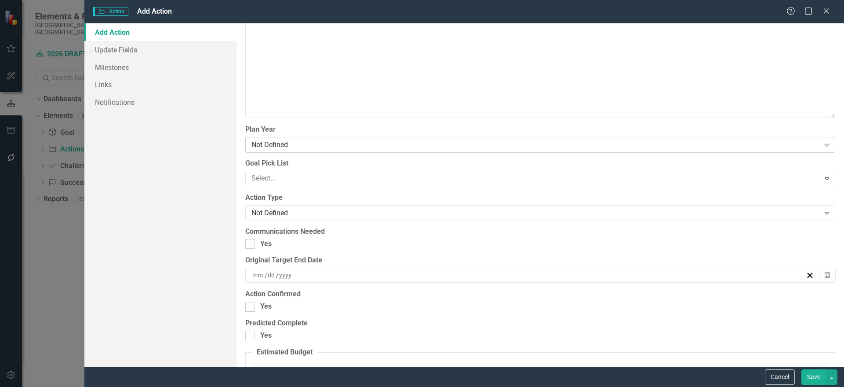
click at [423, 146] on div "Not Defined" at bounding box center [536, 145] width 569 height 10
click at [296, 176] on div at bounding box center [534, 178] width 572 height 12
click at [342, 185] on div "Select..." at bounding box center [533, 178] width 572 height 14
click at [343, 185] on div "Select..." at bounding box center [533, 178] width 572 height 14
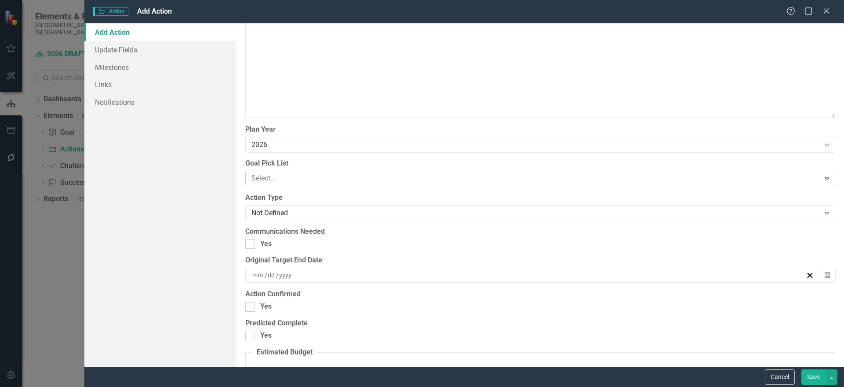
click at [354, 177] on div at bounding box center [534, 178] width 572 height 12
click at [362, 386] on div "Exceptional County Services Aligned with Resources" at bounding box center [424, 394] width 830 height 10
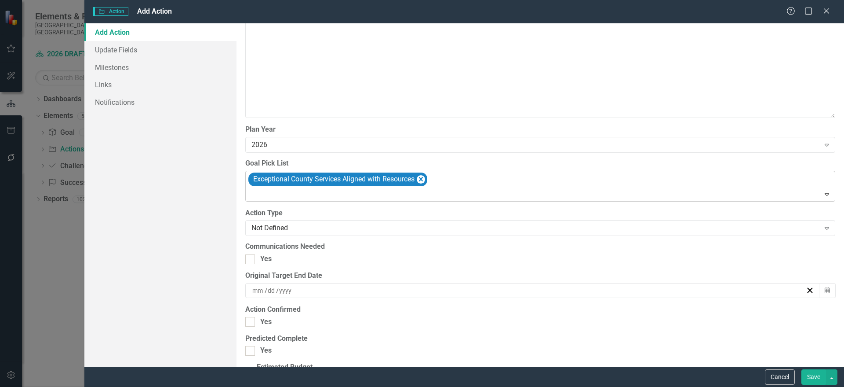
click at [354, 198] on div at bounding box center [541, 194] width 586 height 12
click at [387, 195] on div at bounding box center [541, 194] width 586 height 12
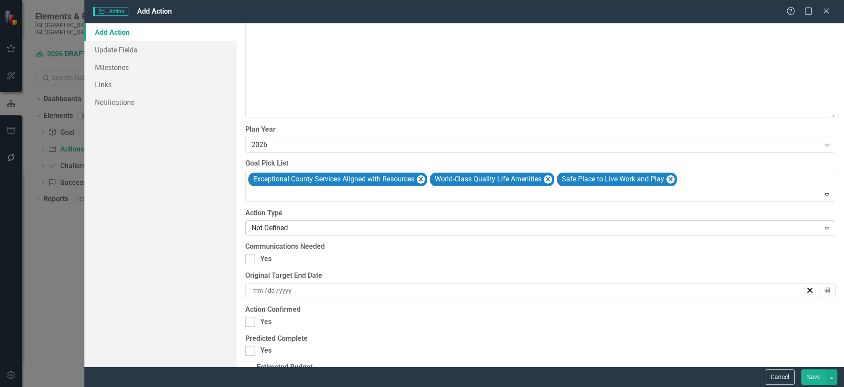
click at [527, 225] on div "Not Defined" at bounding box center [536, 228] width 569 height 10
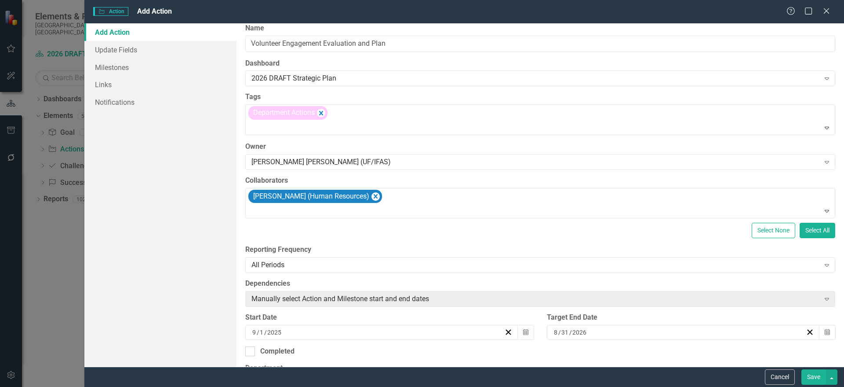
scroll to position [0, 0]
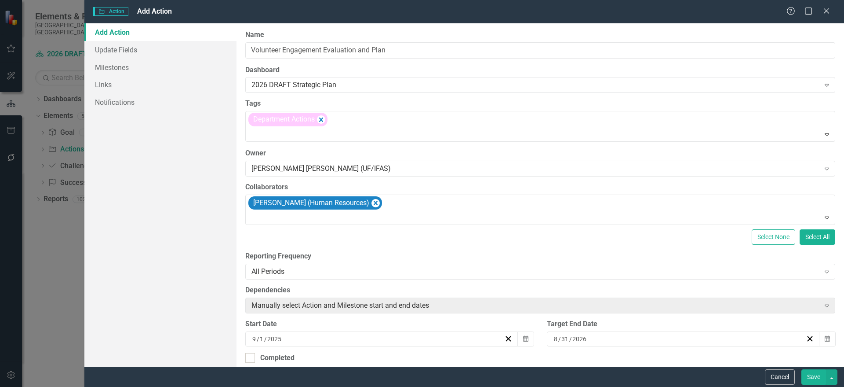
click at [812, 372] on button "Save" at bounding box center [814, 376] width 25 height 15
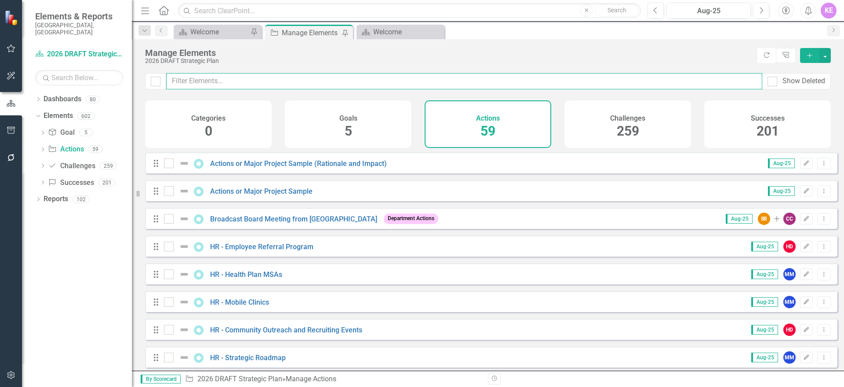
click at [321, 81] on input "text" at bounding box center [464, 81] width 596 height 16
type input "v"
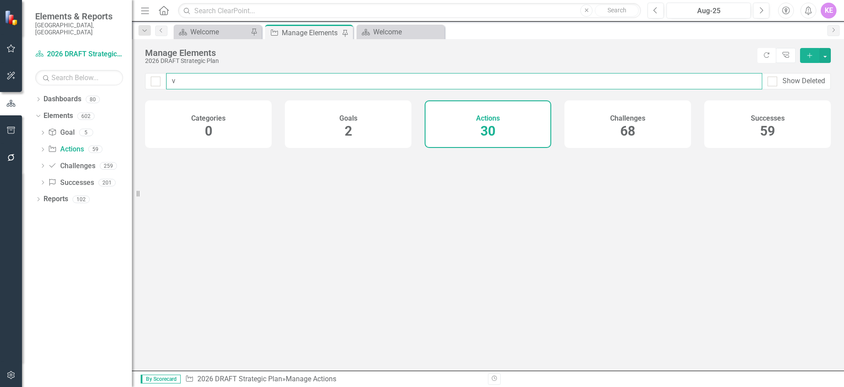
checkbox input "false"
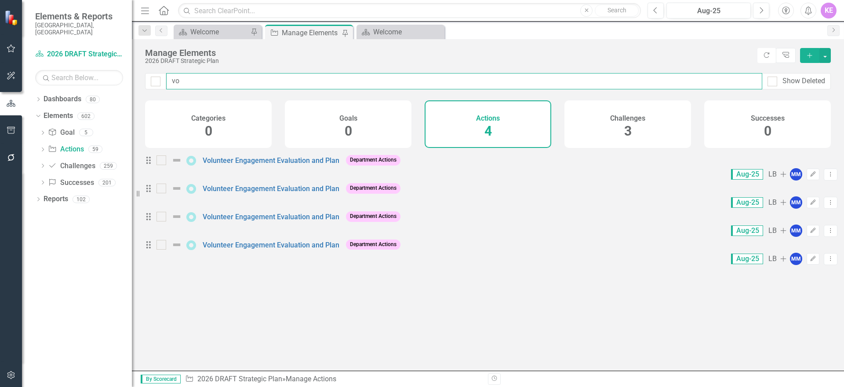
type input "vol"
checkbox input "false"
type input "volu"
checkbox input "false"
type input "volun"
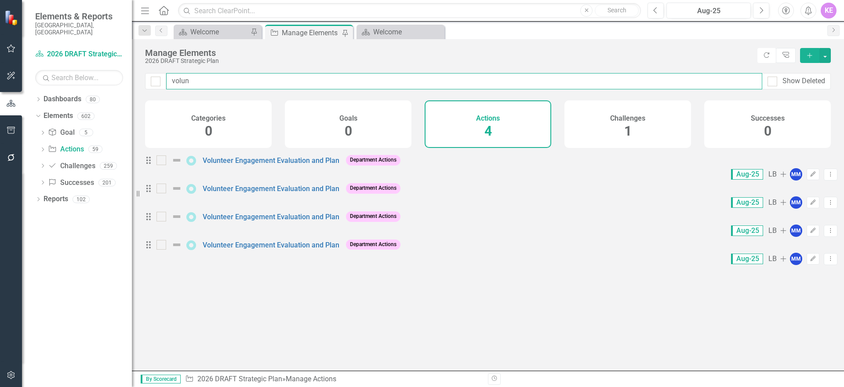
checkbox input "false"
type input "volunt"
checkbox input "false"
type input "volunt"
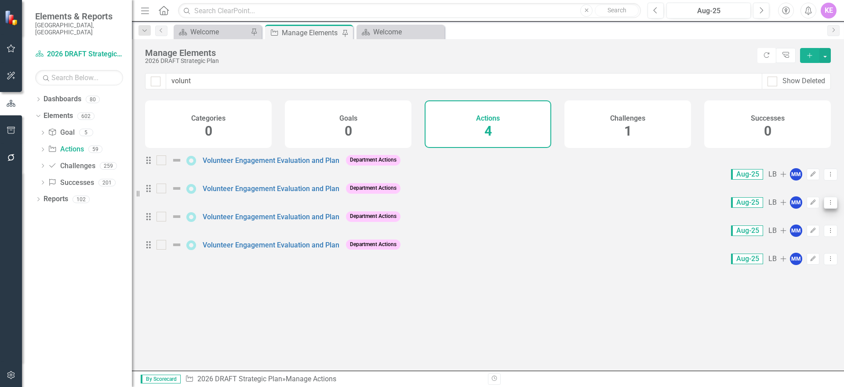
click at [827, 199] on icon "Dropdown Menu" at bounding box center [830, 202] width 7 height 6
click at [804, 263] on link "Trash Delete Action" at bounding box center [788, 261] width 72 height 16
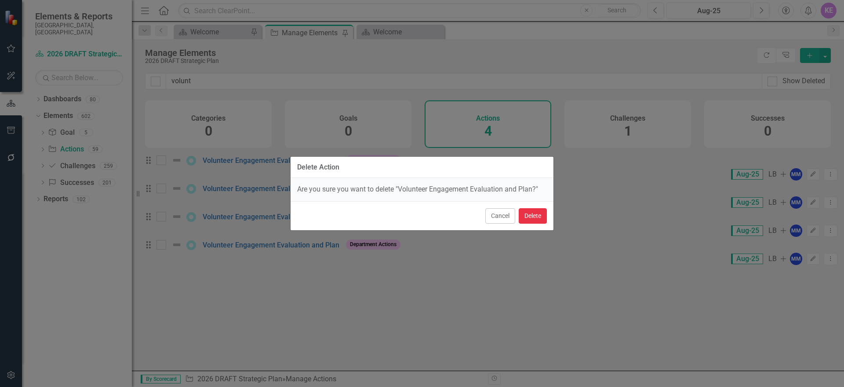
click at [544, 218] on button "Delete" at bounding box center [533, 215] width 28 height 15
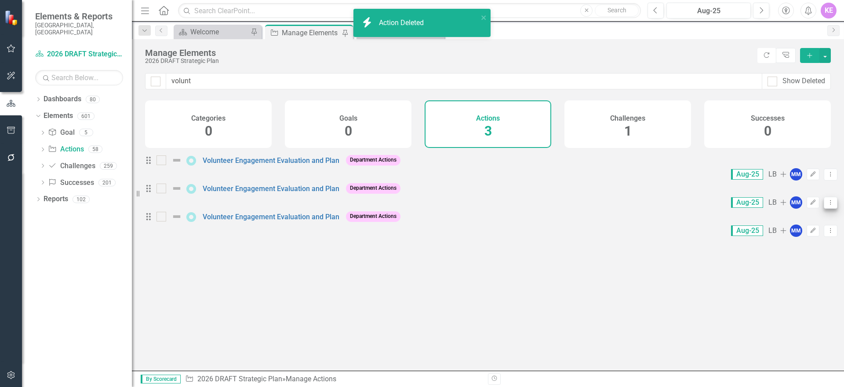
click at [824, 201] on button "Dropdown Menu" at bounding box center [831, 203] width 14 height 12
click at [797, 257] on link "Trash Delete Action" at bounding box center [788, 261] width 72 height 16
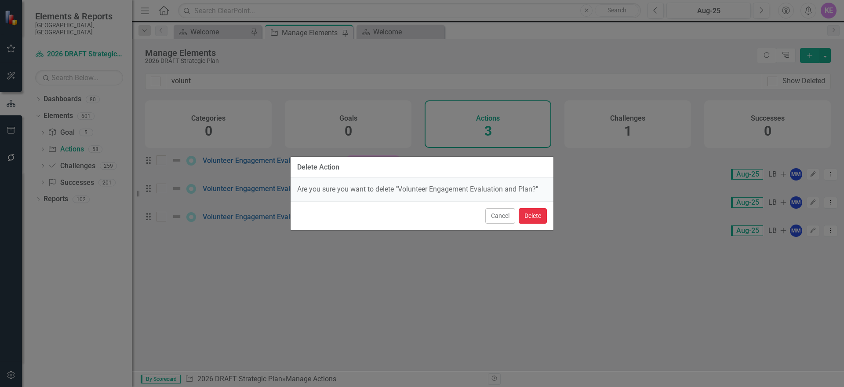
click at [533, 215] on button "Delete" at bounding box center [533, 215] width 28 height 15
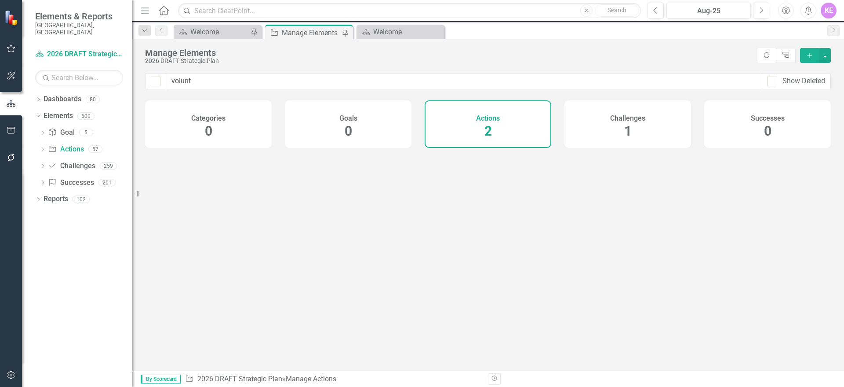
checkbox input "false"
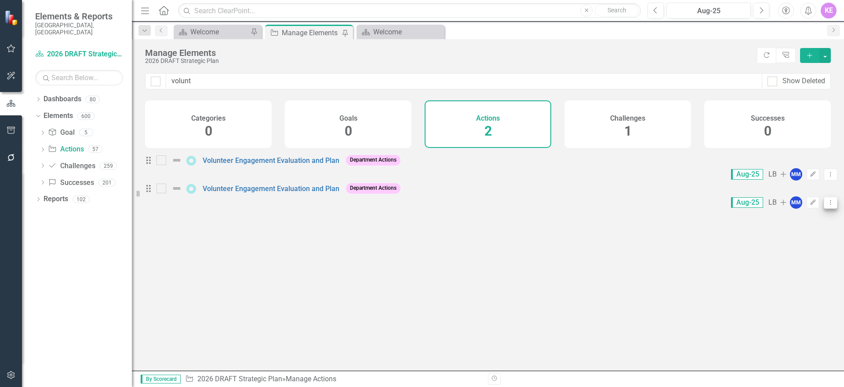
click at [827, 199] on icon "Dropdown Menu" at bounding box center [830, 202] width 7 height 6
click at [786, 256] on link "Trash Delete Action" at bounding box center [788, 261] width 72 height 16
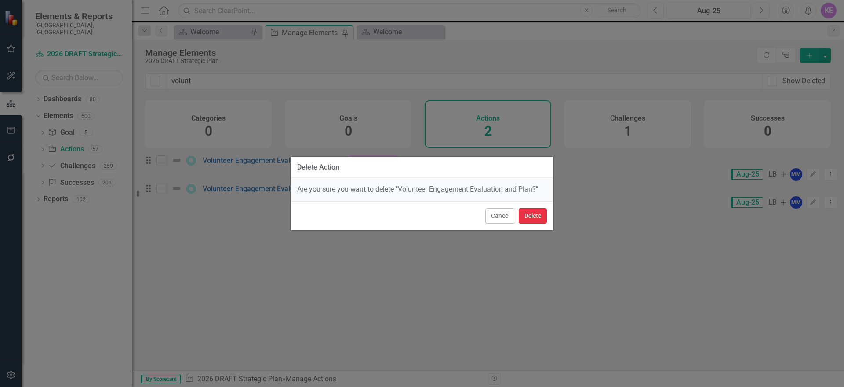
click at [529, 216] on button "Delete" at bounding box center [533, 215] width 28 height 15
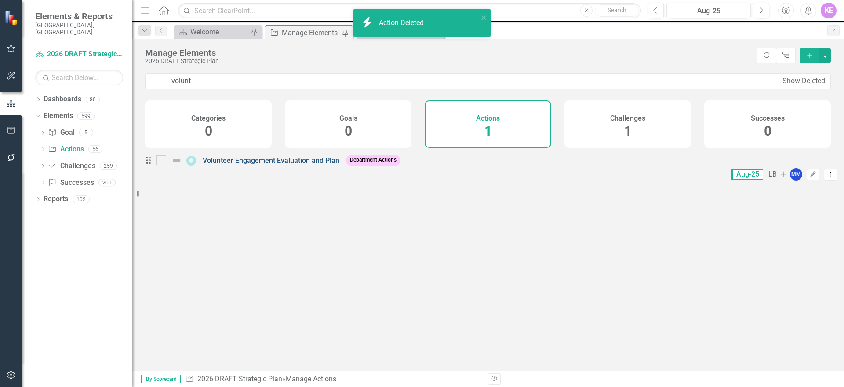
click at [315, 164] on link "Volunteer Engagement Evaluation and Plan" at bounding box center [271, 160] width 137 height 8
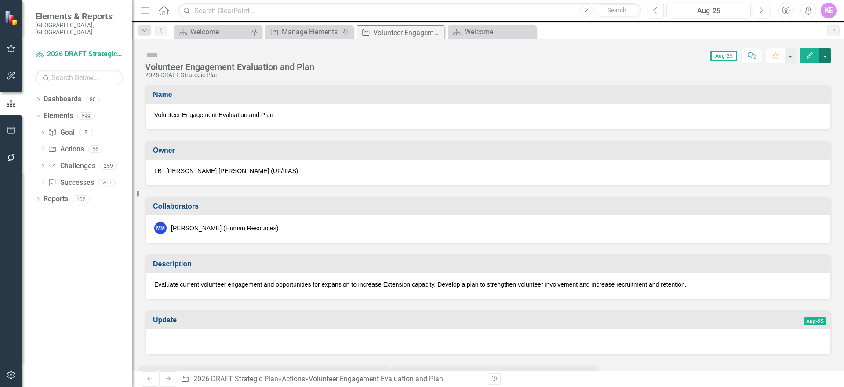
click at [826, 53] on button "button" at bounding box center [825, 55] width 11 height 15
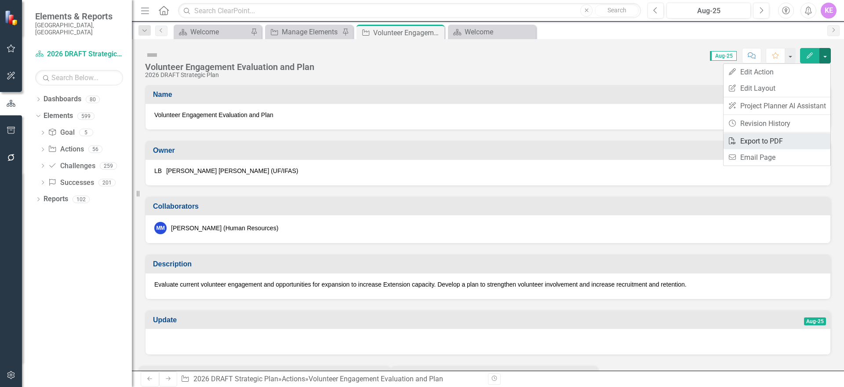
click at [792, 139] on link "PDF Export to PDF" at bounding box center [777, 141] width 107 height 16
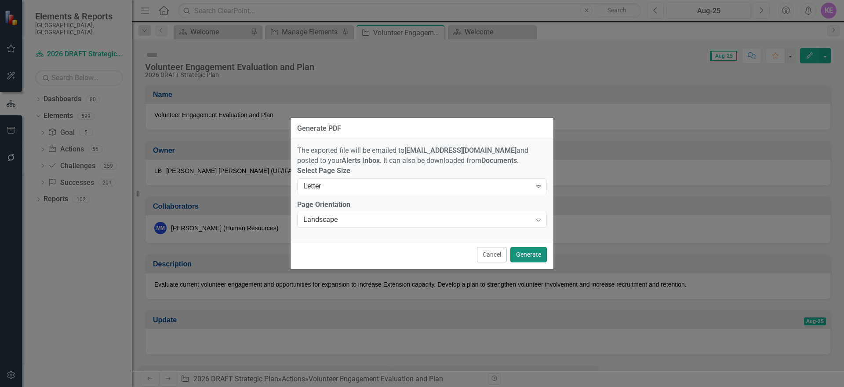
click at [535, 257] on button "Generate" at bounding box center [529, 254] width 36 height 15
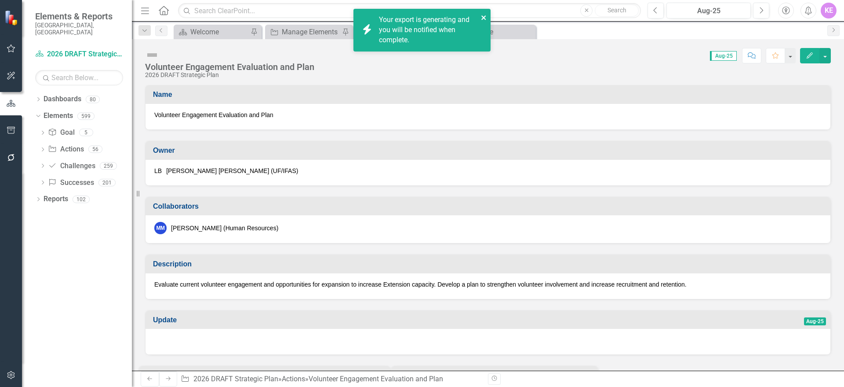
click at [482, 17] on icon "close" at bounding box center [484, 17] width 6 height 7
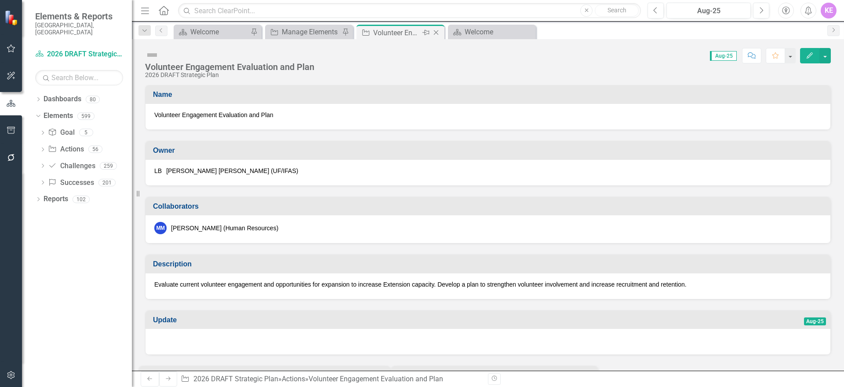
click at [436, 32] on icon at bounding box center [436, 32] width 5 height 5
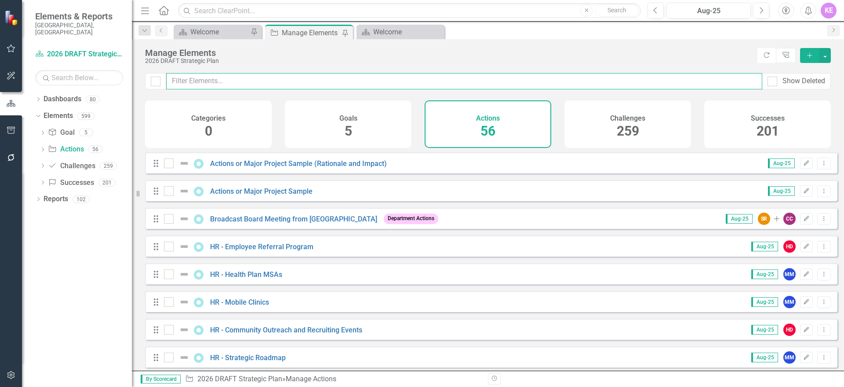
click at [384, 79] on input "text" at bounding box center [464, 81] width 596 height 16
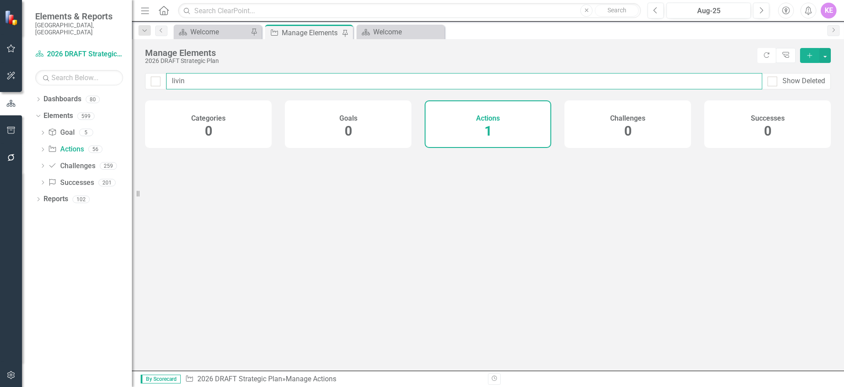
type input "living"
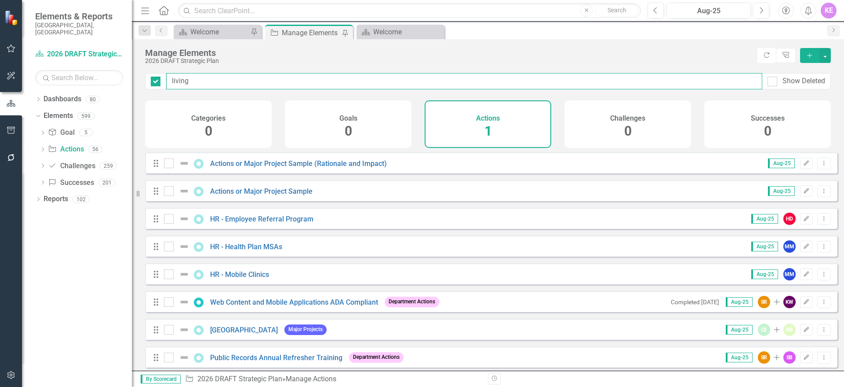
checkbox input "false"
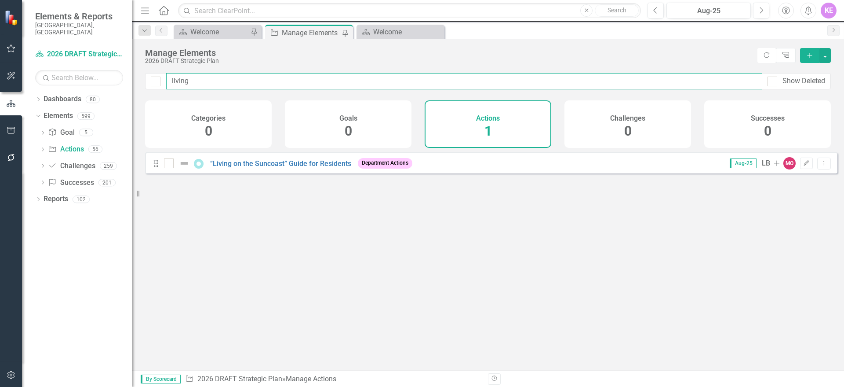
drag, startPoint x: 321, startPoint y: 77, endPoint x: 157, endPoint y: 93, distance: 164.8
click at [157, 93] on div "living Show Deleted" at bounding box center [488, 86] width 712 height 27
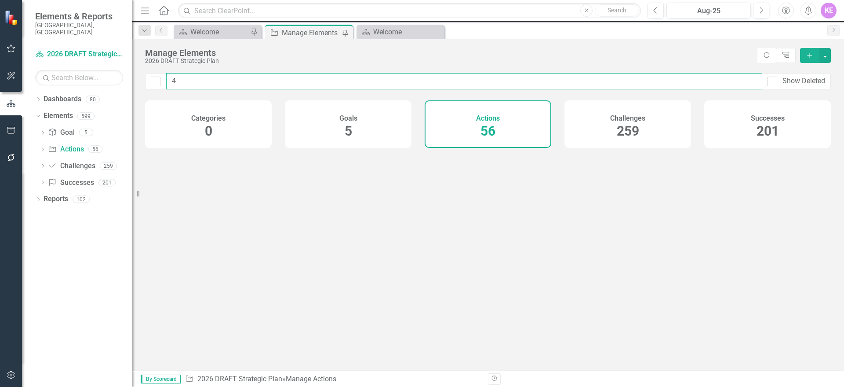
type input "4-"
checkbox input "false"
type input "4-h"
checkbox input "false"
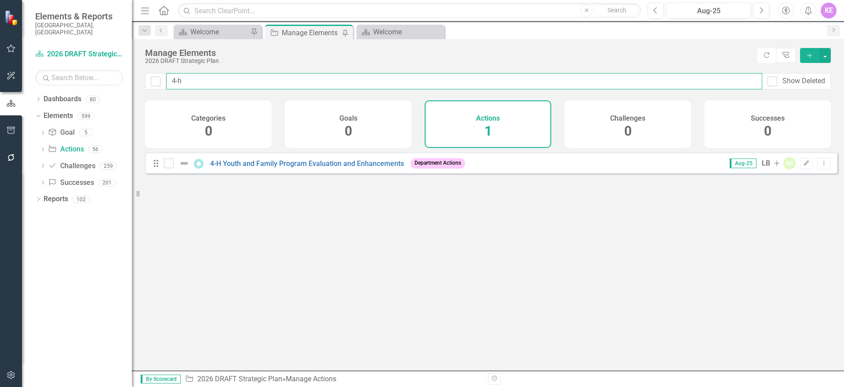
type input "4-"
checkbox input "false"
type input "4"
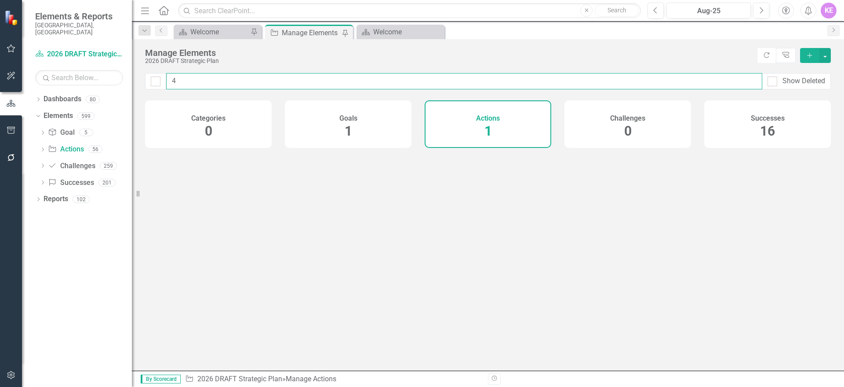
checkbox input "false"
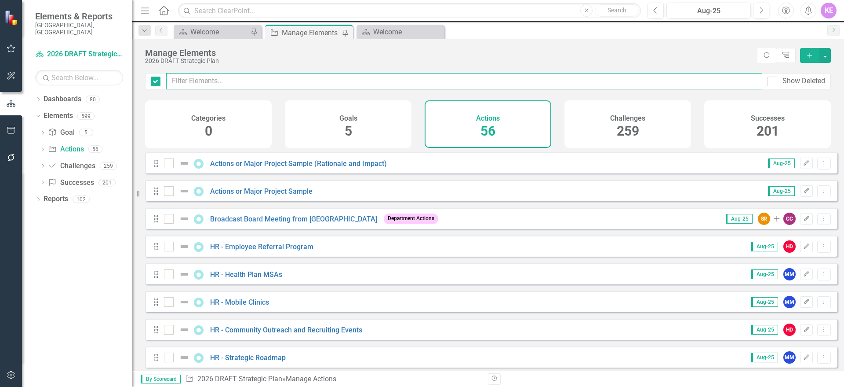
checkbox input "false"
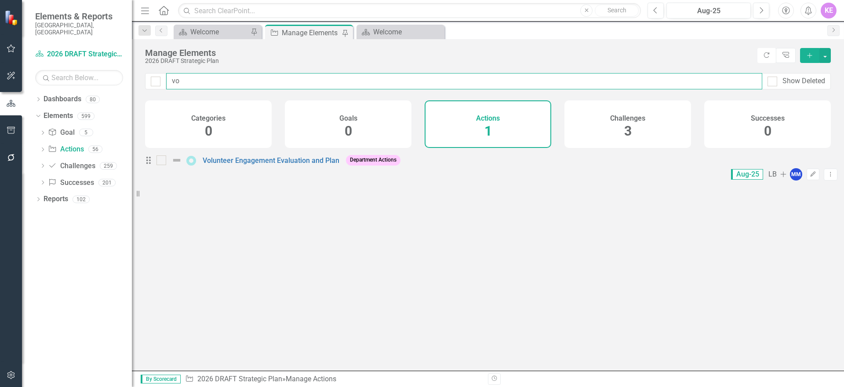
type input "vol"
checkbox input "false"
type input "volu"
checkbox input "false"
type input "volun"
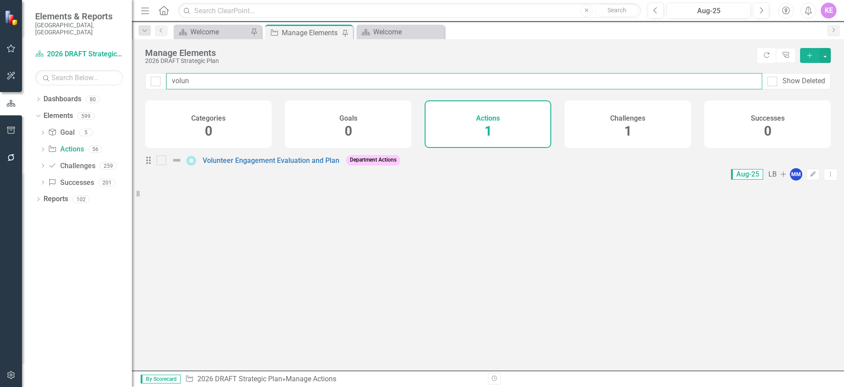
checkbox input "false"
type input "volu"
checkbox input "false"
type input "vol"
checkbox input "false"
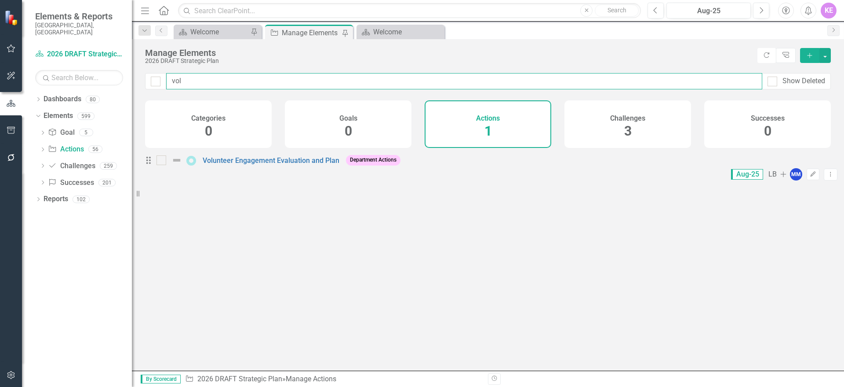
type input "vo"
checkbox input "false"
type input "v"
checkbox input "false"
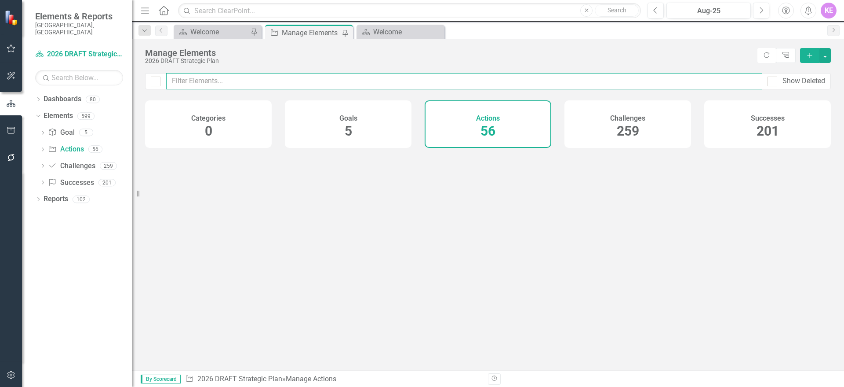
checkbox input "false"
